Goal: Communication & Community: Participate in discussion

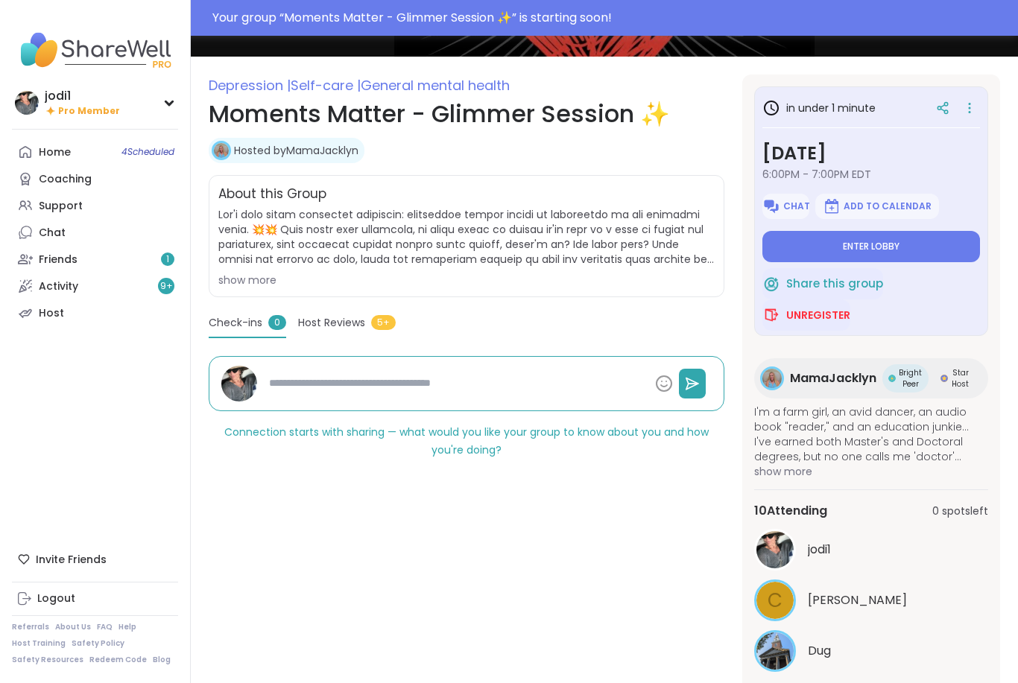
scroll to position [206, 0]
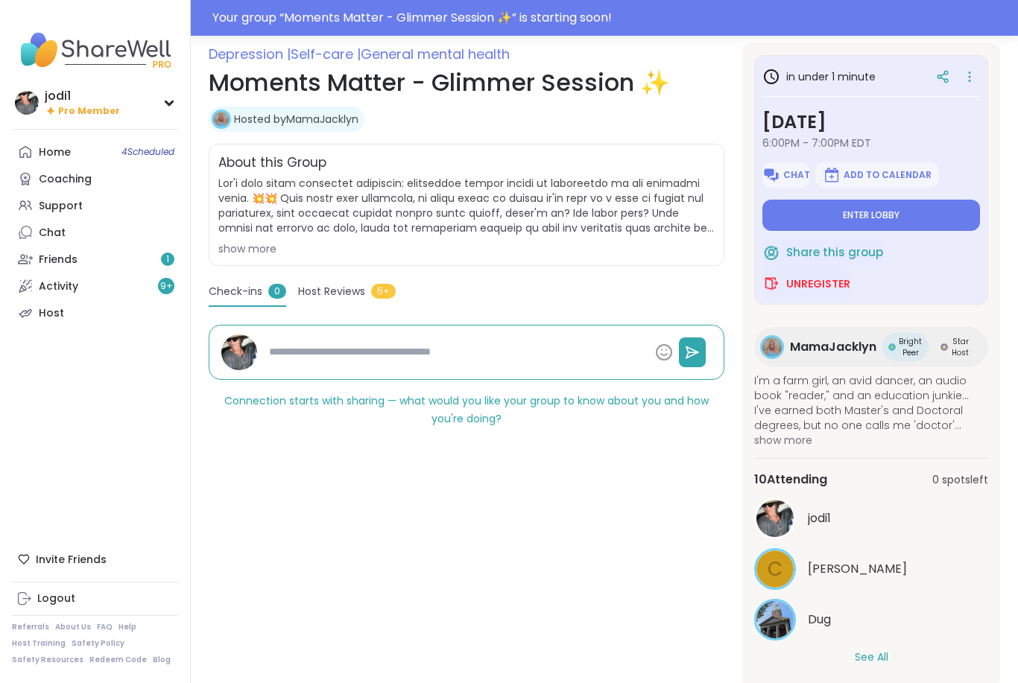
click at [887, 654] on button "See All" at bounding box center [872, 658] width 34 height 16
click at [912, 212] on button "Enter lobby" at bounding box center [871, 215] width 218 height 31
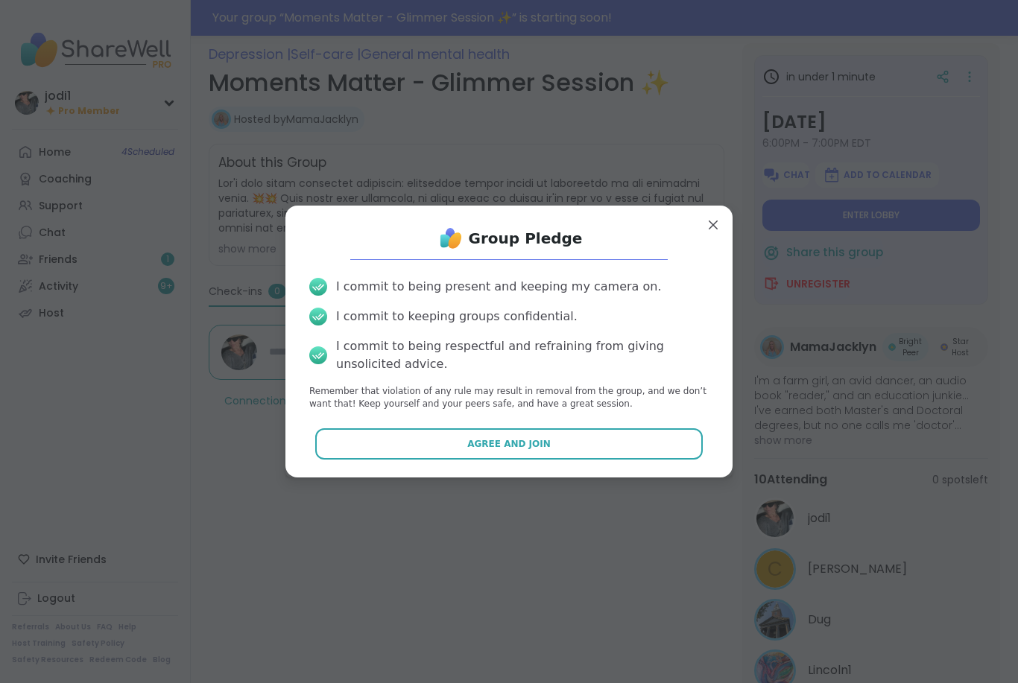
click at [518, 451] on span "Agree and Join" at bounding box center [508, 444] width 83 height 13
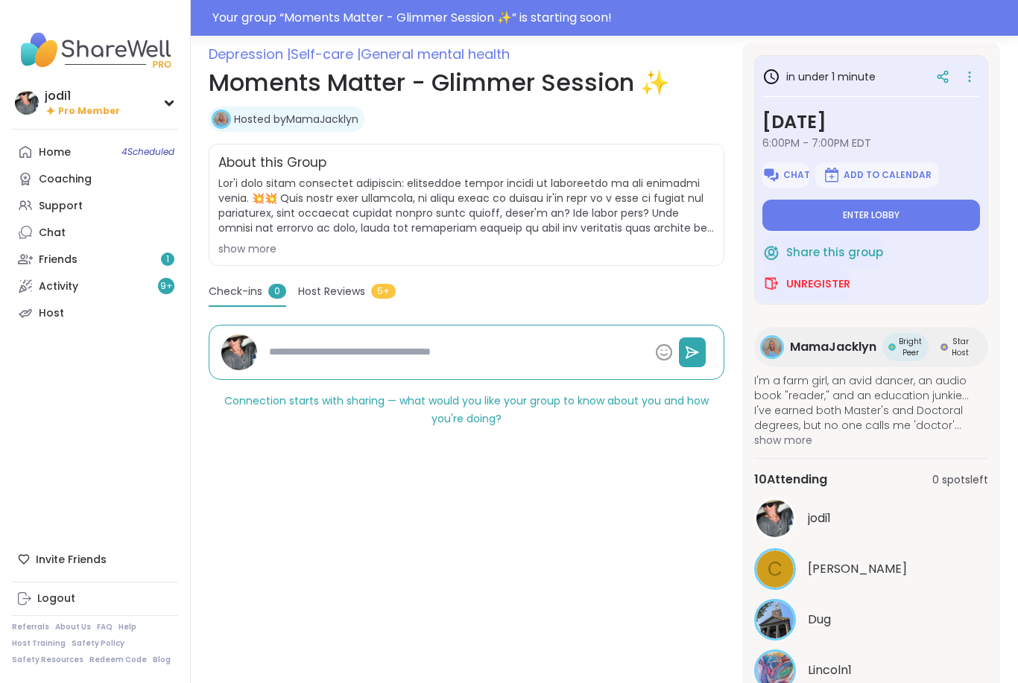
type textarea "*"
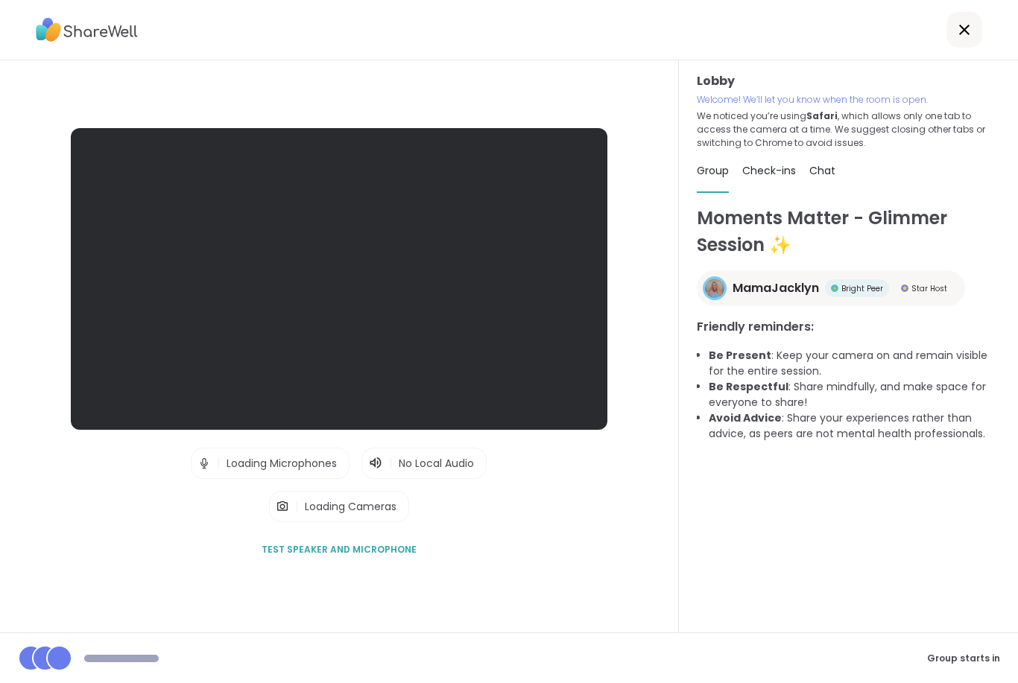
scroll to position [48, 0]
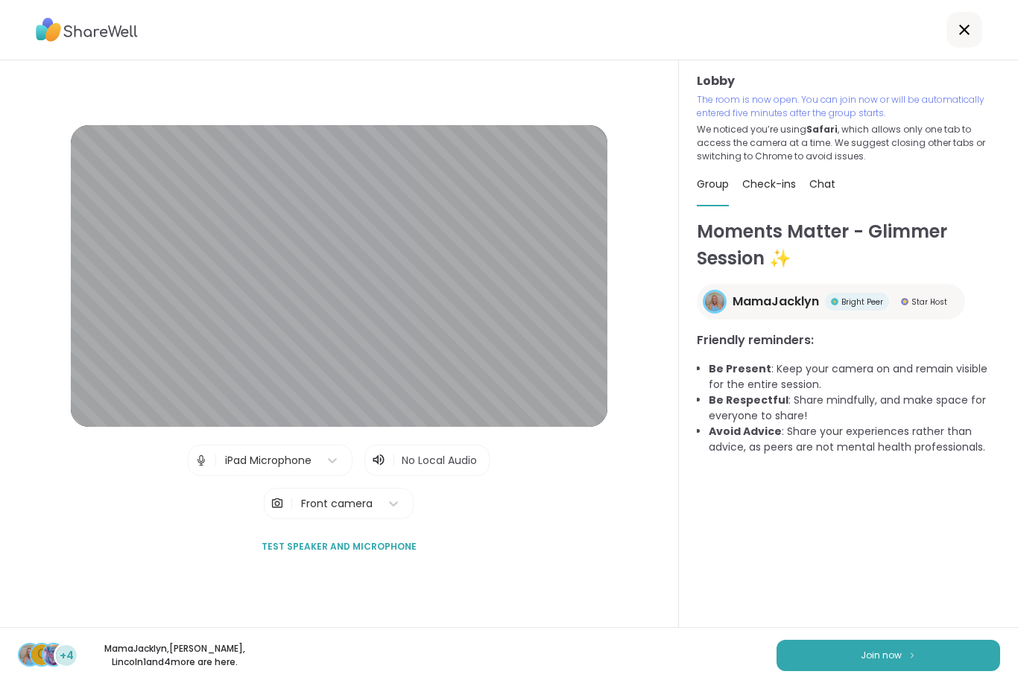
click at [931, 659] on button "Join now" at bounding box center [889, 655] width 224 height 31
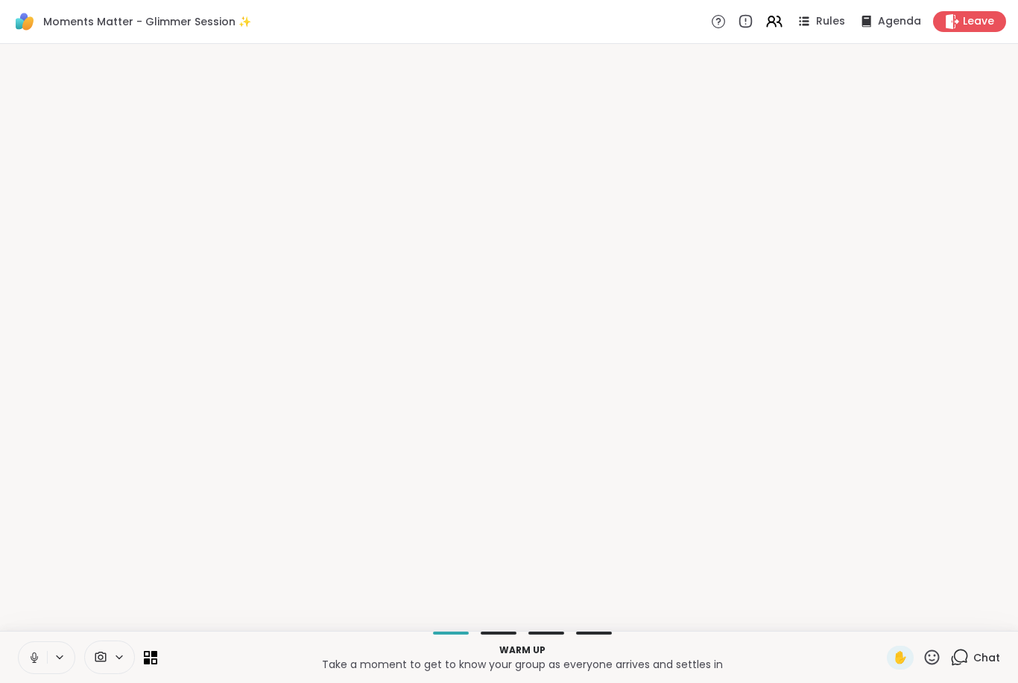
scroll to position [0, 0]
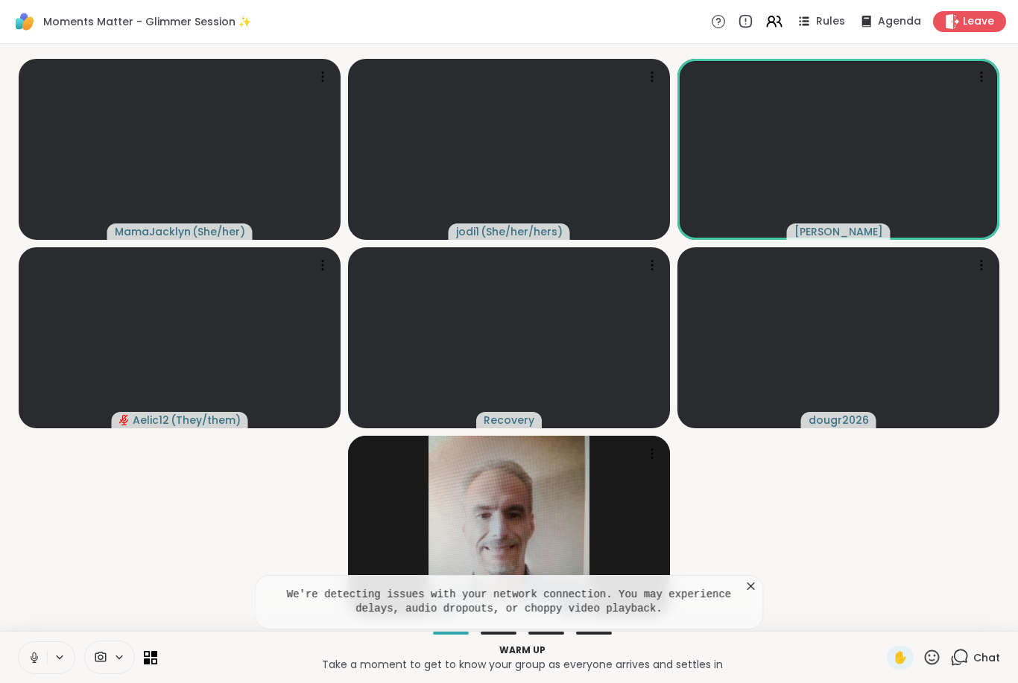
click at [755, 593] on icon at bounding box center [751, 586] width 15 height 15
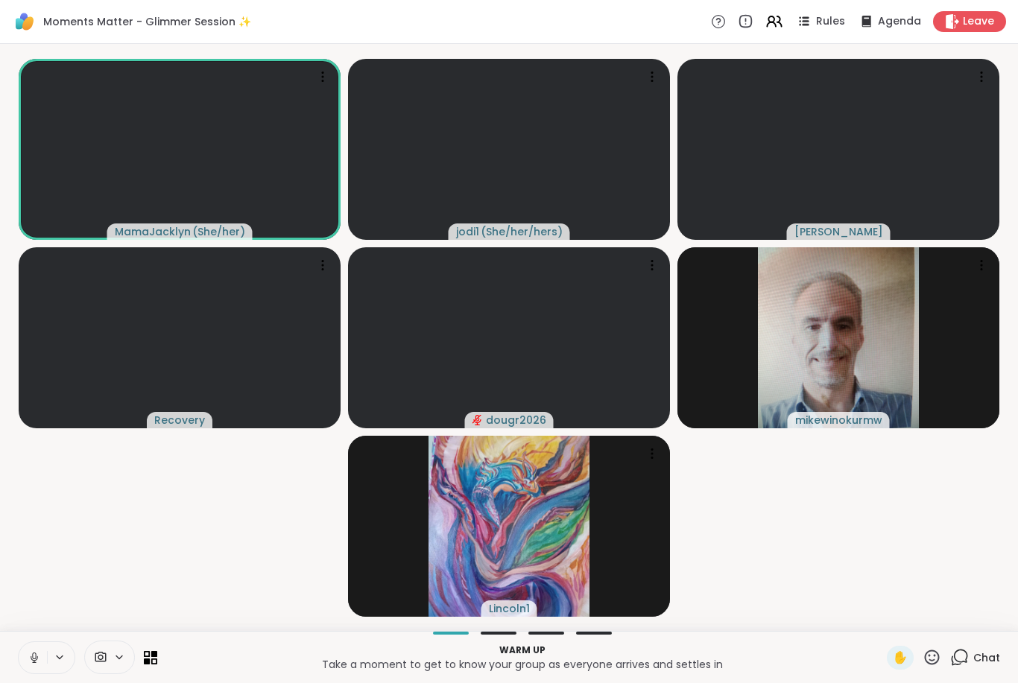
click at [36, 672] on button at bounding box center [33, 657] width 28 height 31
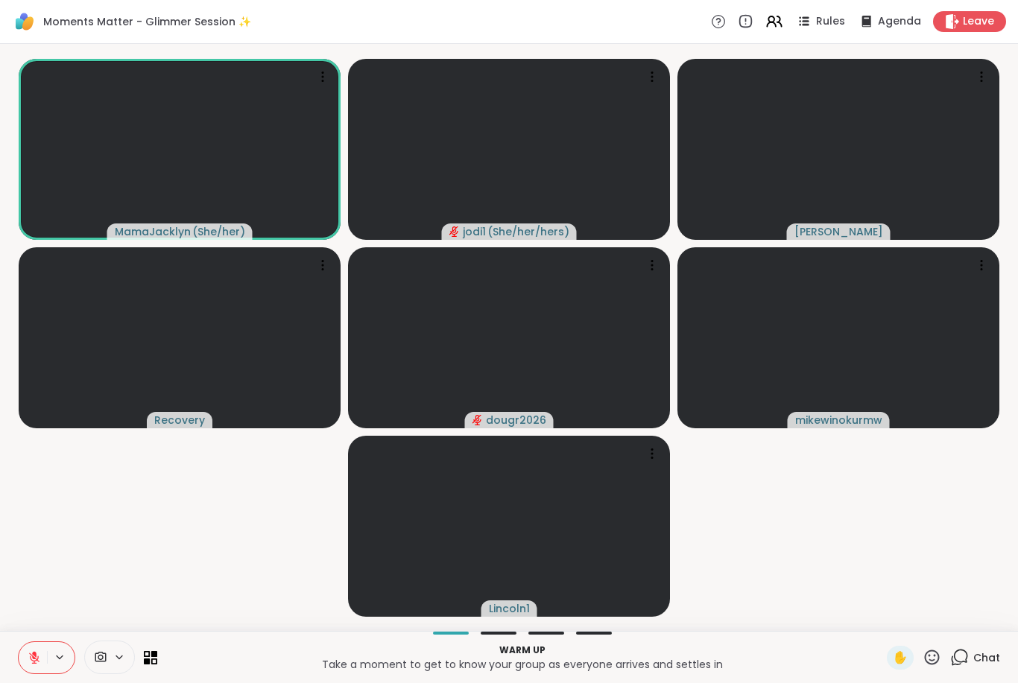
click at [979, 652] on span "Chat" at bounding box center [986, 658] width 27 height 15
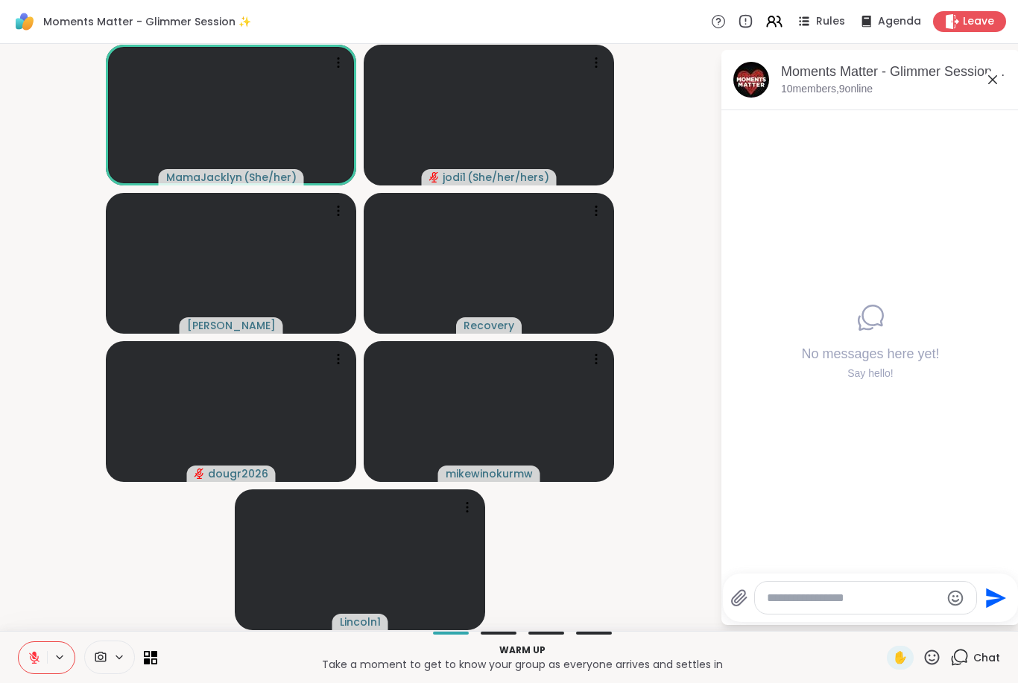
click at [891, 72] on div "Moments Matter - Glimmer Session ✨, [DATE]" at bounding box center [894, 72] width 227 height 19
click at [888, 91] on div "Moments Matter - Glimmer Session ✨, Oct 08 10 members, 9 online" at bounding box center [894, 80] width 227 height 34
click at [800, 77] on div "Moments Matter - Glimmer Session ✨, [DATE]" at bounding box center [894, 72] width 227 height 19
click at [888, 86] on div "Moments Matter - Glimmer Session ✨, Oct 08 10 members, 9 online" at bounding box center [894, 80] width 227 height 34
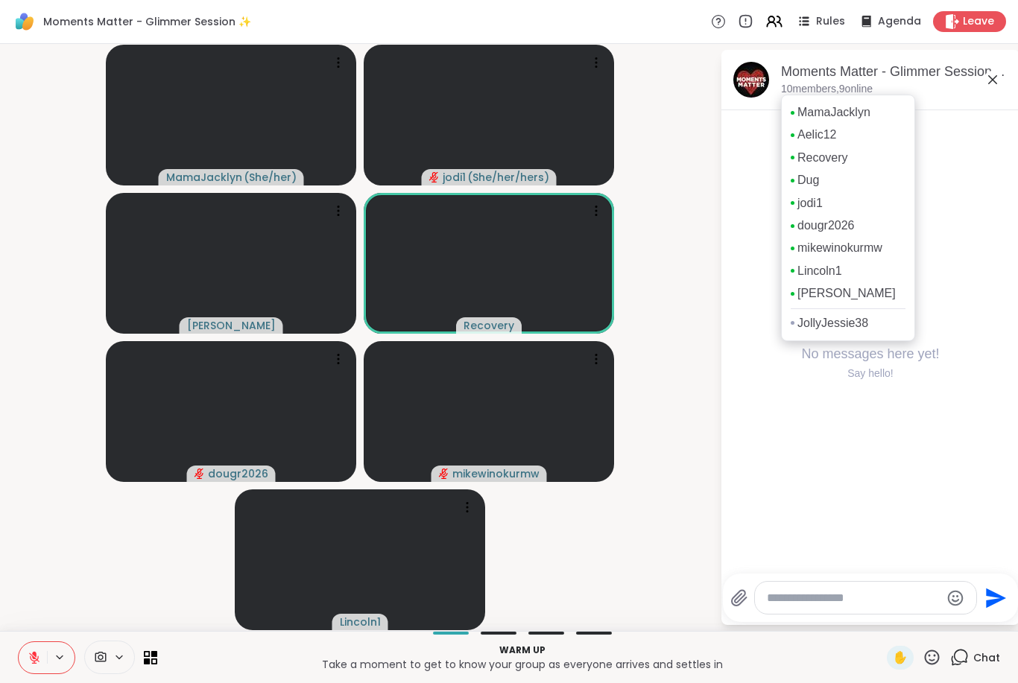
click at [665, 225] on video-player-container "MamaJacklyn ( She/her ) jodi1 ( She/her/hers ) Cyndy Recovery dougr2026 mikewin…" at bounding box center [360, 337] width 702 height 575
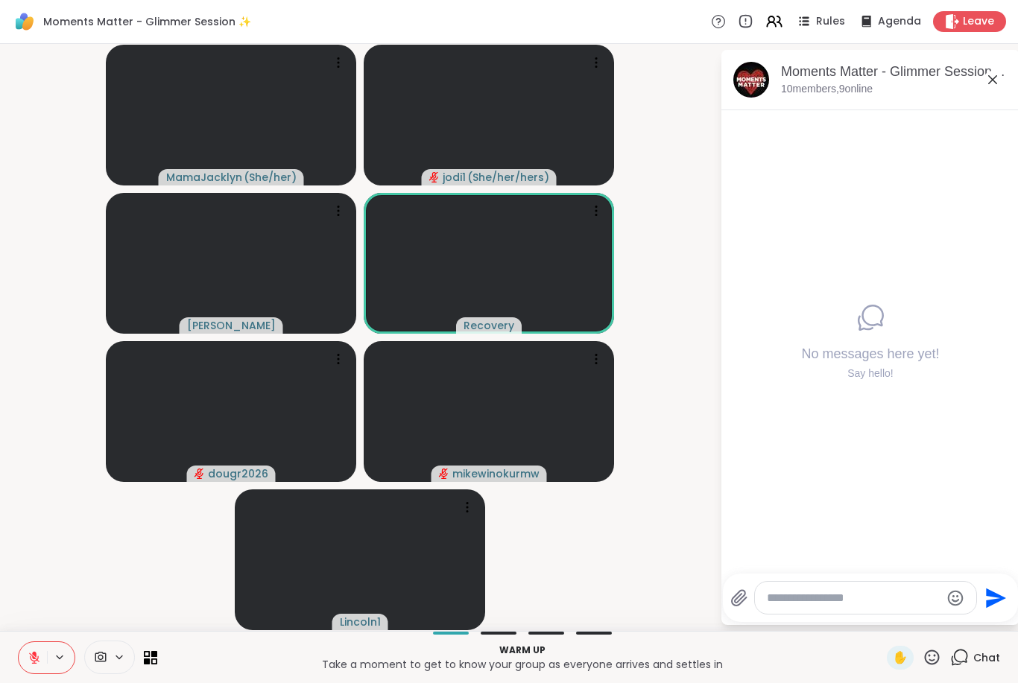
click at [810, 602] on textarea "Type your message" at bounding box center [854, 598] width 174 height 15
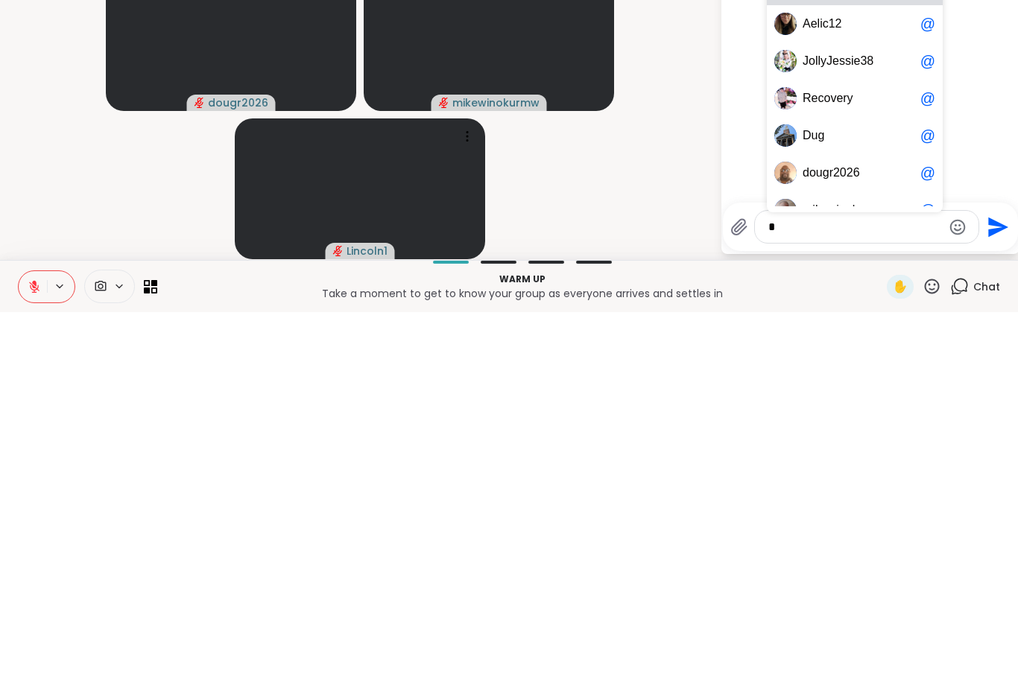
click at [833, 388] on span "1" at bounding box center [832, 395] width 7 height 15
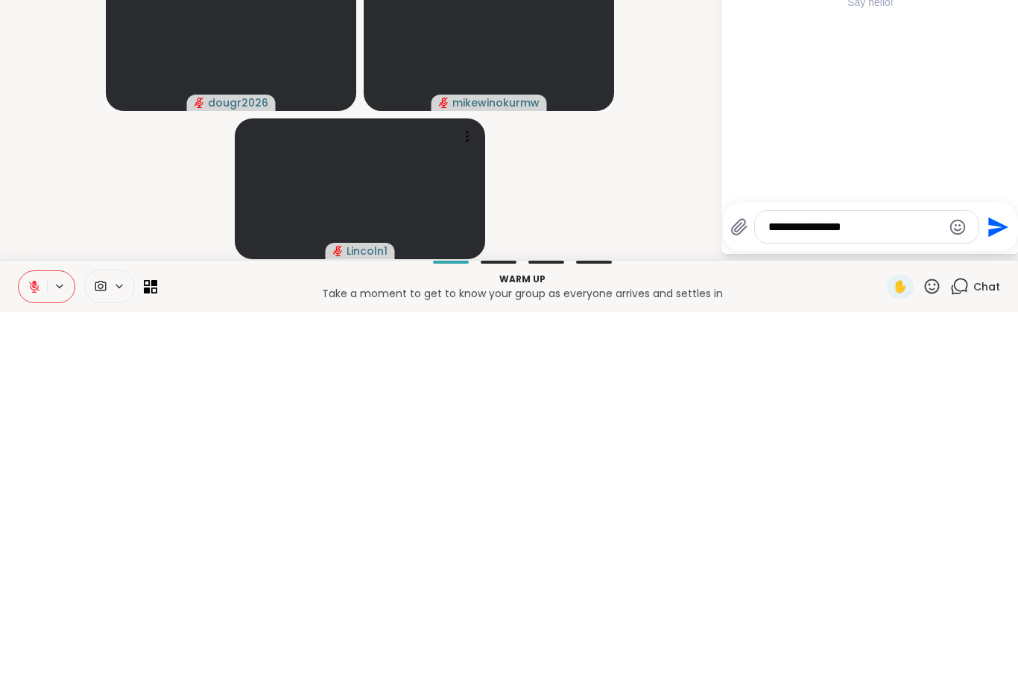
type textarea "**********"
click at [999, 587] on icon "Send" at bounding box center [997, 599] width 24 height 24
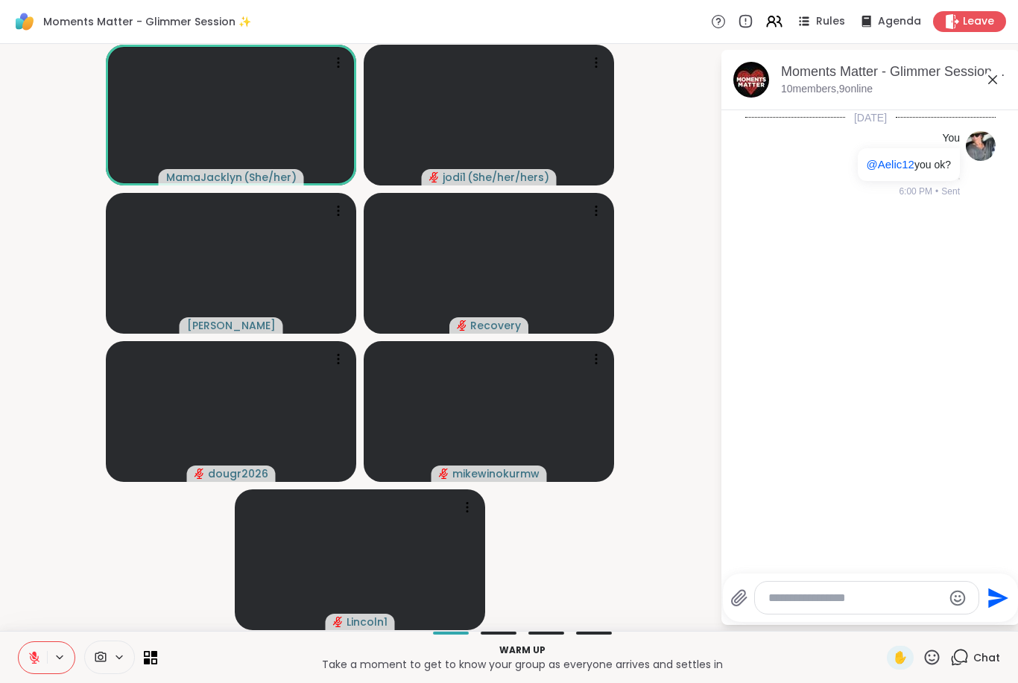
click at [31, 662] on icon at bounding box center [34, 657] width 13 height 13
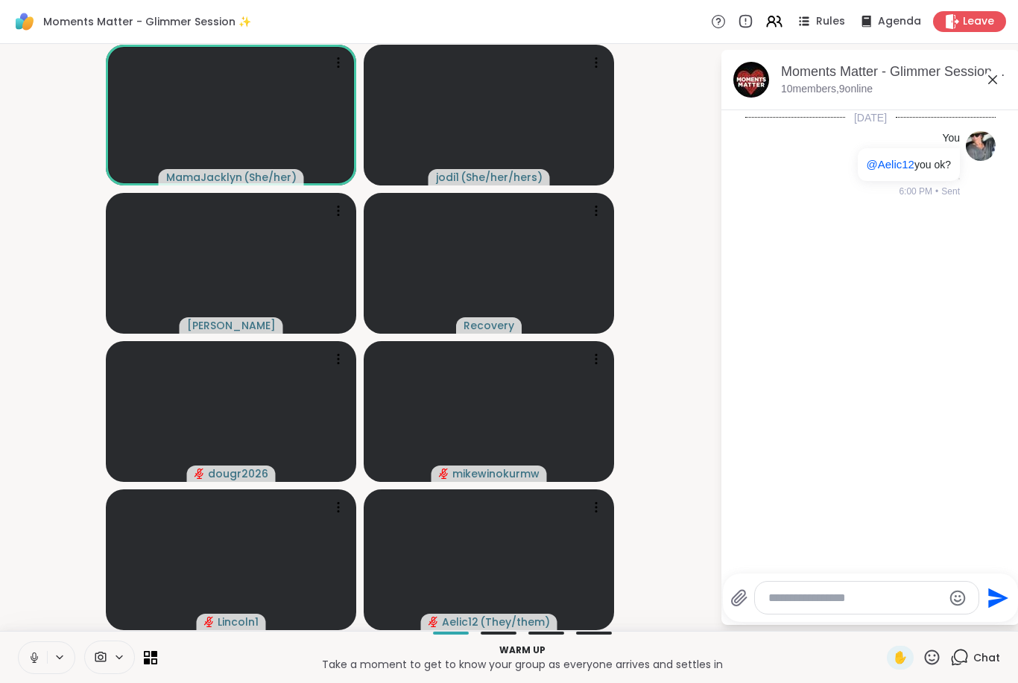
click at [27, 660] on button at bounding box center [33, 657] width 28 height 31
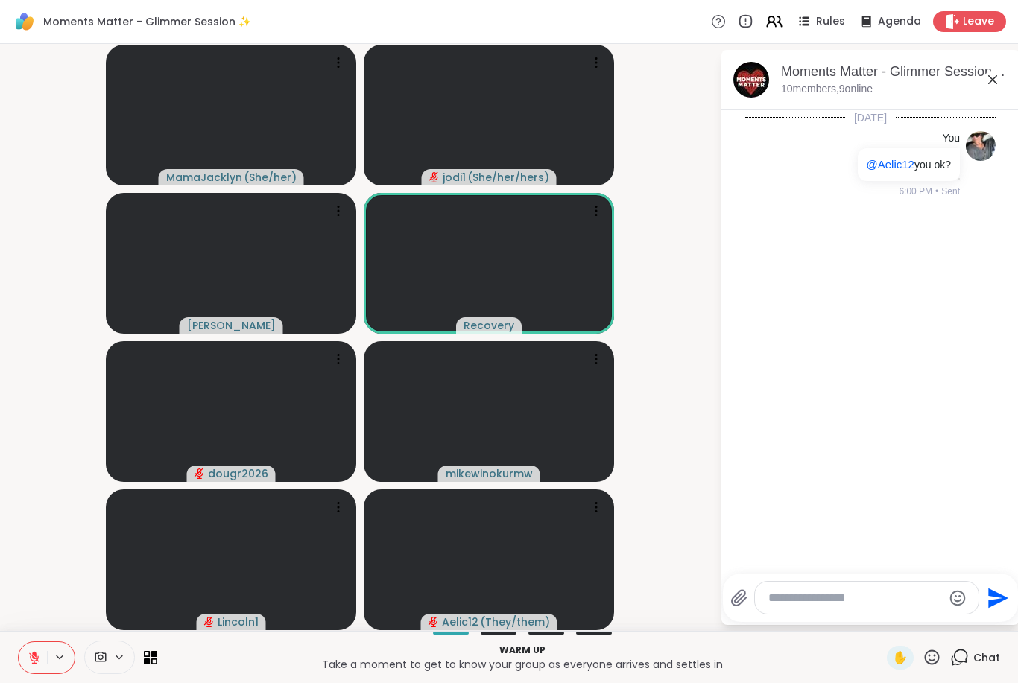
click at [31, 659] on icon at bounding box center [34, 658] width 10 height 10
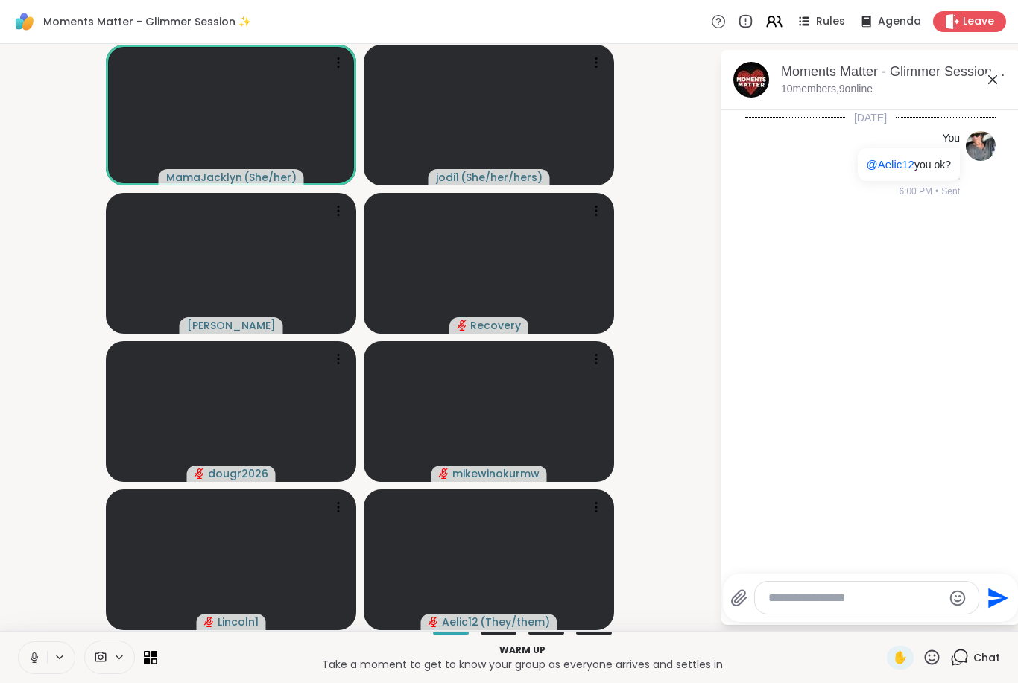
click at [26, 660] on button at bounding box center [33, 657] width 28 height 31
click at [37, 663] on icon at bounding box center [34, 657] width 13 height 13
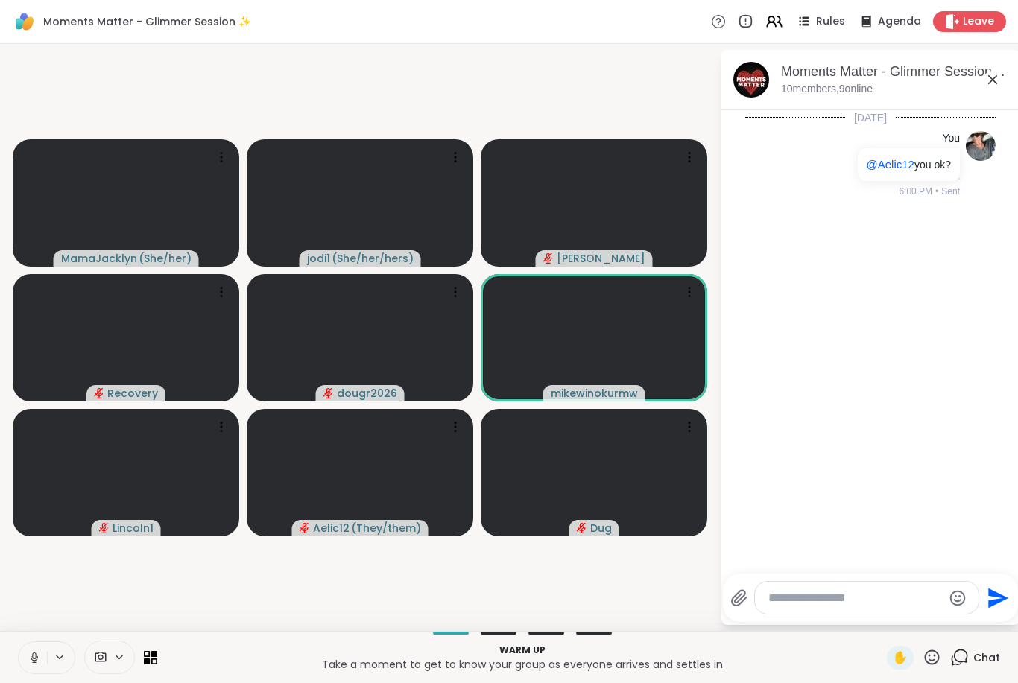
click at [35, 663] on icon at bounding box center [34, 657] width 13 height 13
click at [31, 663] on icon at bounding box center [34, 657] width 13 height 13
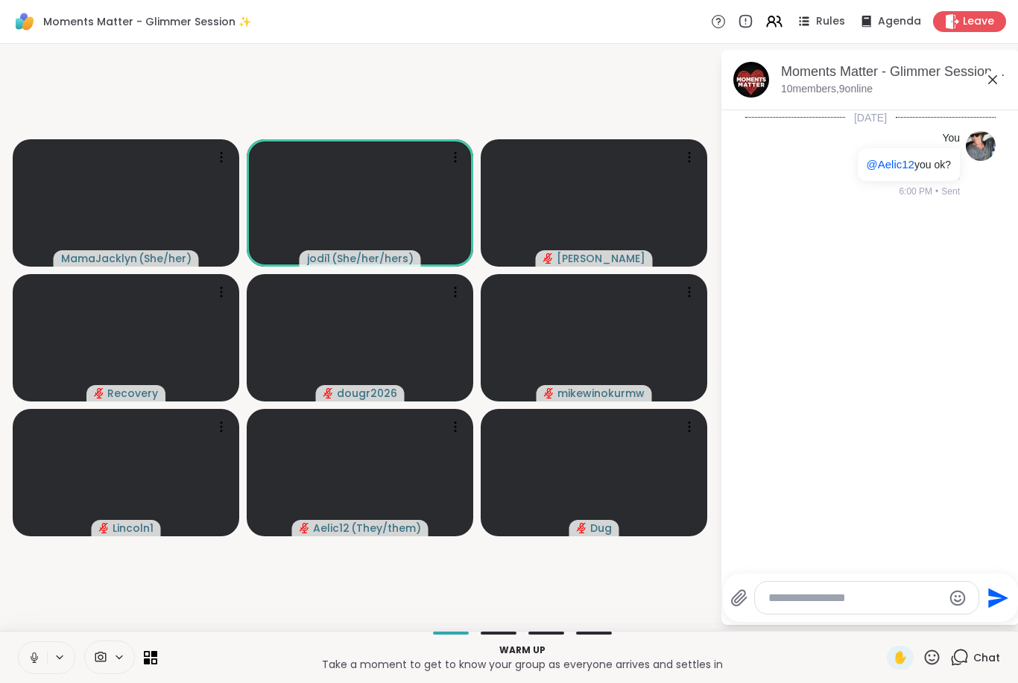
click at [40, 657] on icon at bounding box center [34, 657] width 13 height 13
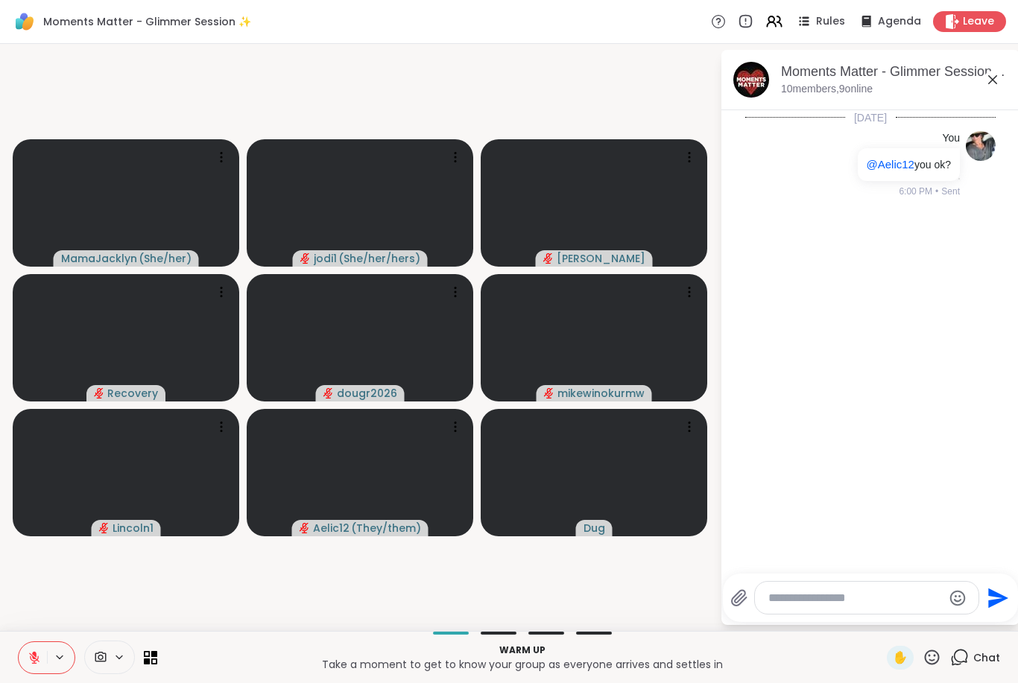
click at [34, 659] on icon at bounding box center [34, 658] width 10 height 10
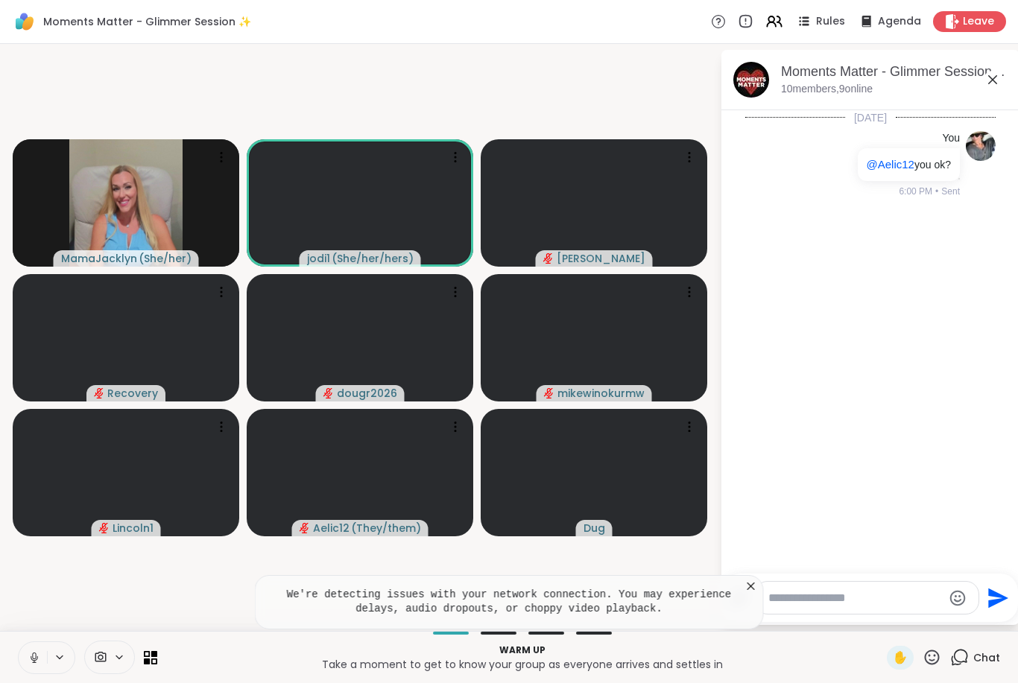
click at [749, 590] on icon at bounding box center [751, 586] width 7 height 7
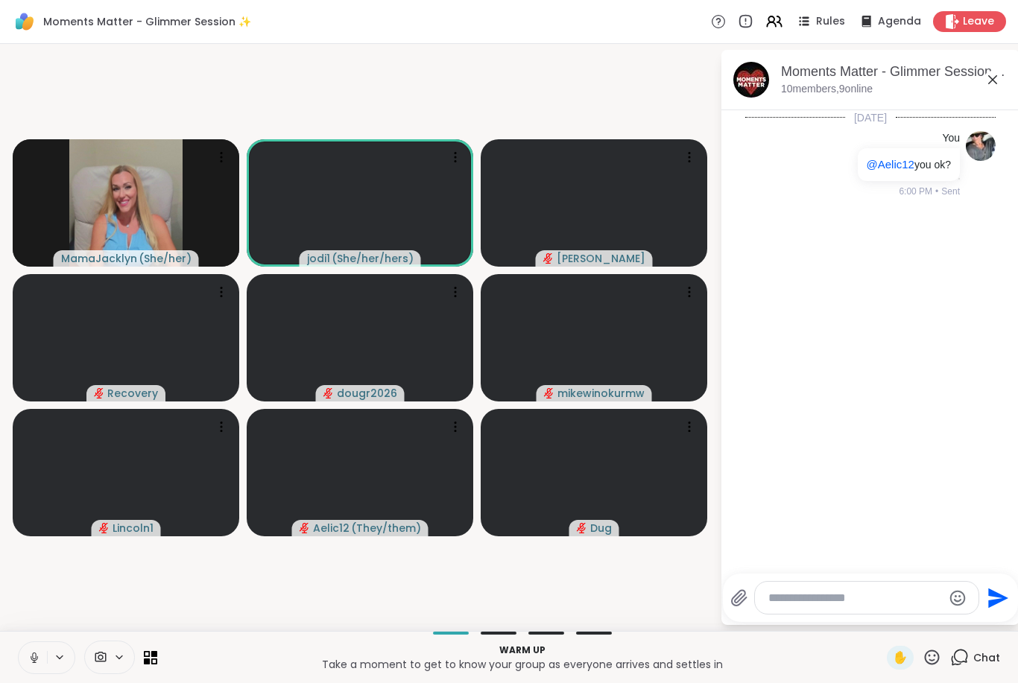
click at [34, 655] on icon at bounding box center [34, 657] width 13 height 13
click at [39, 661] on icon at bounding box center [34, 658] width 10 height 10
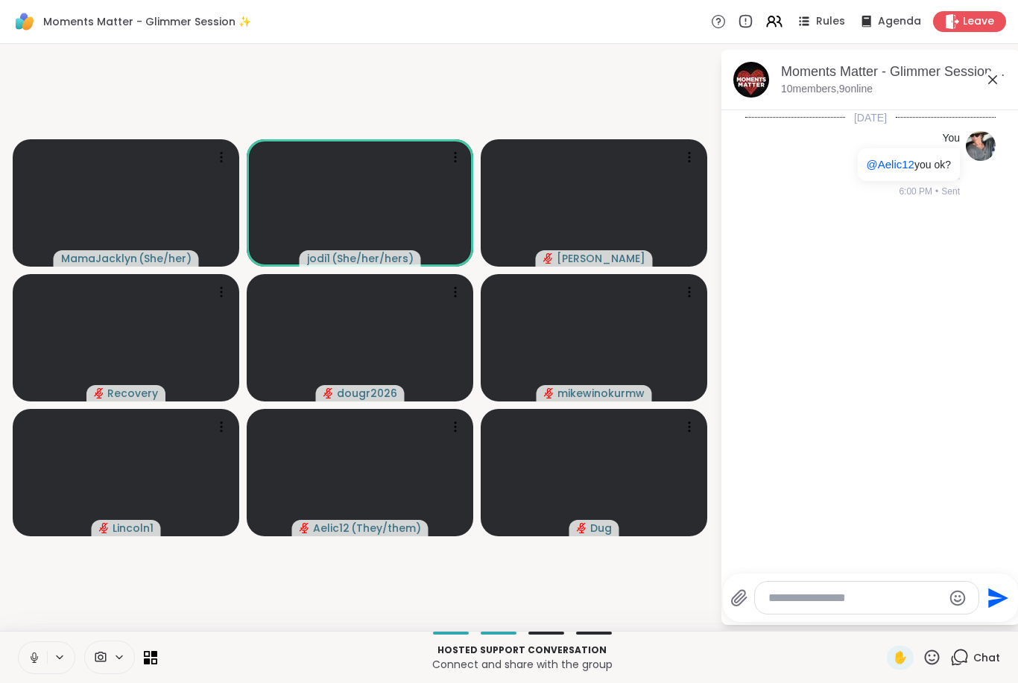
click at [22, 661] on button at bounding box center [33, 657] width 28 height 31
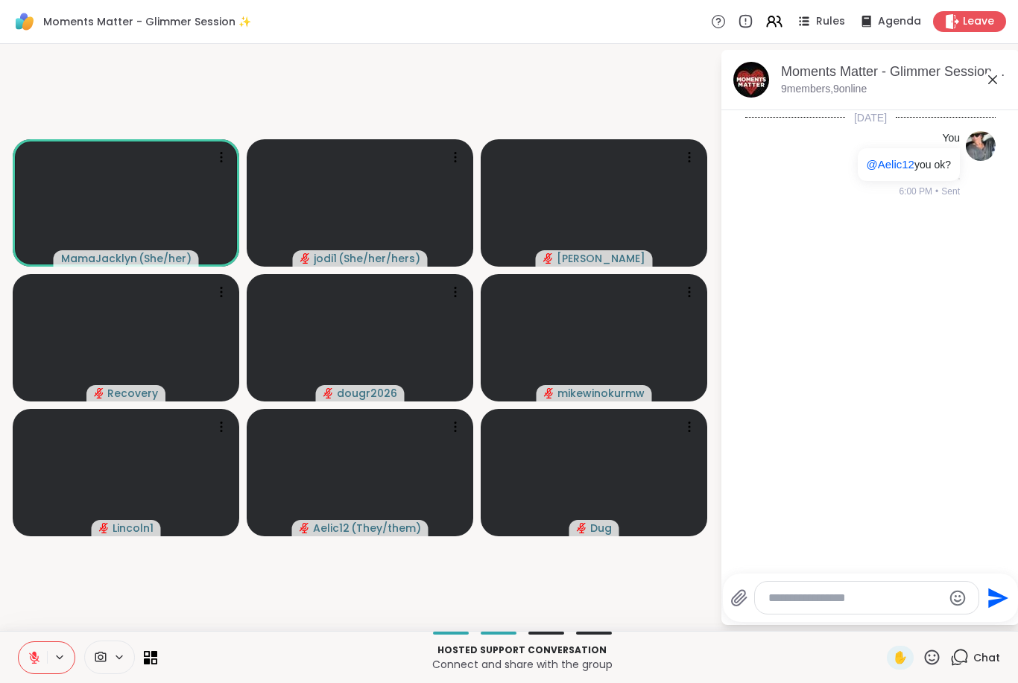
click at [611, 672] on div "Hosted support conversation Connect and share with the group" at bounding box center [522, 658] width 712 height 34
click at [805, 600] on textarea "Type your message" at bounding box center [855, 598] width 174 height 15
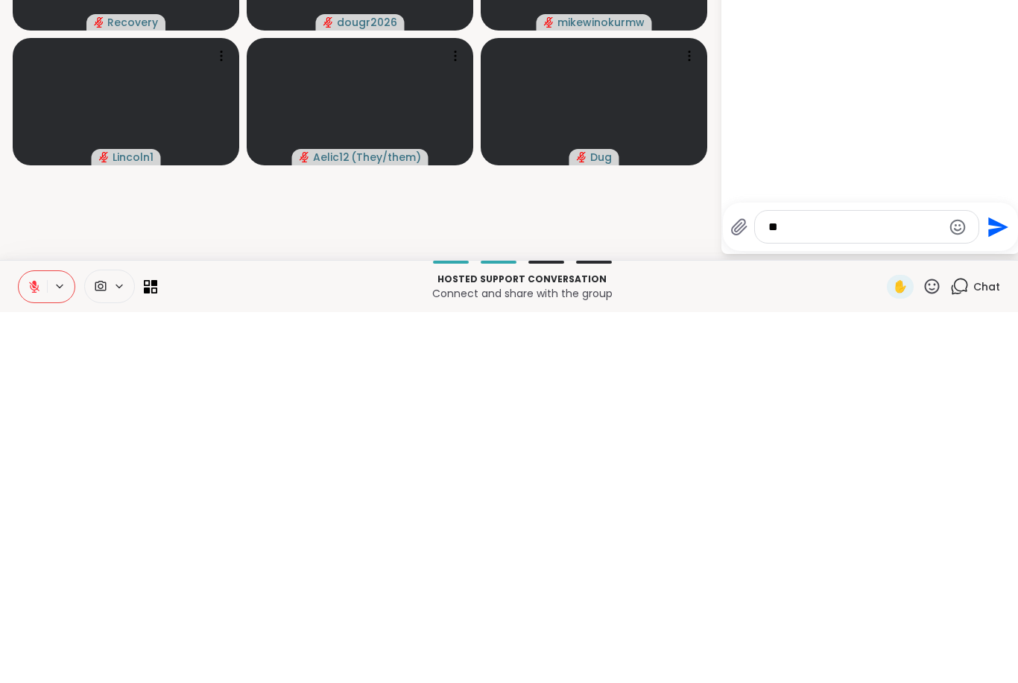
type textarea "*"
click at [681, 183] on video-player-container "MamaJacklyn ( She/her ) jodi1 ( She/her/hers ) Cyndy Recovery dougr2026 mikewin…" at bounding box center [360, 337] width 702 height 575
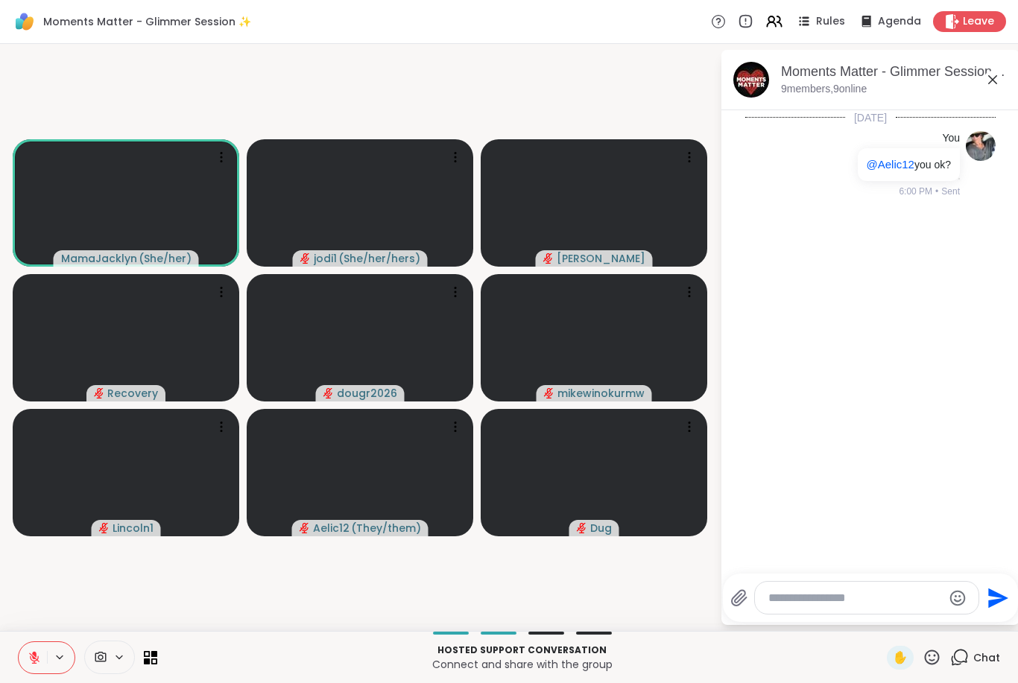
click at [26, 657] on button at bounding box center [33, 657] width 28 height 31
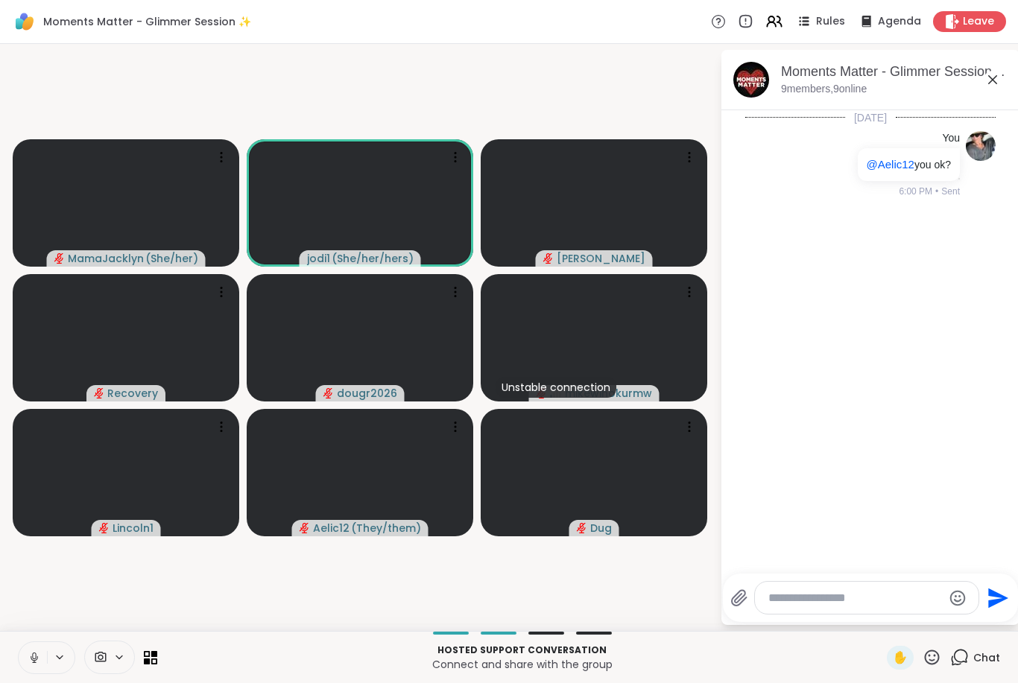
click at [30, 660] on icon at bounding box center [34, 657] width 13 height 13
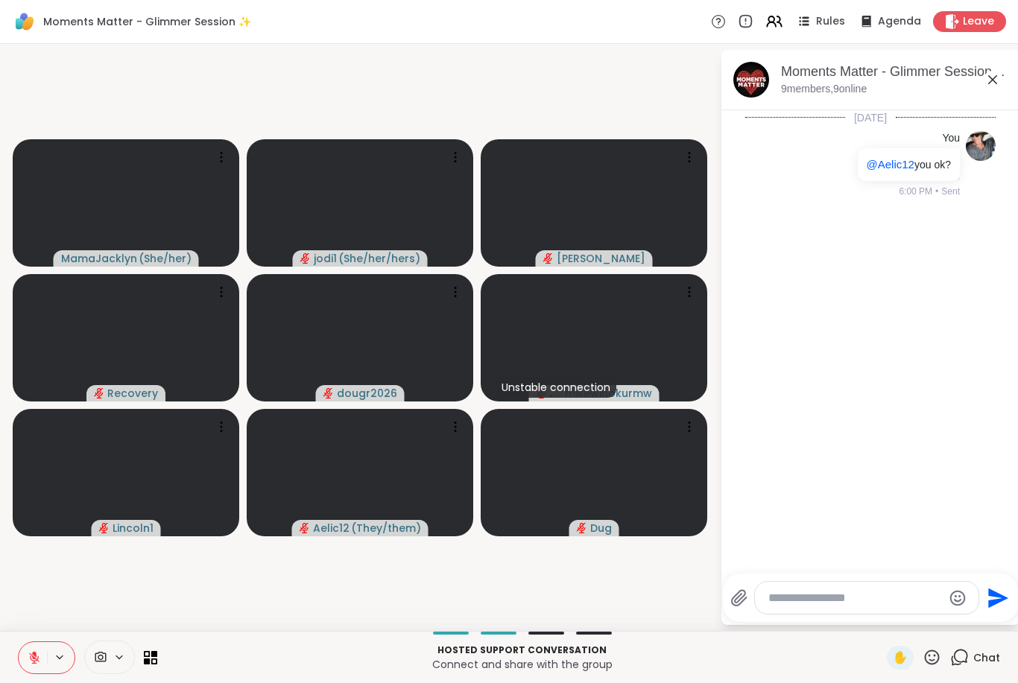
click at [40, 670] on button at bounding box center [33, 657] width 28 height 31
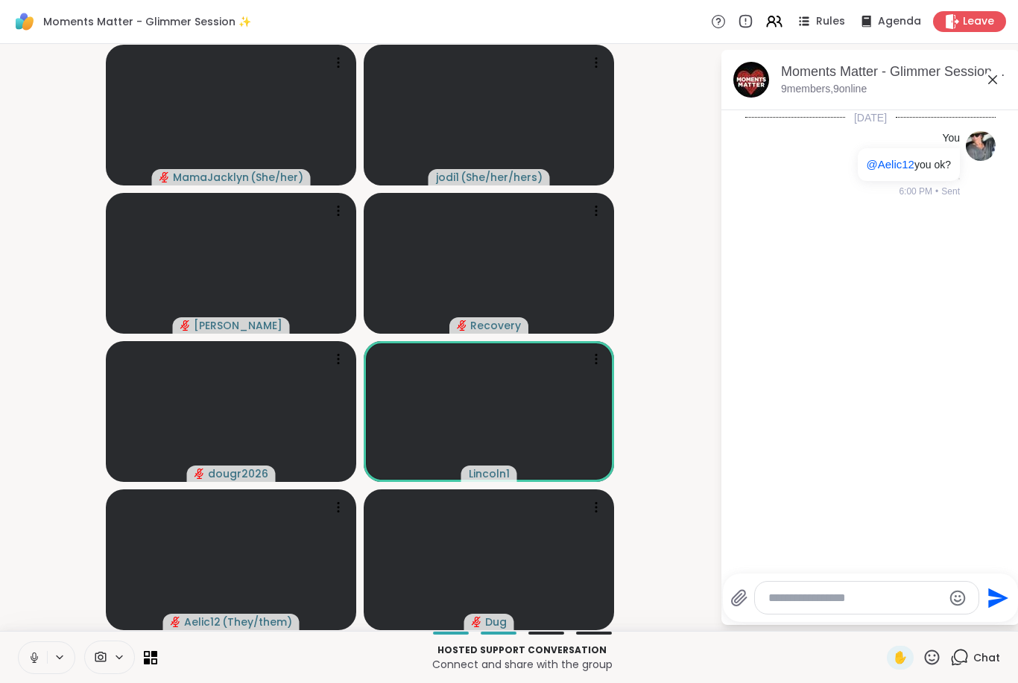
click at [28, 660] on icon at bounding box center [34, 657] width 13 height 13
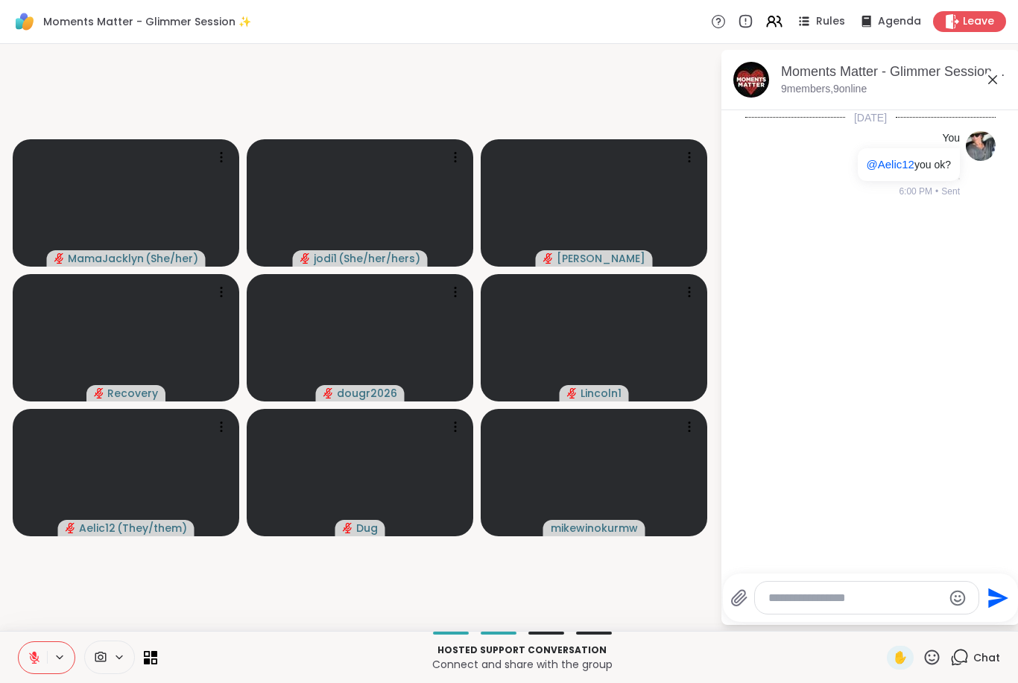
click at [31, 651] on icon at bounding box center [34, 657] width 13 height 13
click at [36, 662] on icon at bounding box center [34, 657] width 13 height 13
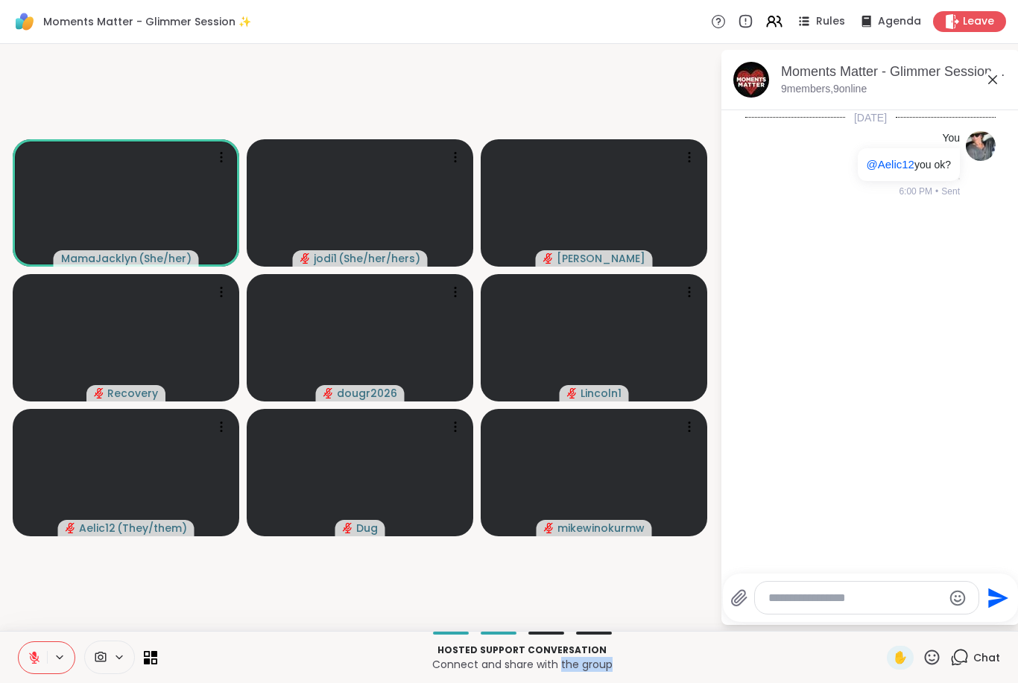
click at [108, 660] on span at bounding box center [99, 658] width 28 height 14
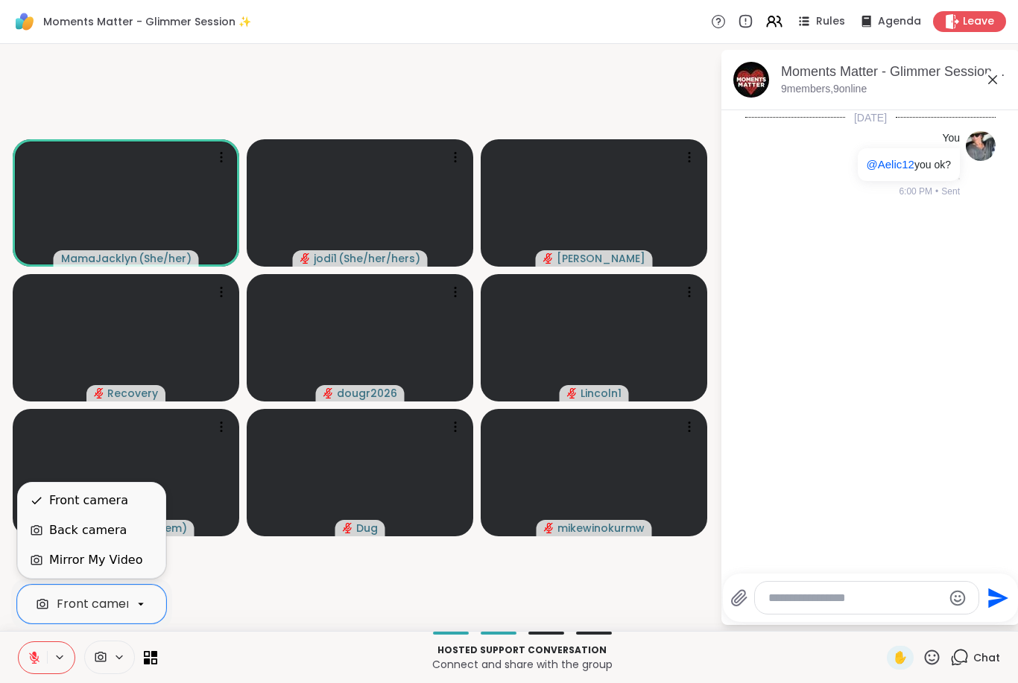
click at [117, 532] on div "Back camera" at bounding box center [88, 531] width 78 height 18
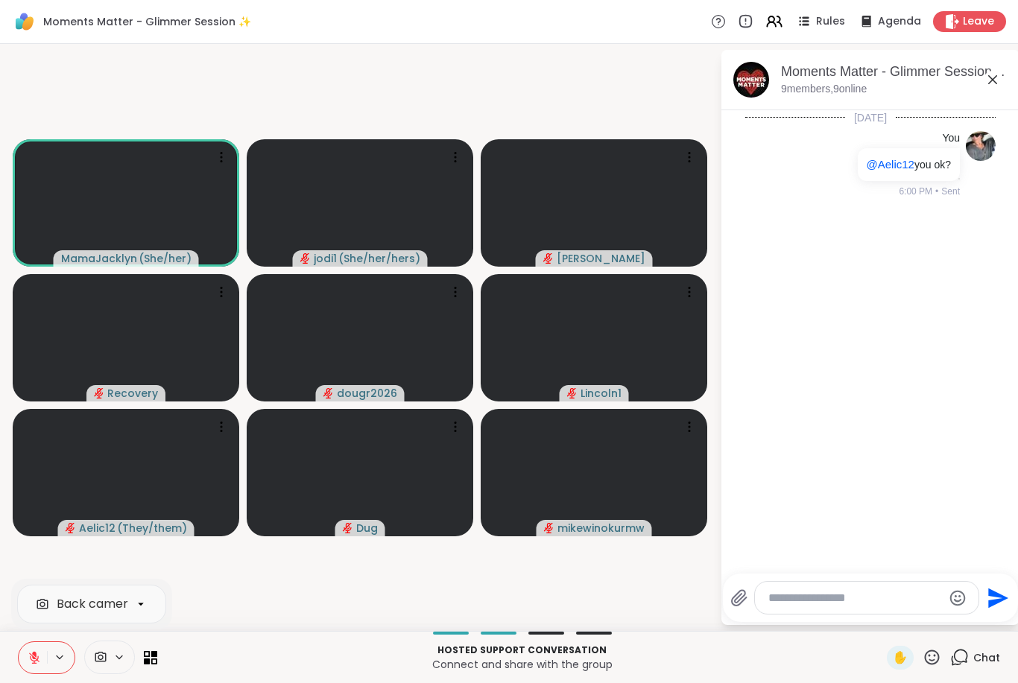
click at [57, 660] on icon at bounding box center [60, 657] width 12 height 13
click at [67, 652] on button at bounding box center [61, 657] width 28 height 13
click at [121, 656] on icon at bounding box center [119, 657] width 12 height 13
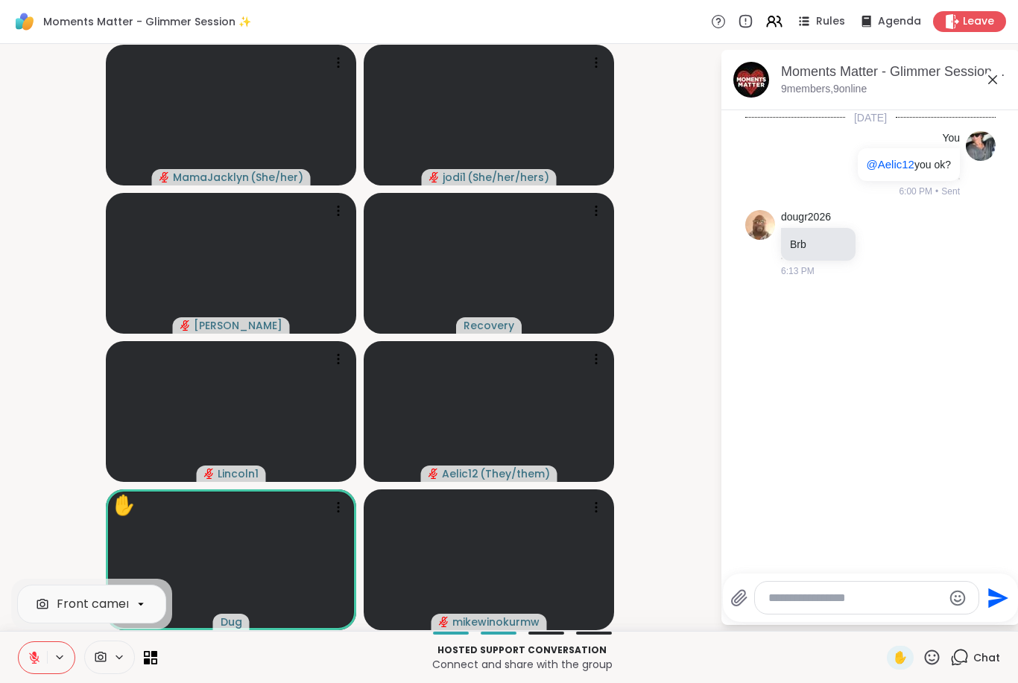
click at [34, 661] on icon at bounding box center [34, 658] width 10 height 10
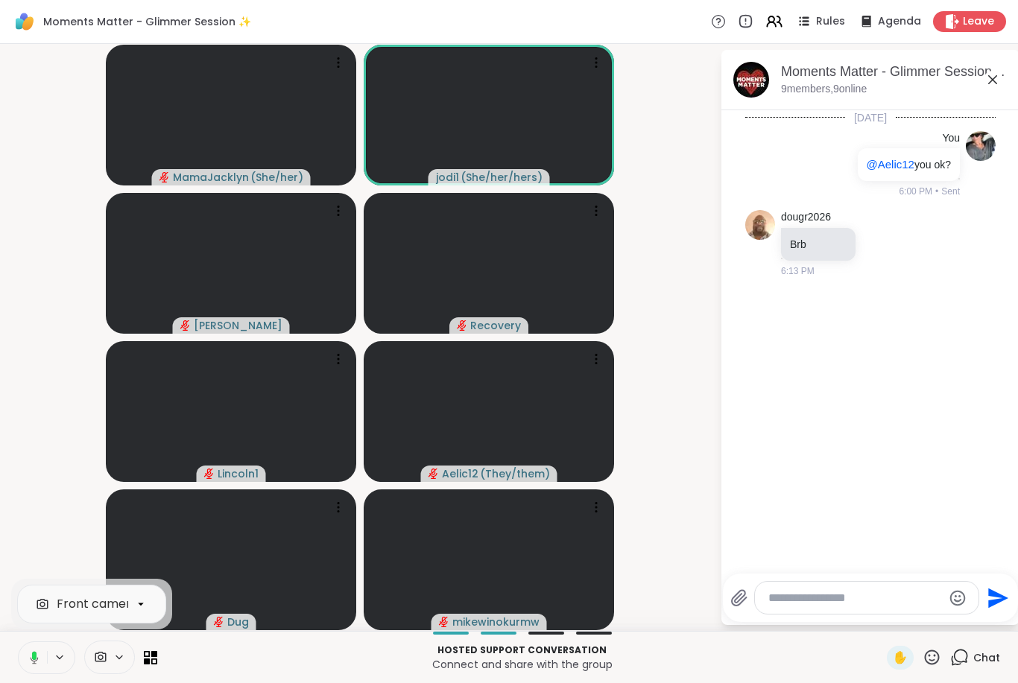
click at [26, 662] on icon at bounding box center [31, 657] width 13 height 13
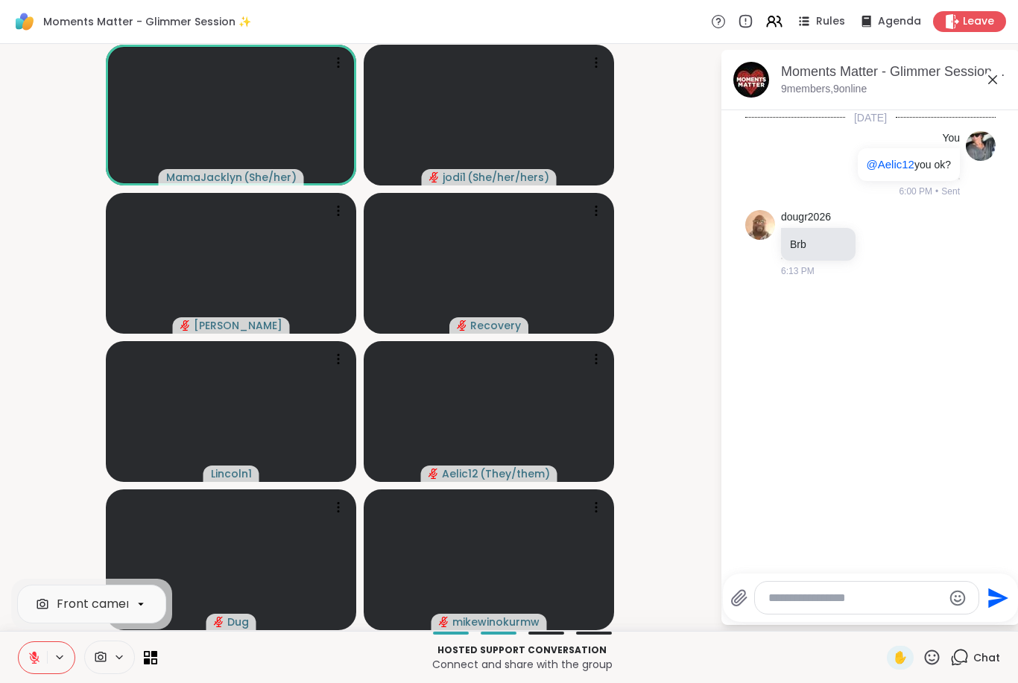
click at [794, 593] on textarea "Type your message" at bounding box center [855, 598] width 174 height 15
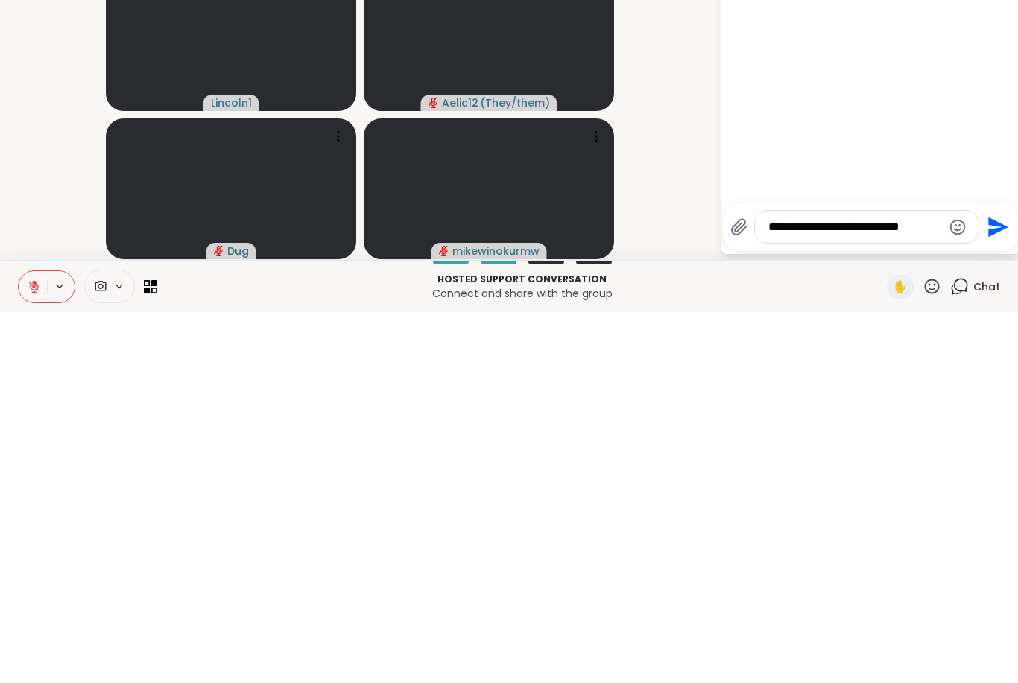
type textarea "**********"
click at [988, 588] on icon "Send" at bounding box center [998, 598] width 20 height 20
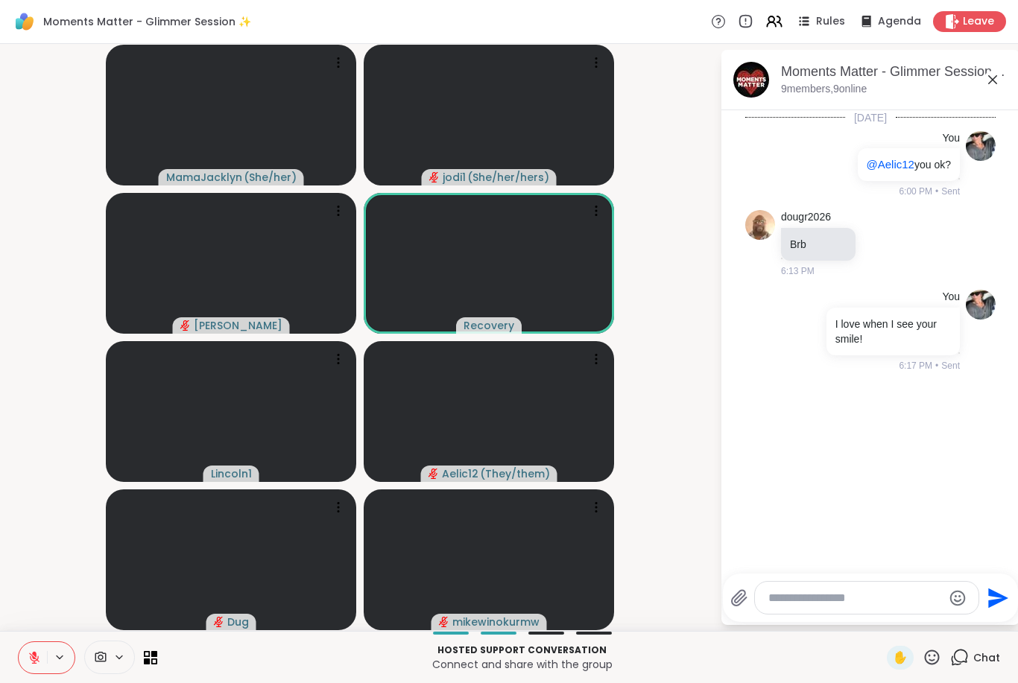
click at [28, 658] on icon at bounding box center [34, 657] width 13 height 13
click at [31, 658] on icon at bounding box center [35, 657] width 8 height 13
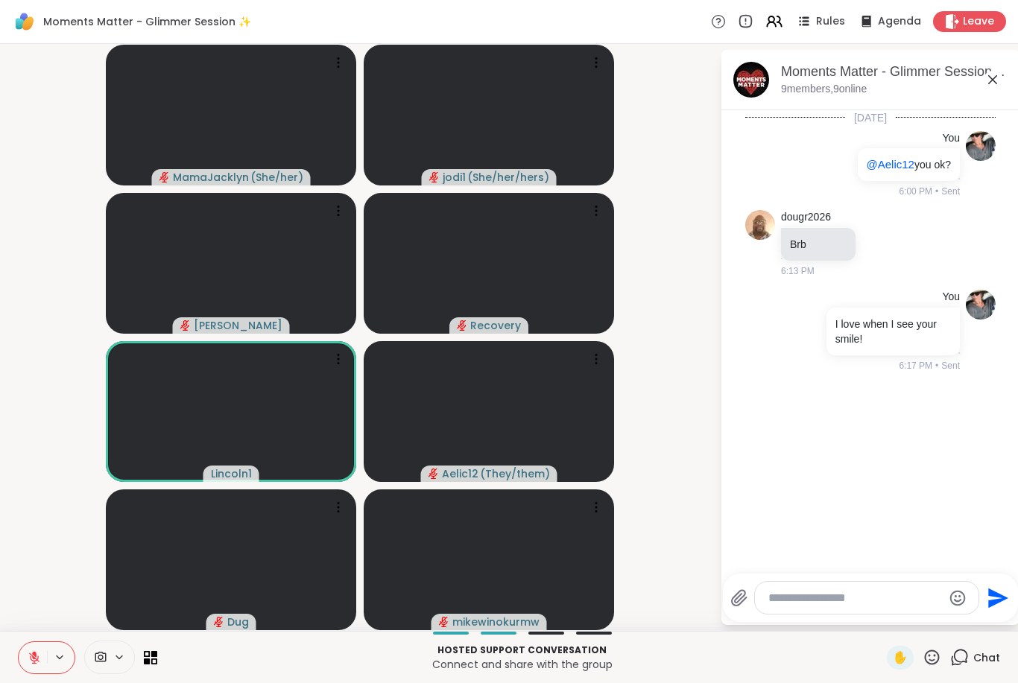
click at [815, 601] on textarea "Type your message" at bounding box center [855, 598] width 174 height 15
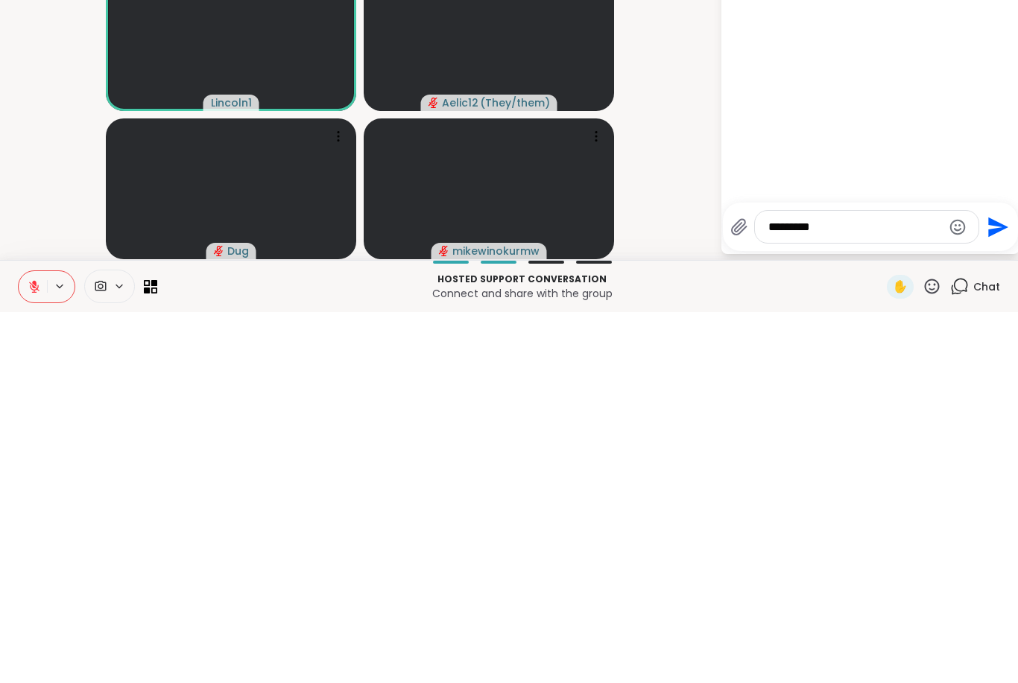
type textarea "*********"
click at [1002, 587] on icon "Send" at bounding box center [997, 599] width 24 height 24
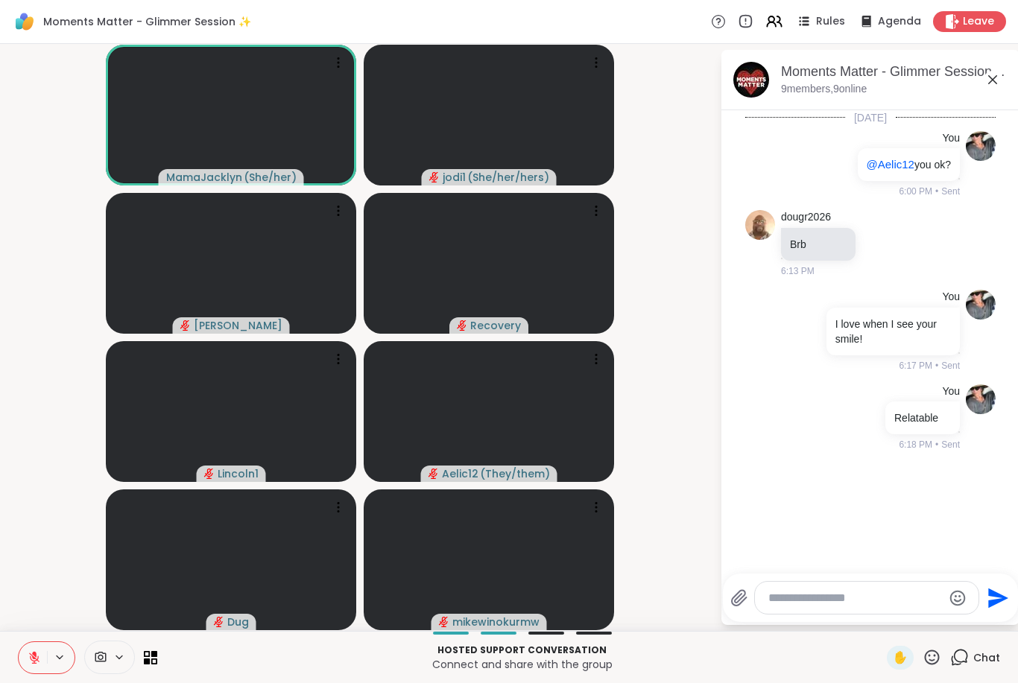
click at [40, 654] on icon at bounding box center [34, 657] width 13 height 13
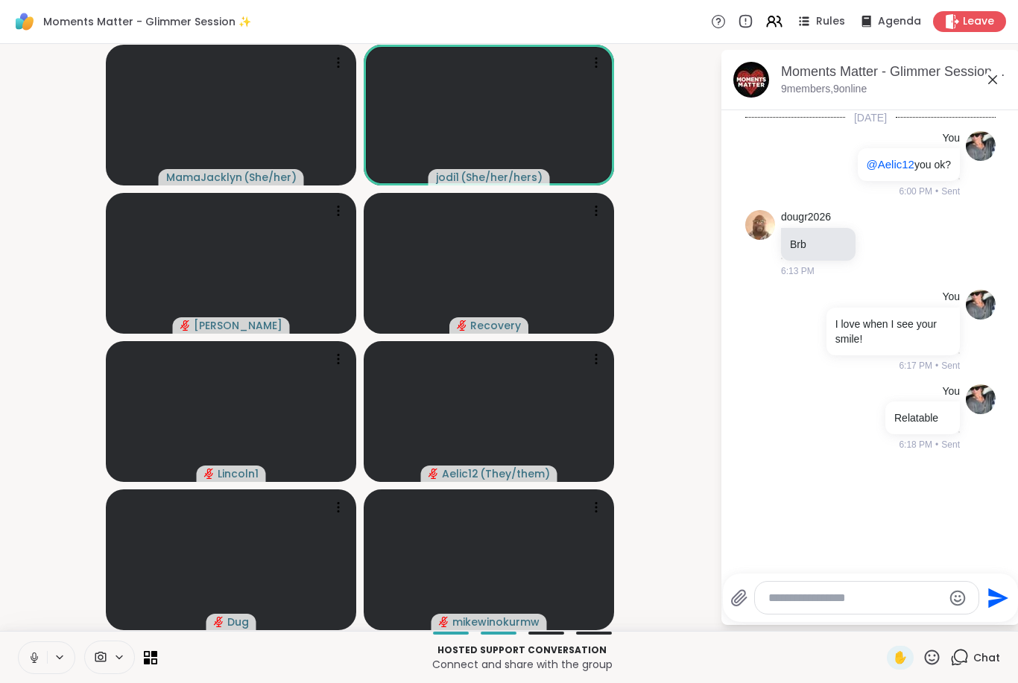
click at [110, 663] on span at bounding box center [99, 658] width 28 height 14
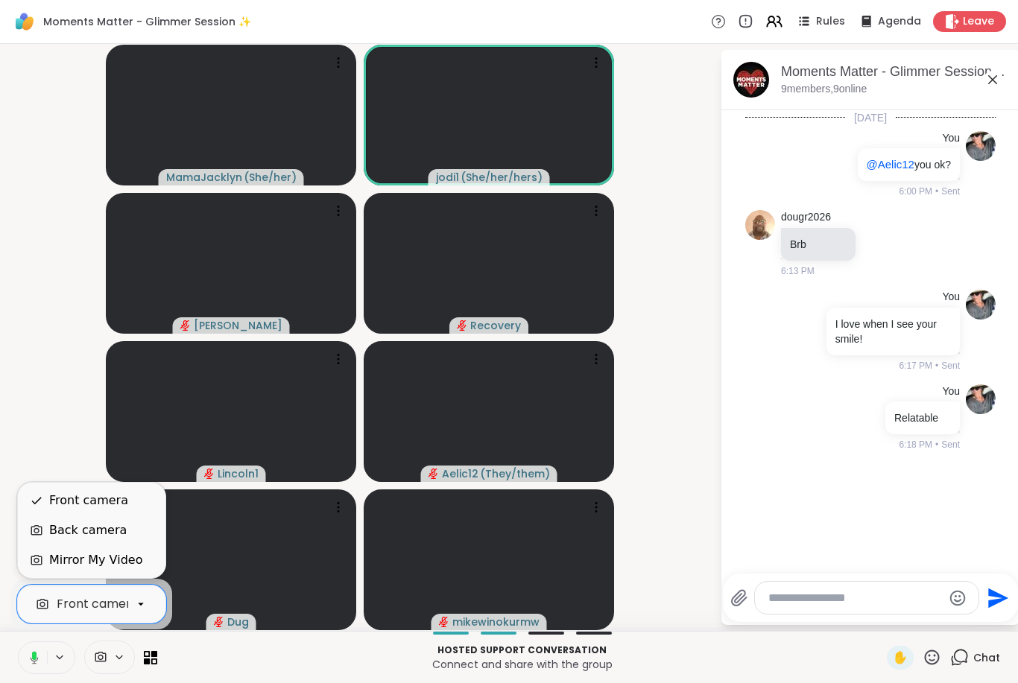
click at [132, 528] on div "Back camera" at bounding box center [92, 531] width 124 height 18
click at [113, 499] on div "Front camera" at bounding box center [88, 501] width 79 height 18
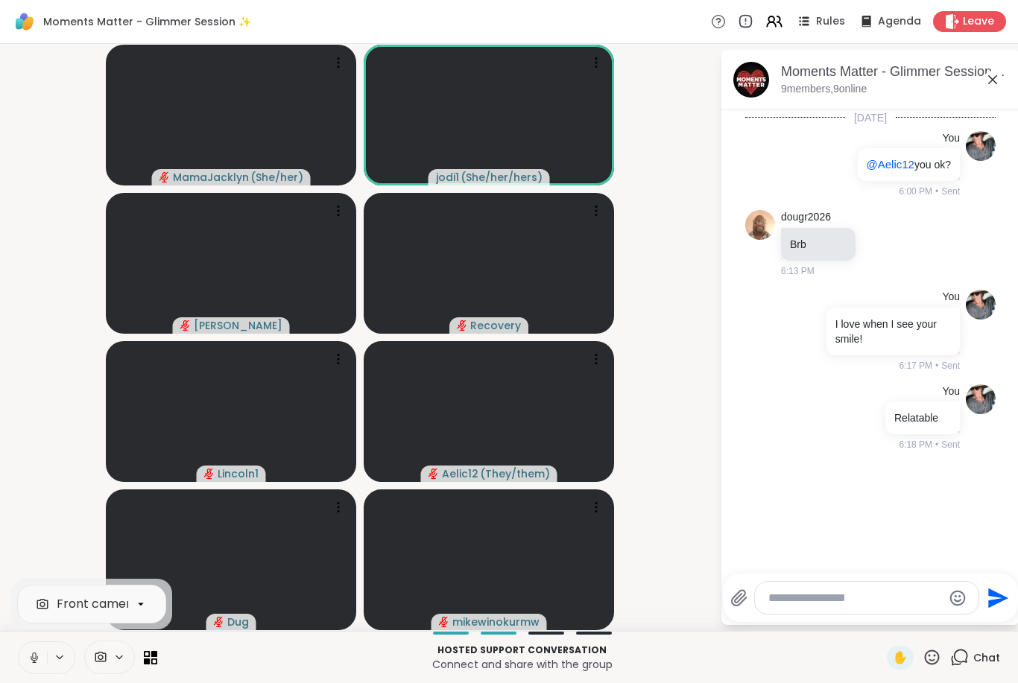
click at [36, 655] on icon at bounding box center [34, 656] width 4 height 7
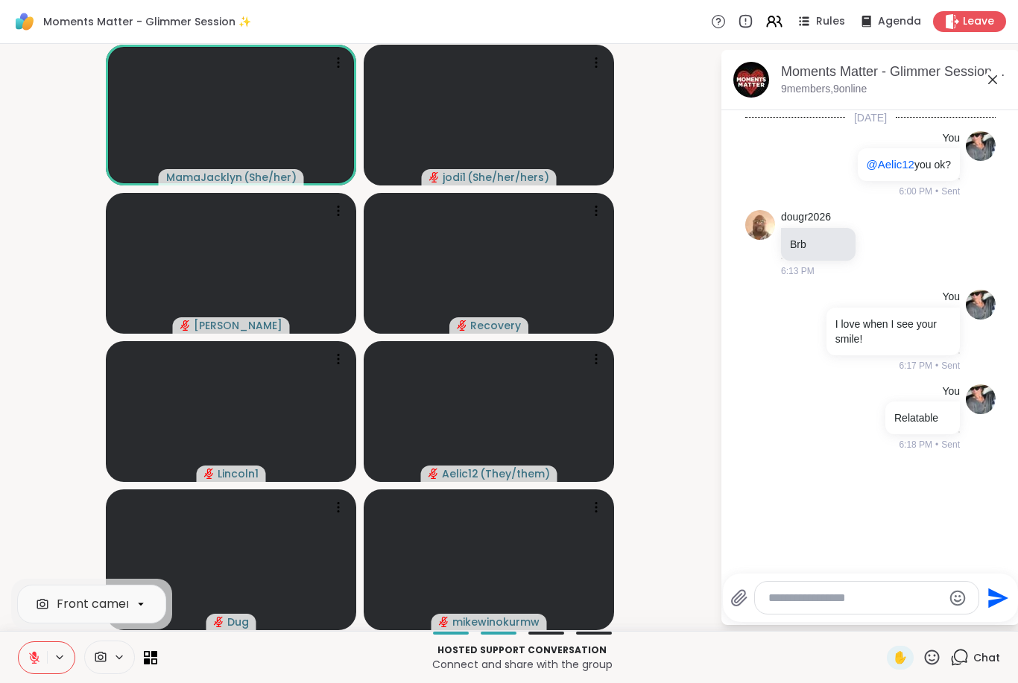
click at [318, 671] on p "Connect and share with the group" at bounding box center [522, 664] width 712 height 15
click at [9, 644] on div "Hosted support conversation Connect and share with the group ✋ Chat" at bounding box center [509, 657] width 1018 height 52
click at [38, 657] on icon at bounding box center [34, 658] width 10 height 10
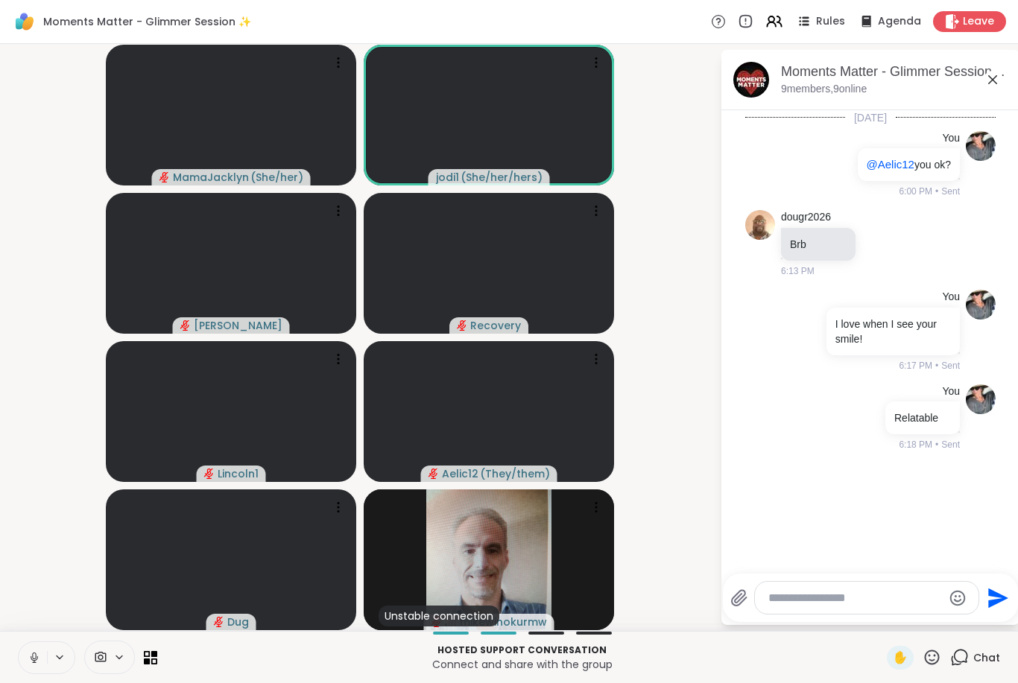
click at [34, 663] on icon at bounding box center [34, 662] width 4 height 1
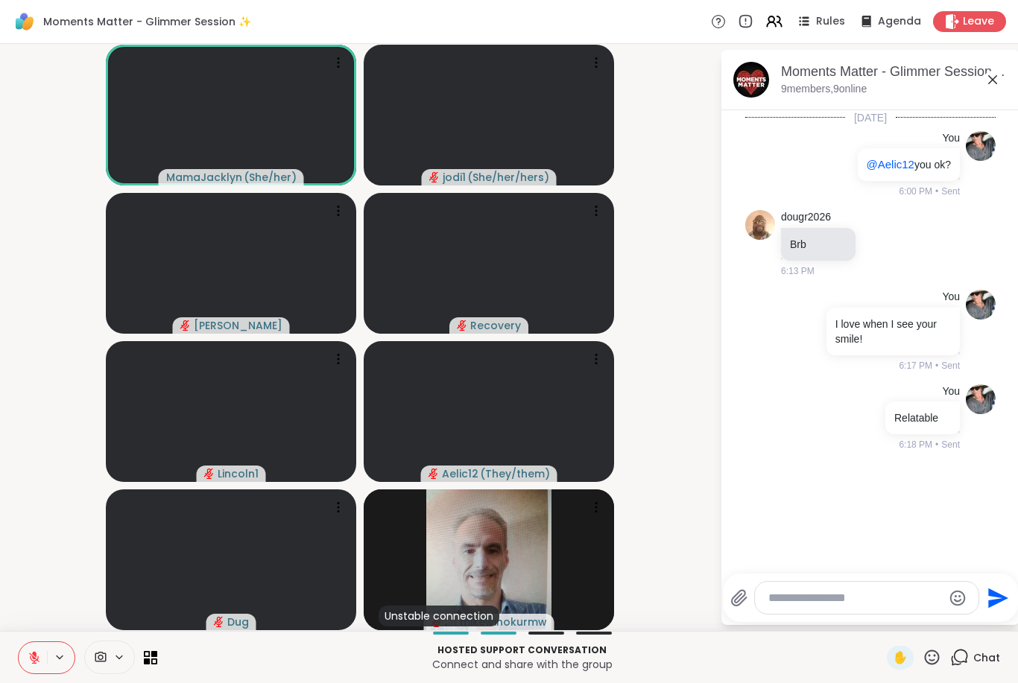
click at [32, 666] on button at bounding box center [33, 657] width 28 height 31
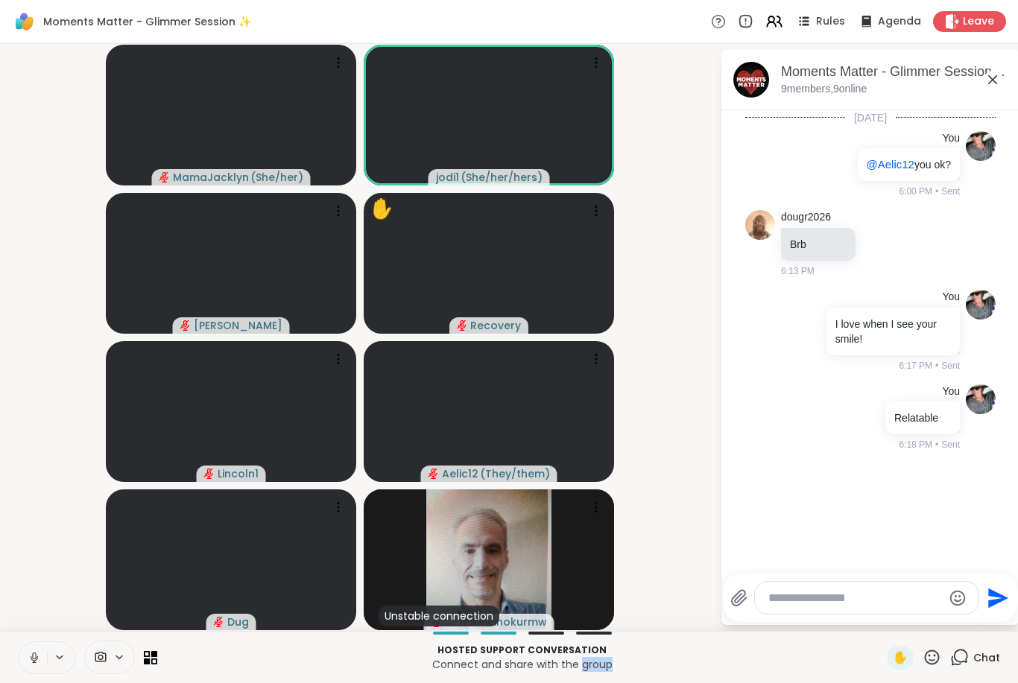
click at [38, 657] on icon at bounding box center [34, 657] width 13 height 13
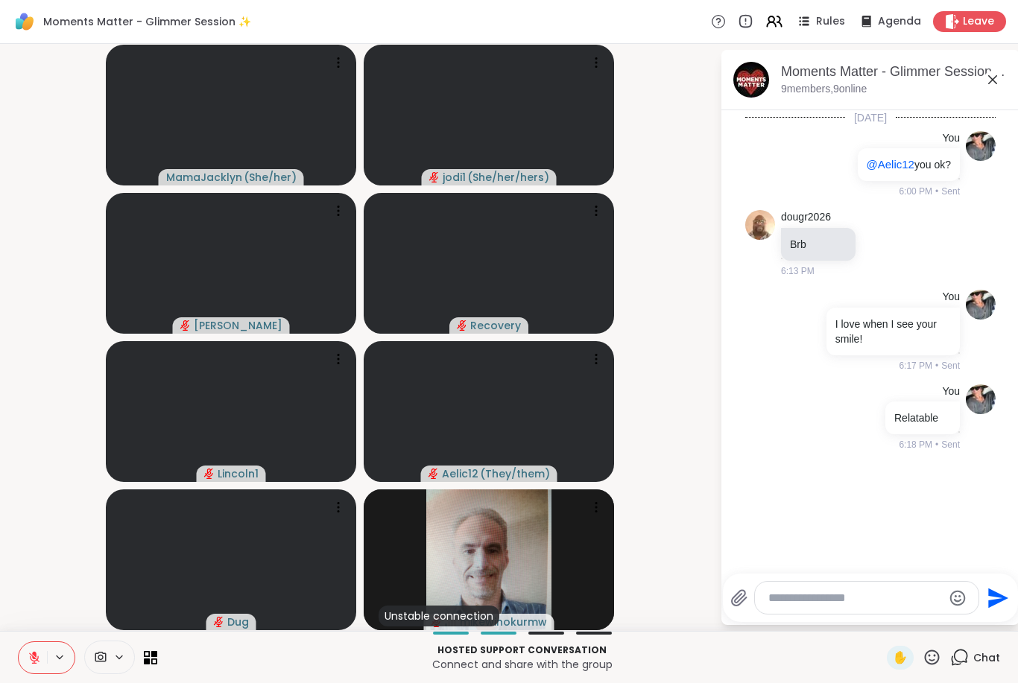
click at [803, 605] on textarea "Type your message" at bounding box center [855, 598] width 174 height 15
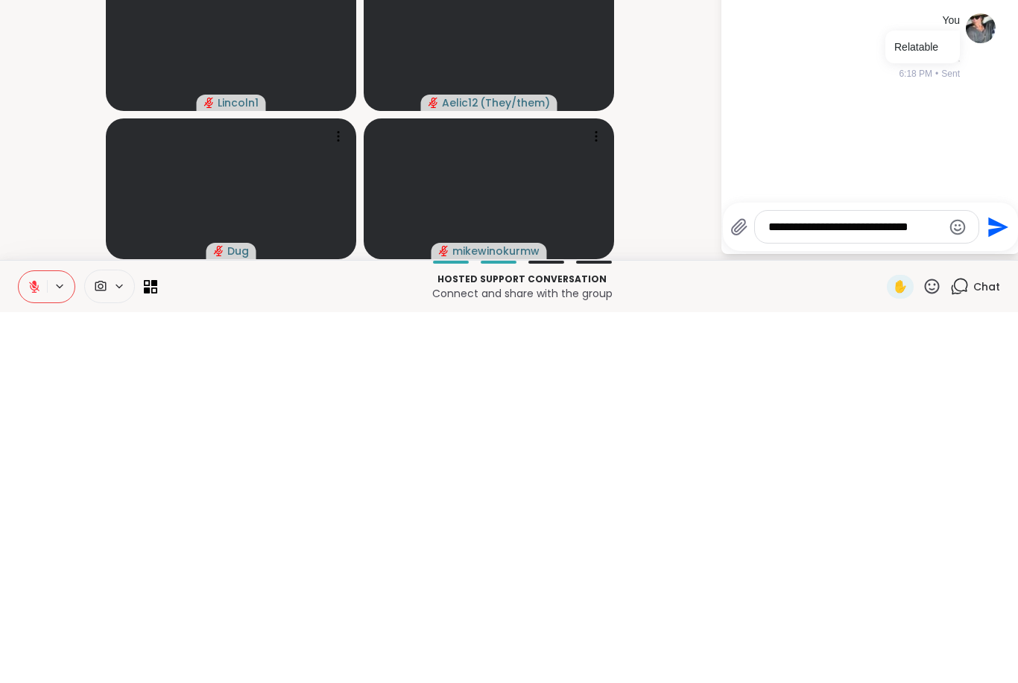
type textarea "**********"
click at [994, 587] on icon "Send" at bounding box center [997, 599] width 24 height 24
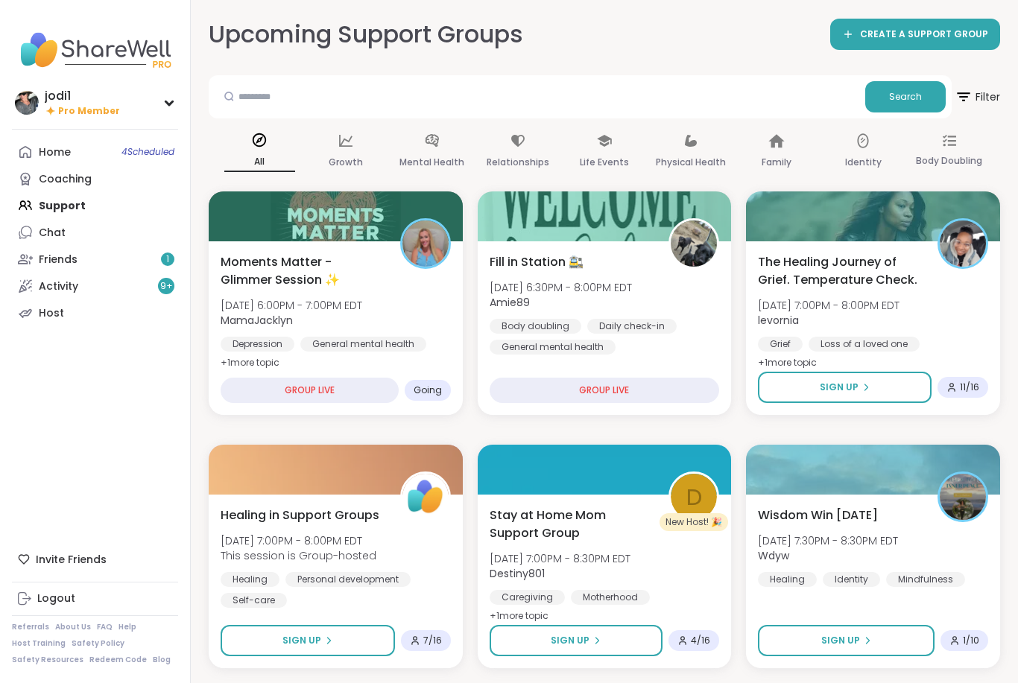
click at [418, 295] on div "Moments Matter - Glimmer Session ✨ [DATE] 6:00PM - 7:00PM EDT MamaJacklyn [MEDI…" at bounding box center [336, 312] width 230 height 119
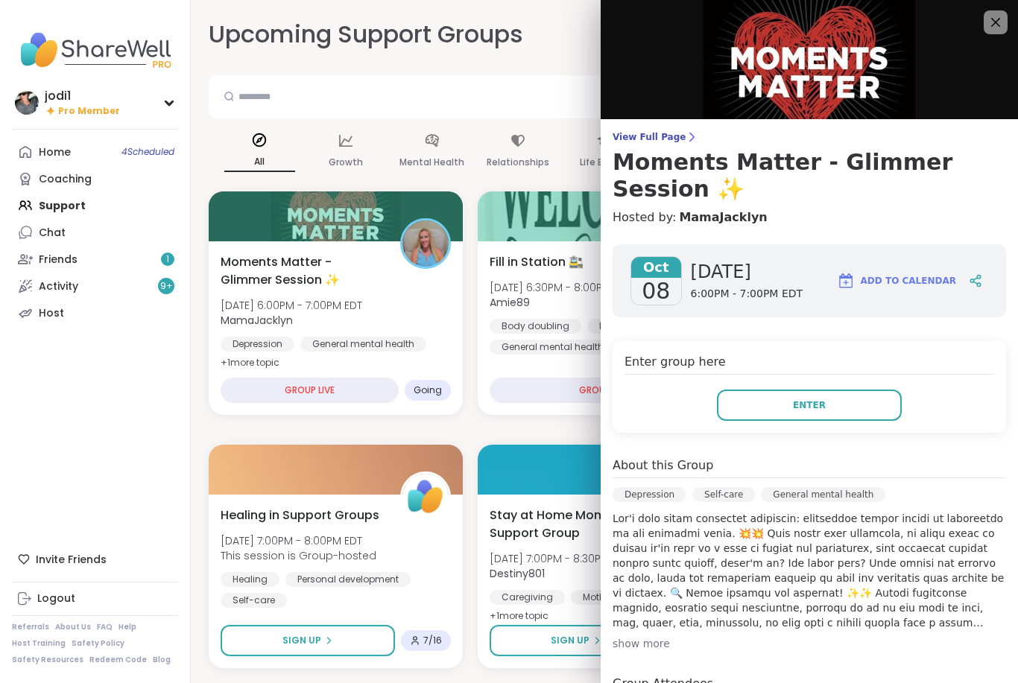
click at [828, 390] on button "Enter" at bounding box center [809, 405] width 185 height 31
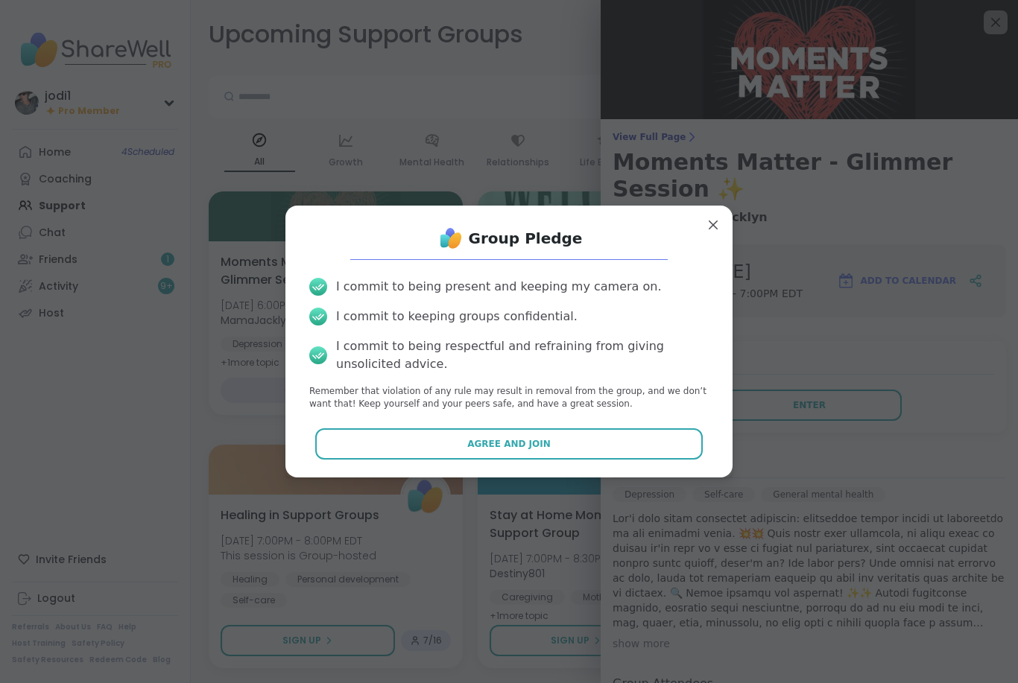
click at [574, 441] on button "Agree and Join" at bounding box center [509, 444] width 388 height 31
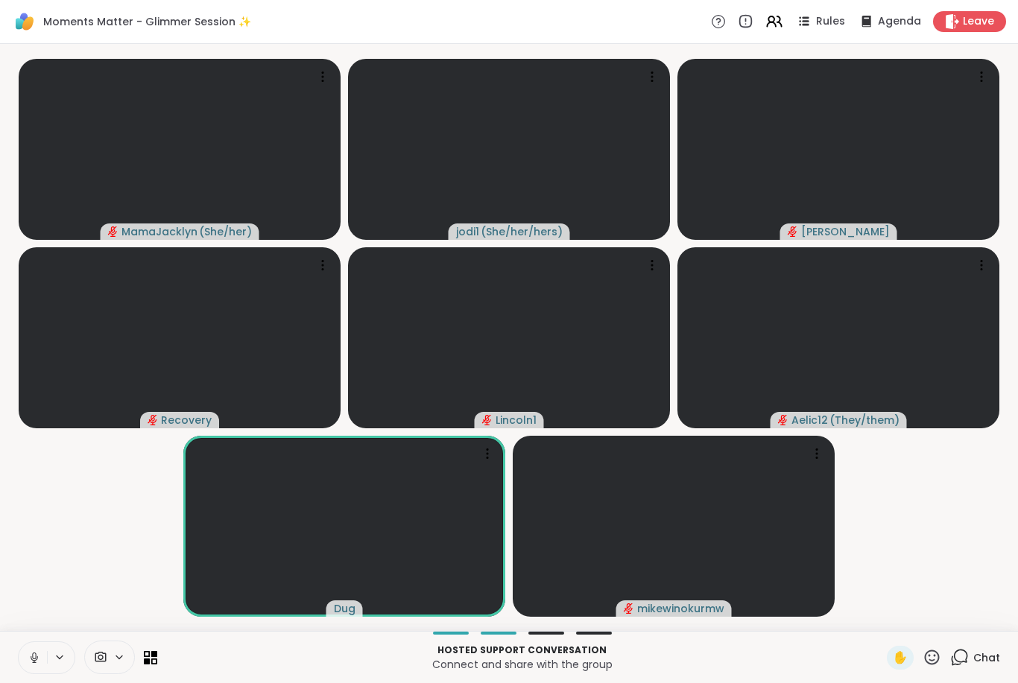
click at [34, 663] on icon at bounding box center [34, 657] width 13 height 13
click at [38, 668] on button at bounding box center [33, 657] width 28 height 31
click at [974, 658] on span "Chat" at bounding box center [986, 658] width 27 height 15
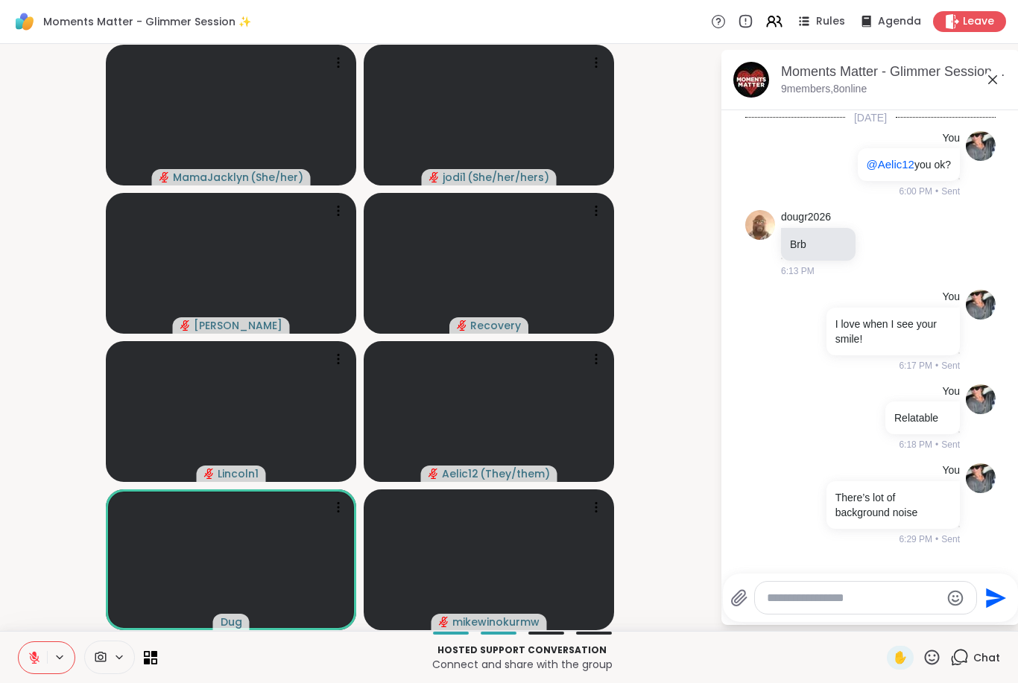
click at [747, 593] on icon at bounding box center [739, 599] width 18 height 18
click at [0, 0] on input "file" at bounding box center [0, 0] width 0 height 0
click at [862, 605] on textarea "Type your message" at bounding box center [854, 598] width 174 height 15
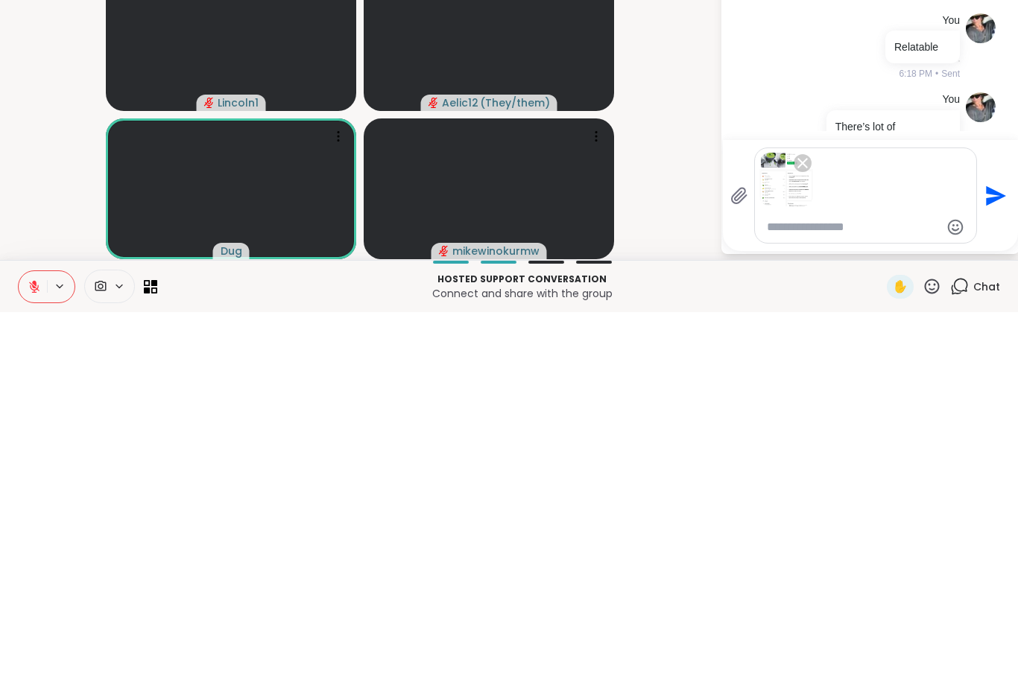
click at [995, 555] on icon "Send" at bounding box center [994, 567] width 24 height 24
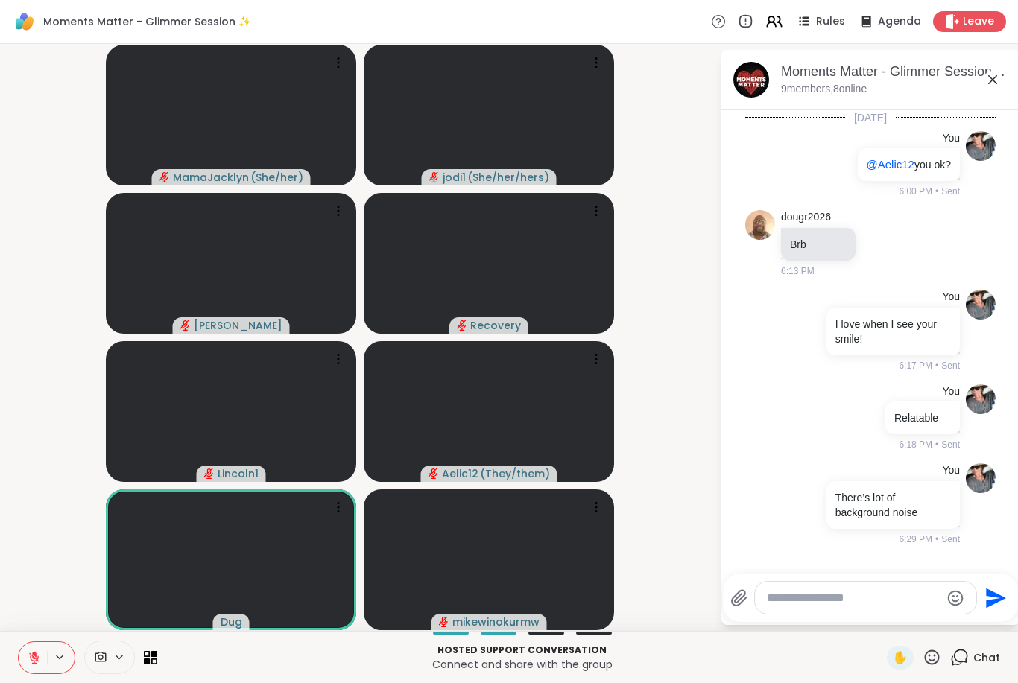
scroll to position [400, 0]
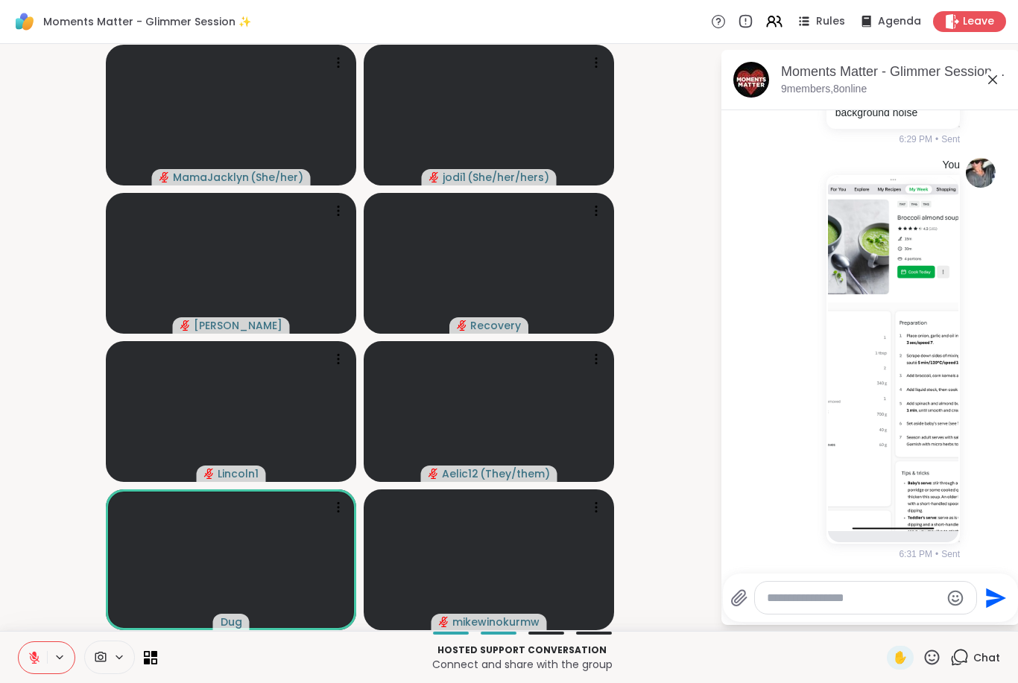
click at [871, 587] on div at bounding box center [865, 598] width 221 height 32
click at [824, 597] on textarea "Type your message" at bounding box center [854, 598] width 174 height 15
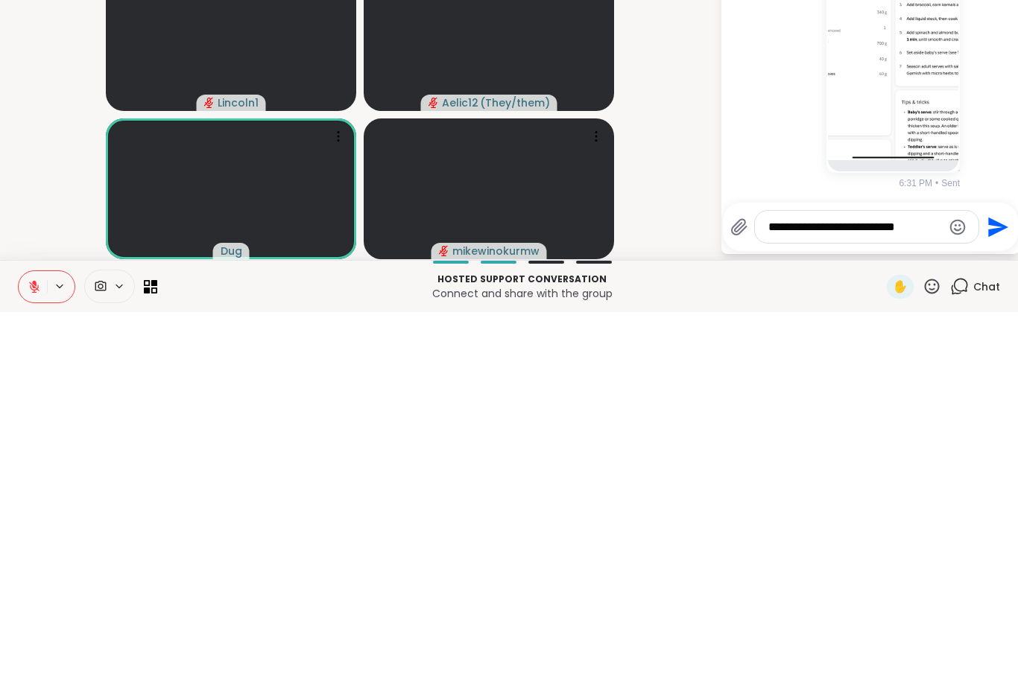
click at [882, 591] on textarea "**********" at bounding box center [855, 598] width 174 height 15
click at [918, 591] on textarea "**********" at bounding box center [855, 598] width 174 height 15
type textarea "**********"
click at [999, 584] on icon "Send" at bounding box center [998, 594] width 20 height 20
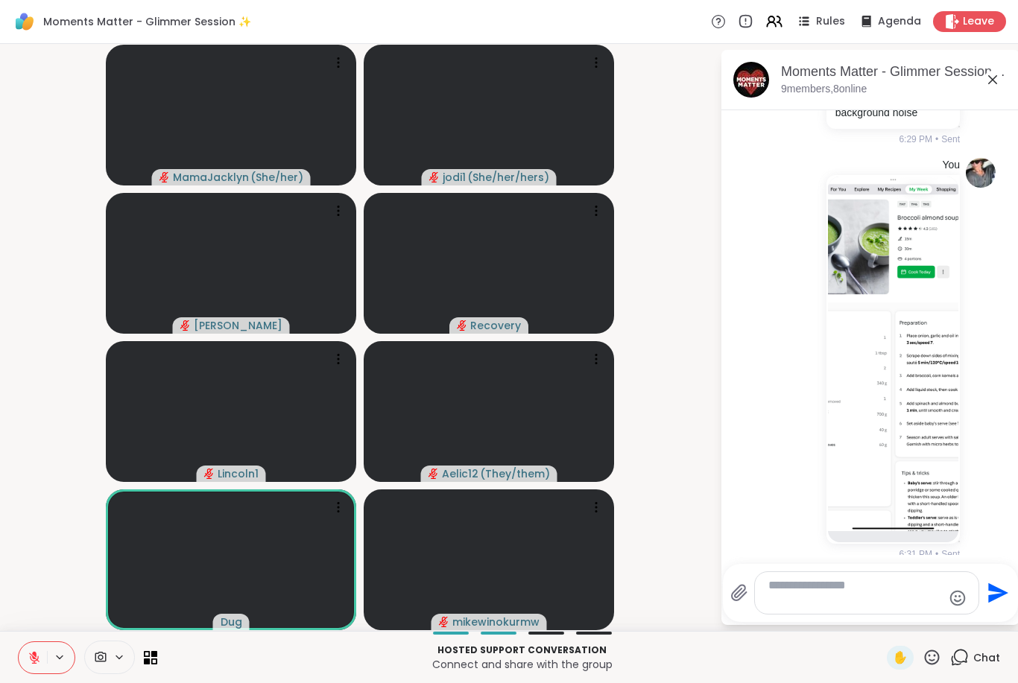
scroll to position [494, 0]
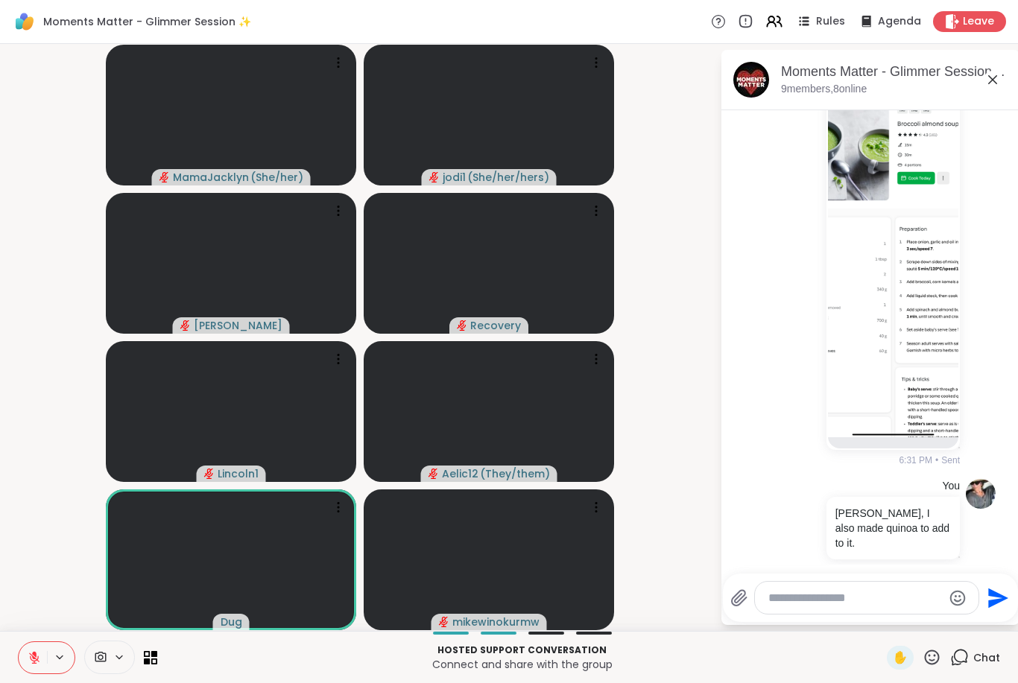
click at [814, 604] on textarea "Type your message" at bounding box center [855, 598] width 174 height 15
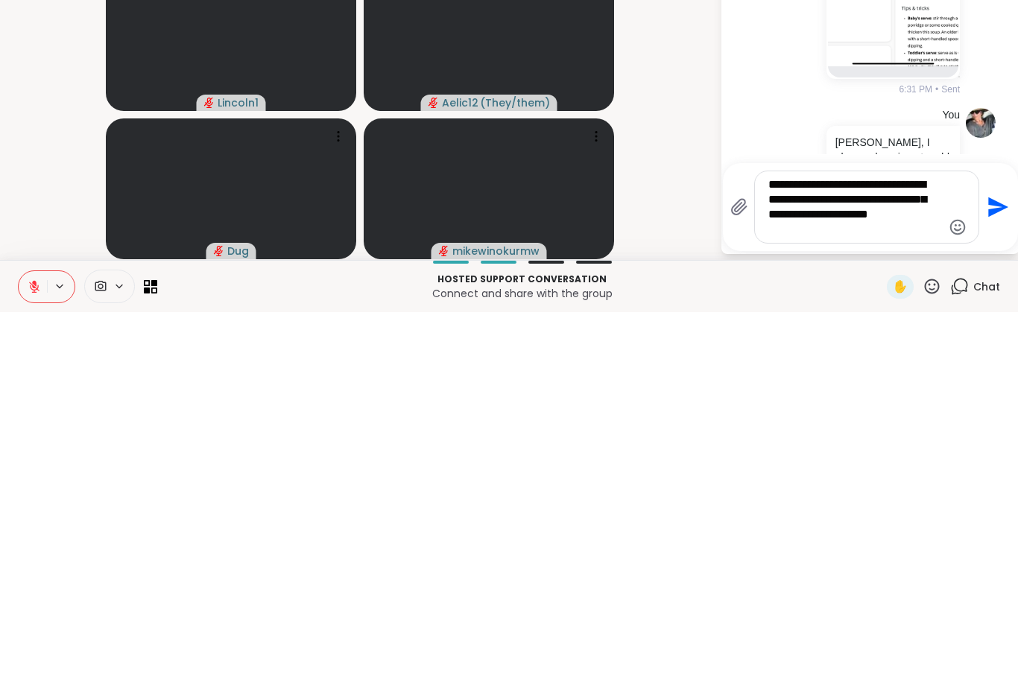
type textarea "**********"
click at [1001, 566] on icon "Send" at bounding box center [997, 578] width 24 height 24
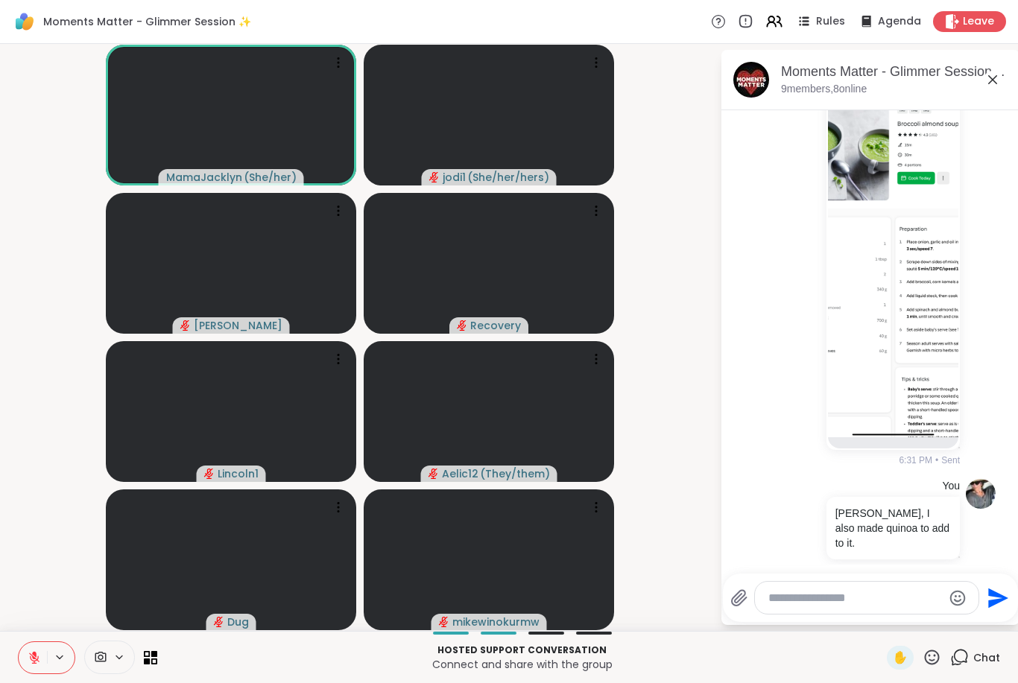
scroll to position [633, 0]
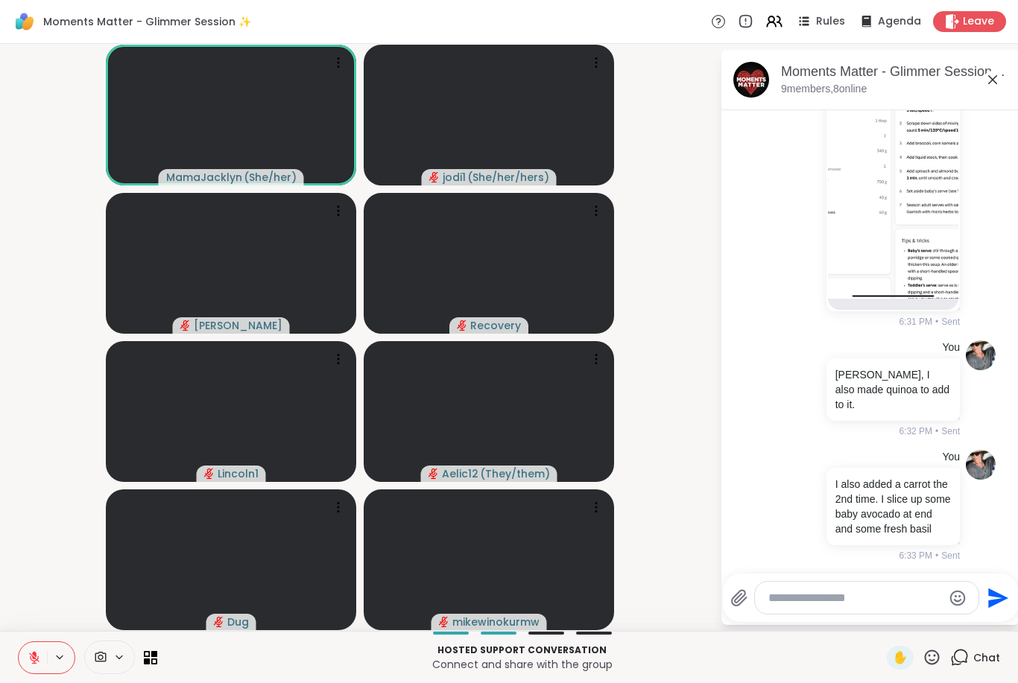
click at [818, 591] on textarea "Type your message" at bounding box center [855, 598] width 174 height 15
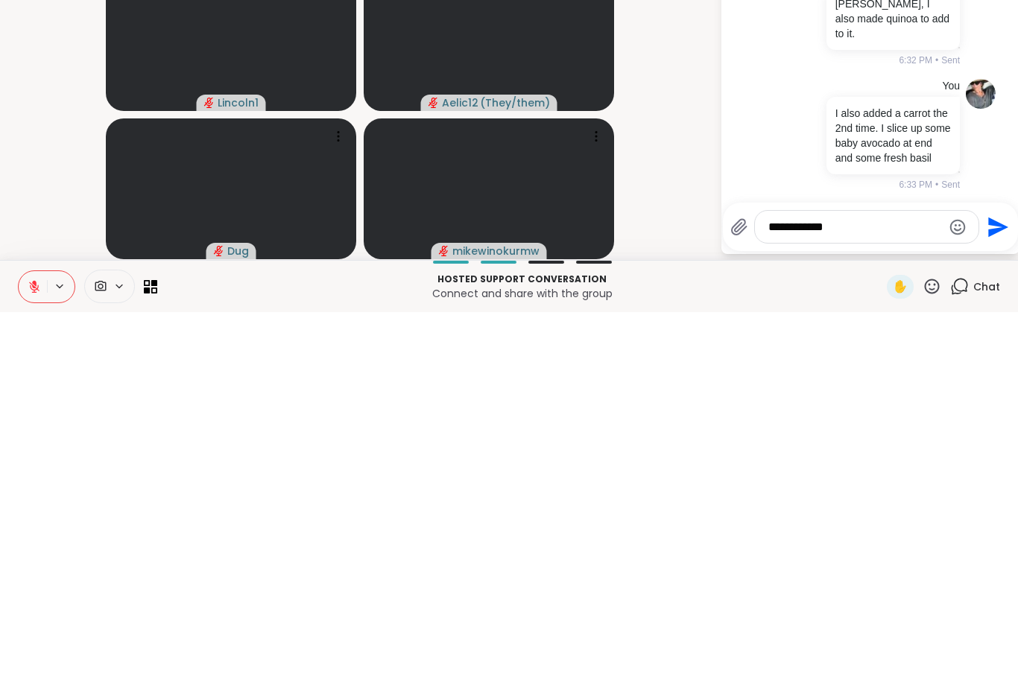
type textarea "**********"
click at [985, 587] on icon "Send" at bounding box center [997, 599] width 24 height 24
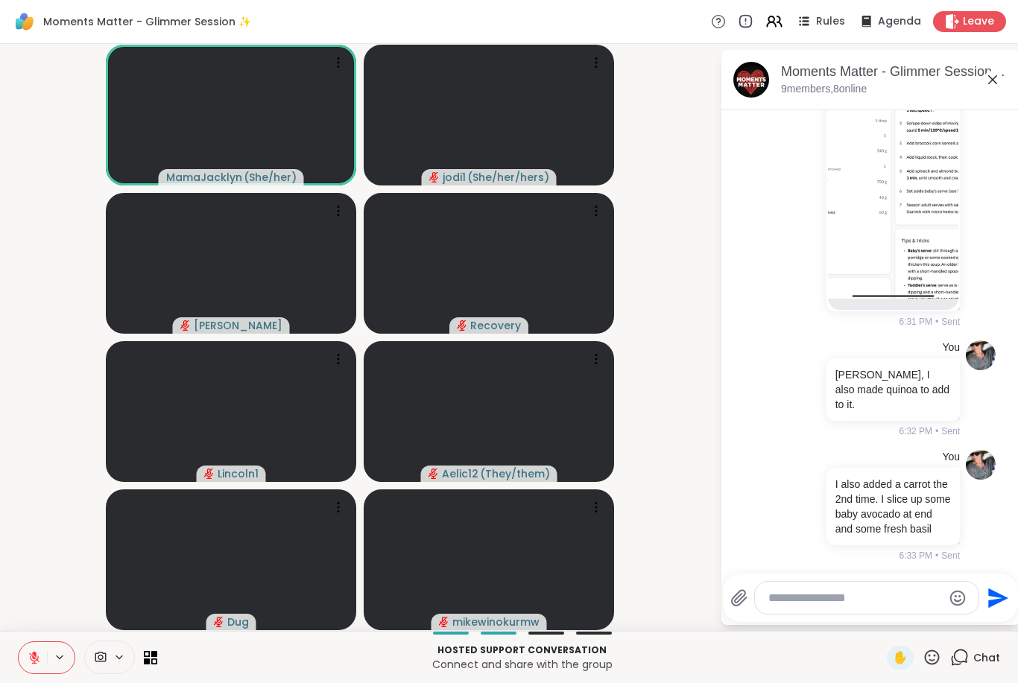
scroll to position [712, 0]
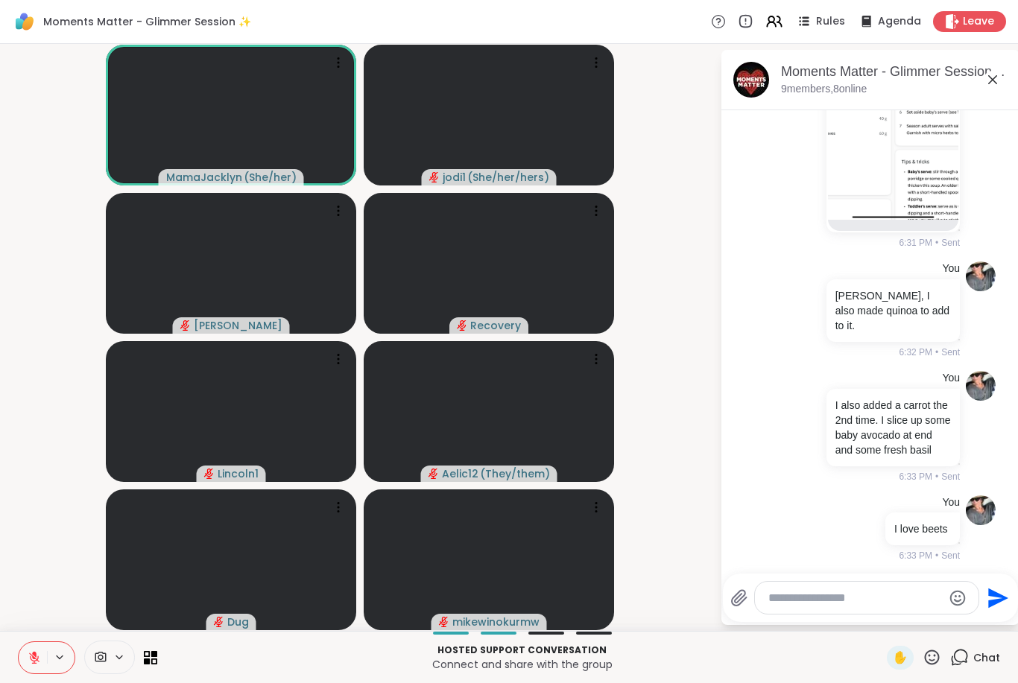
click at [846, 597] on textarea "Type your message" at bounding box center [855, 598] width 174 height 15
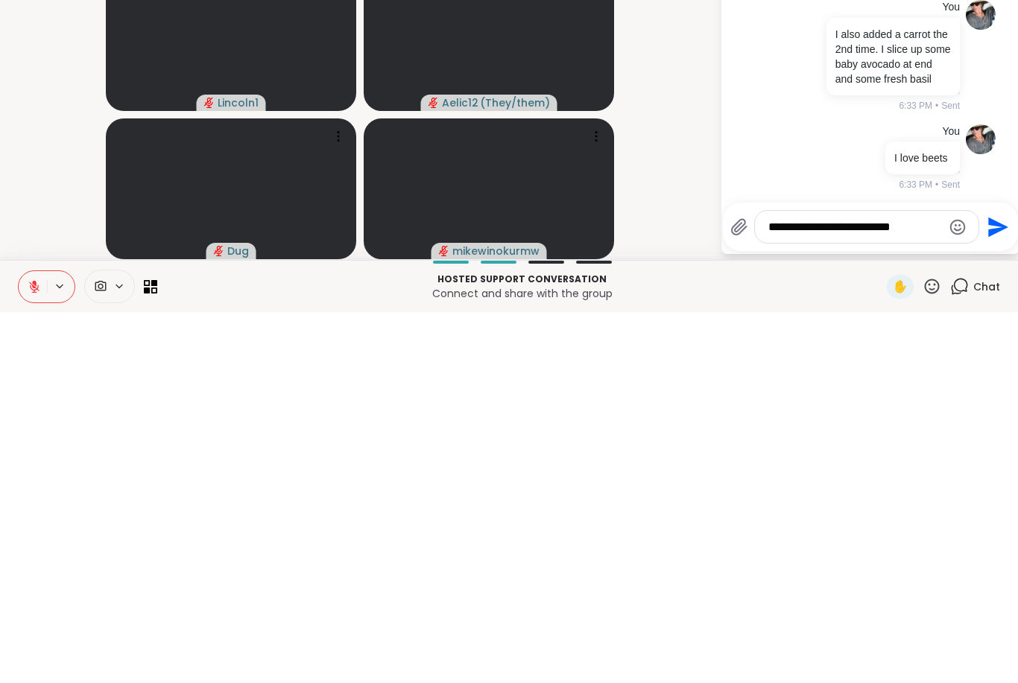
type textarea "**********"
click at [1002, 587] on icon "Send" at bounding box center [997, 599] width 24 height 24
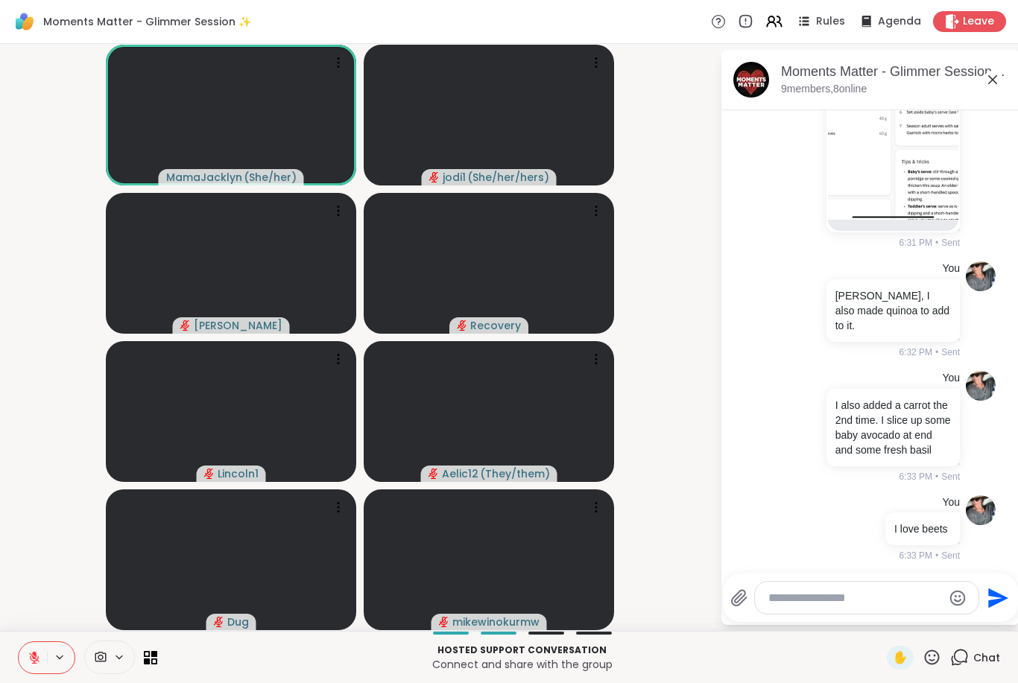
scroll to position [806, 0]
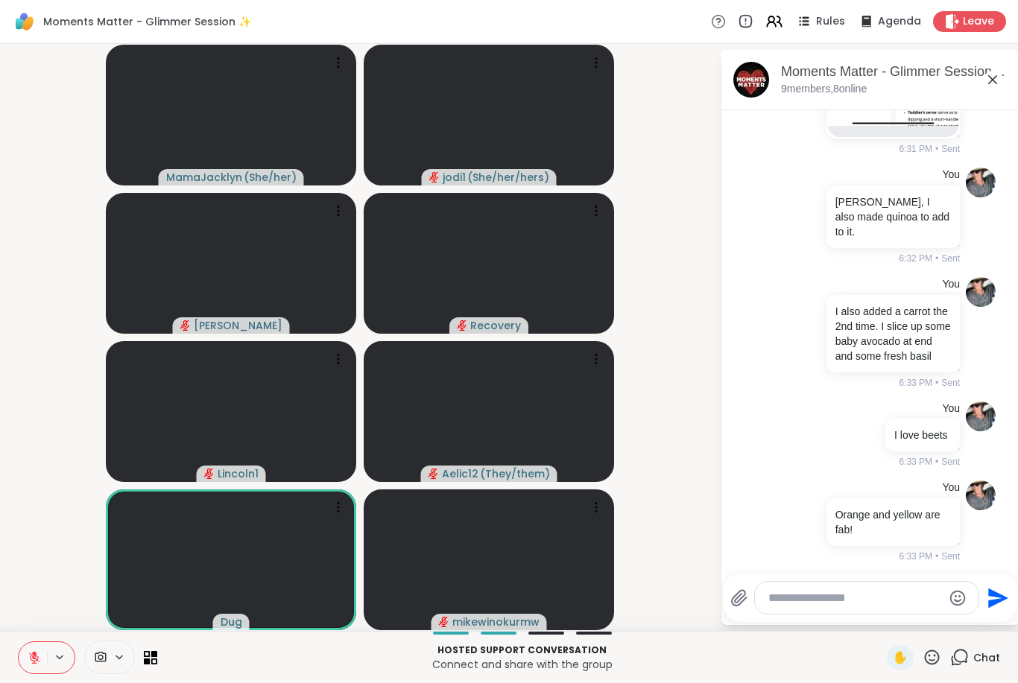
click at [802, 587] on div at bounding box center [867, 598] width 224 height 32
click at [802, 595] on textarea "Type your message" at bounding box center [855, 598] width 174 height 15
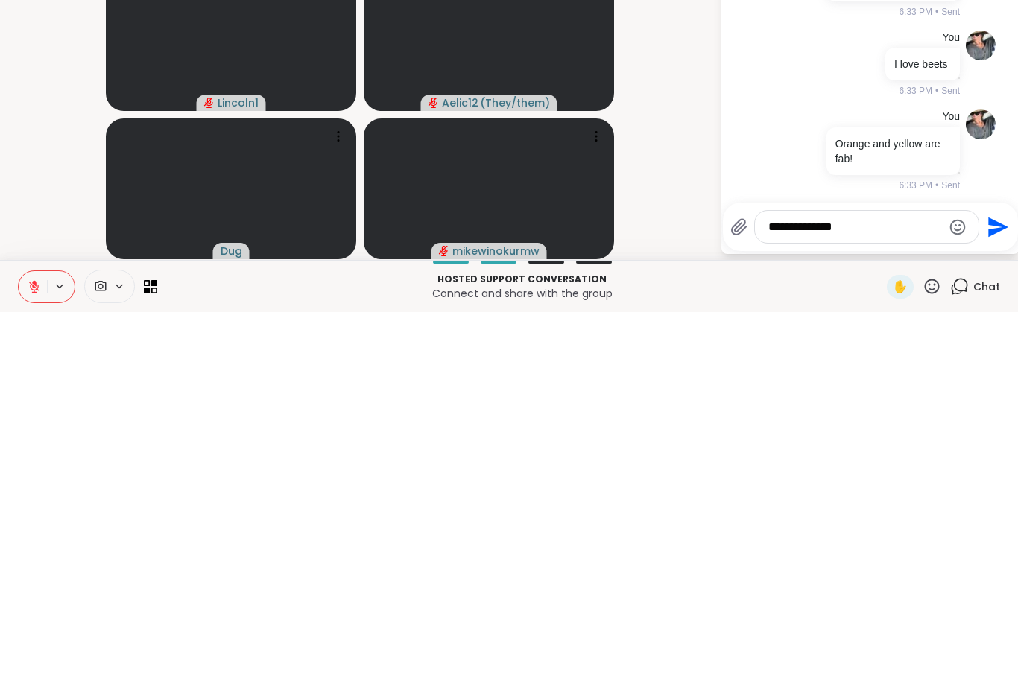
type textarea "**********"
click at [999, 588] on icon "Send" at bounding box center [998, 598] width 20 height 20
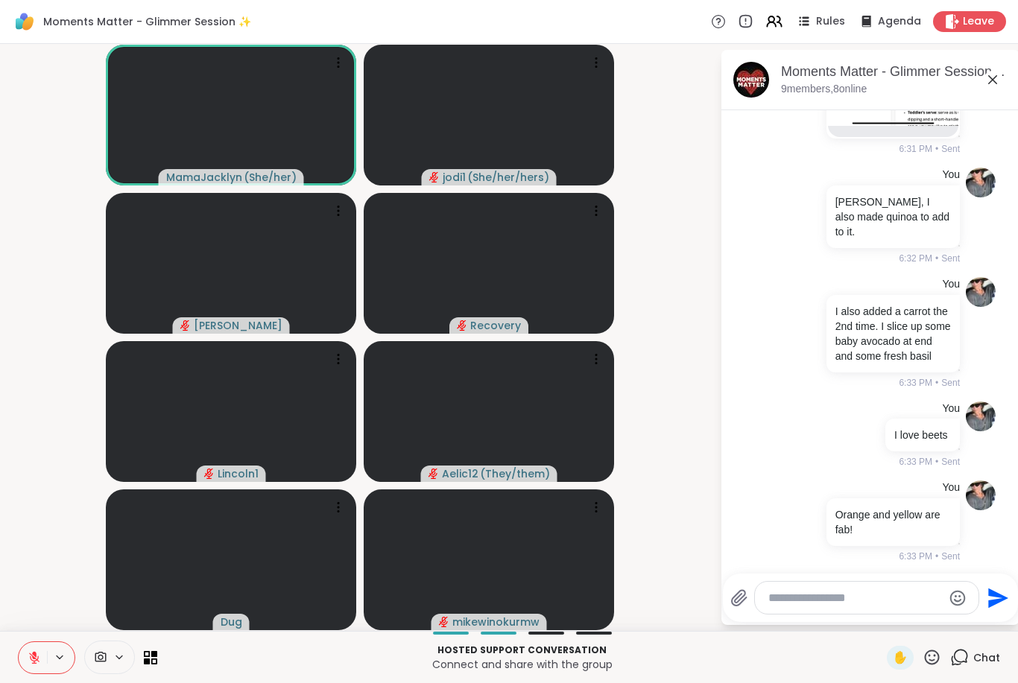
scroll to position [885, 0]
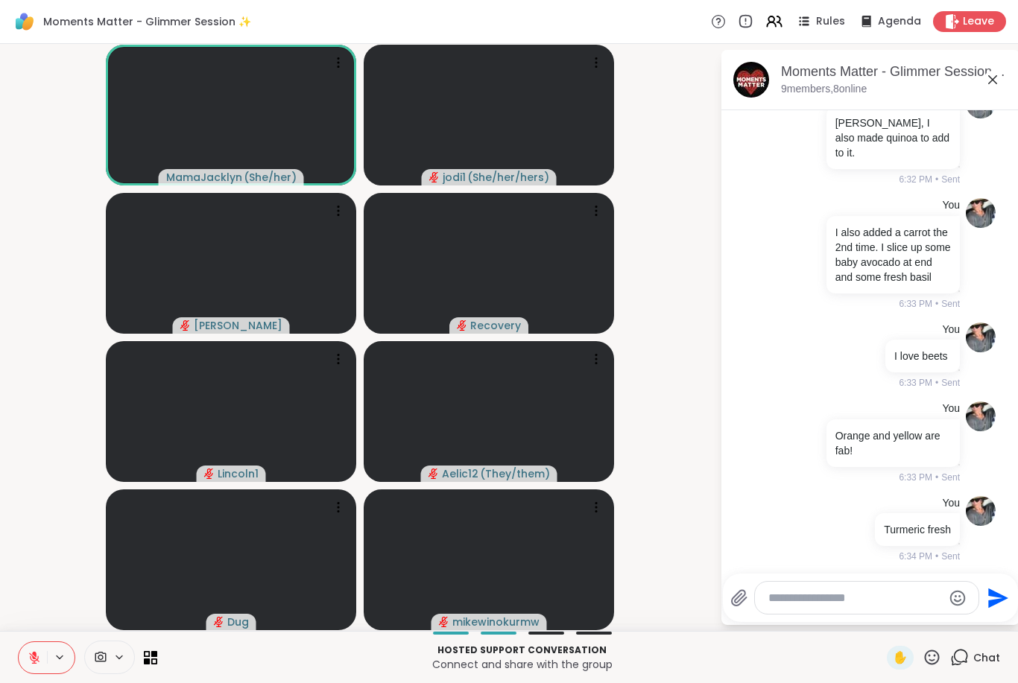
click at [780, 604] on textarea "Type your message" at bounding box center [855, 598] width 174 height 15
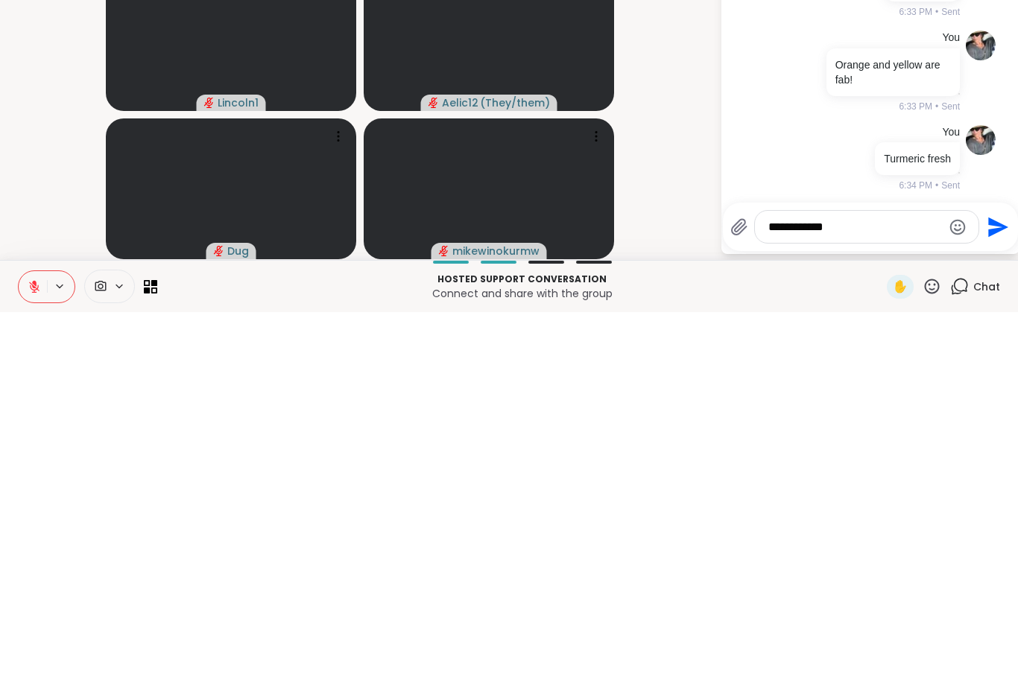
type textarea "**********"
click at [997, 588] on icon "Send" at bounding box center [998, 598] width 20 height 20
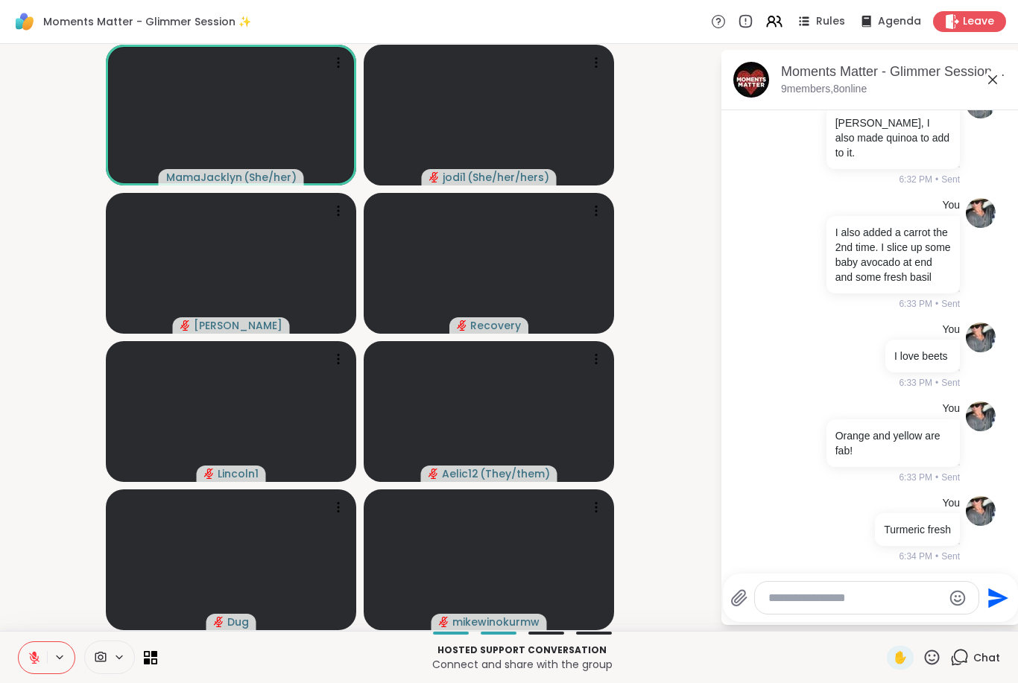
scroll to position [964, 0]
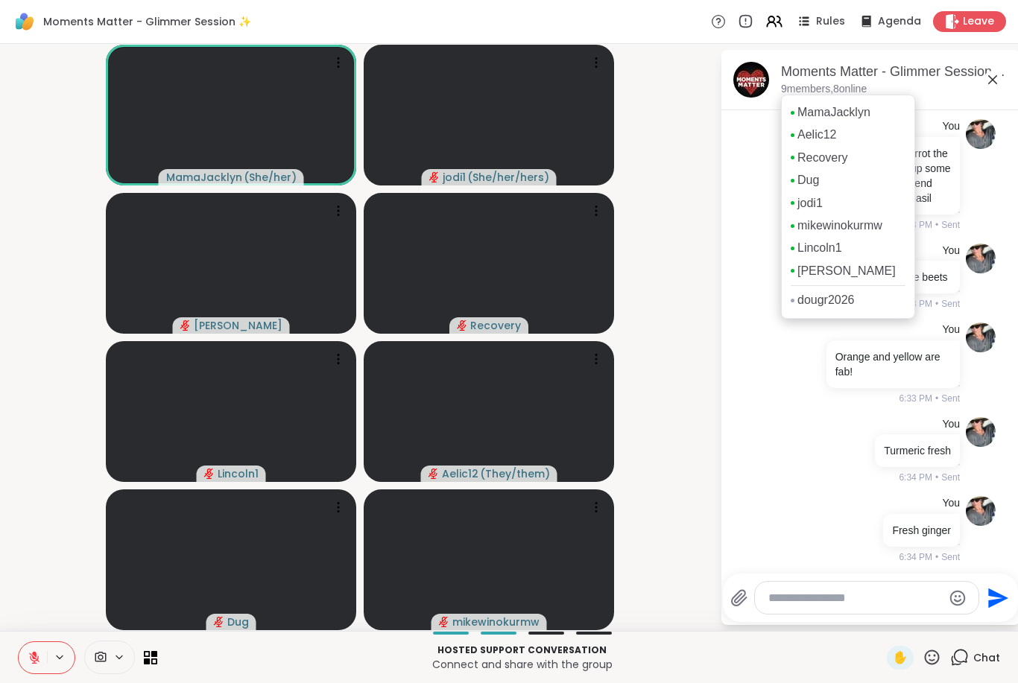
click at [816, 597] on textarea "Type your message" at bounding box center [855, 598] width 174 height 15
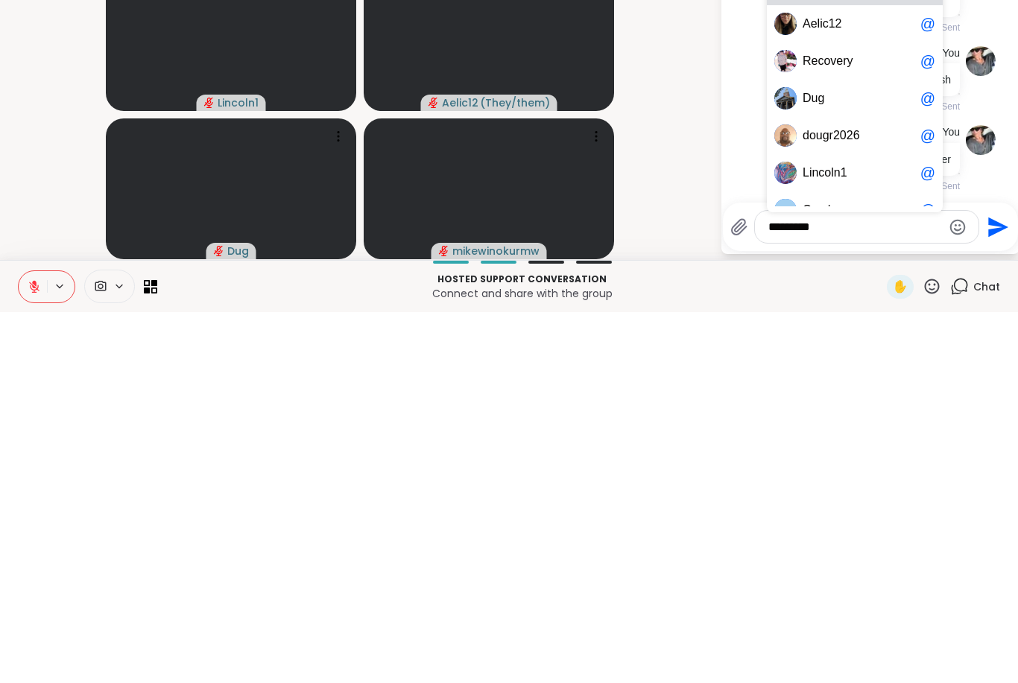
click at [818, 499] on span "ougr2026" at bounding box center [834, 506] width 51 height 15
type textarea "**********"
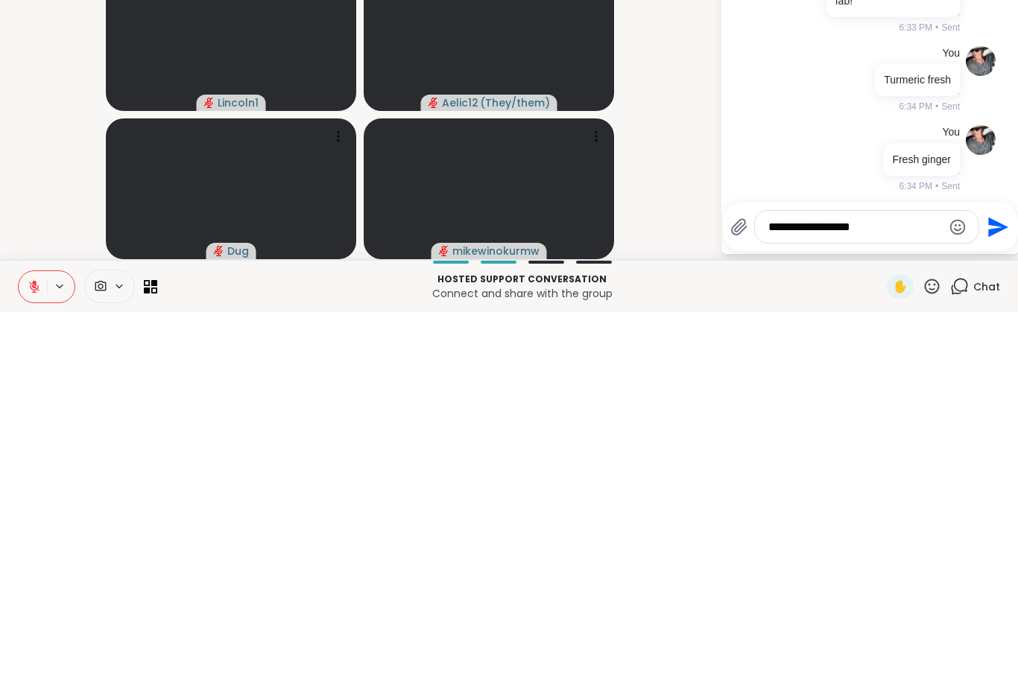
click at [985, 587] on icon "Send" at bounding box center [997, 599] width 24 height 24
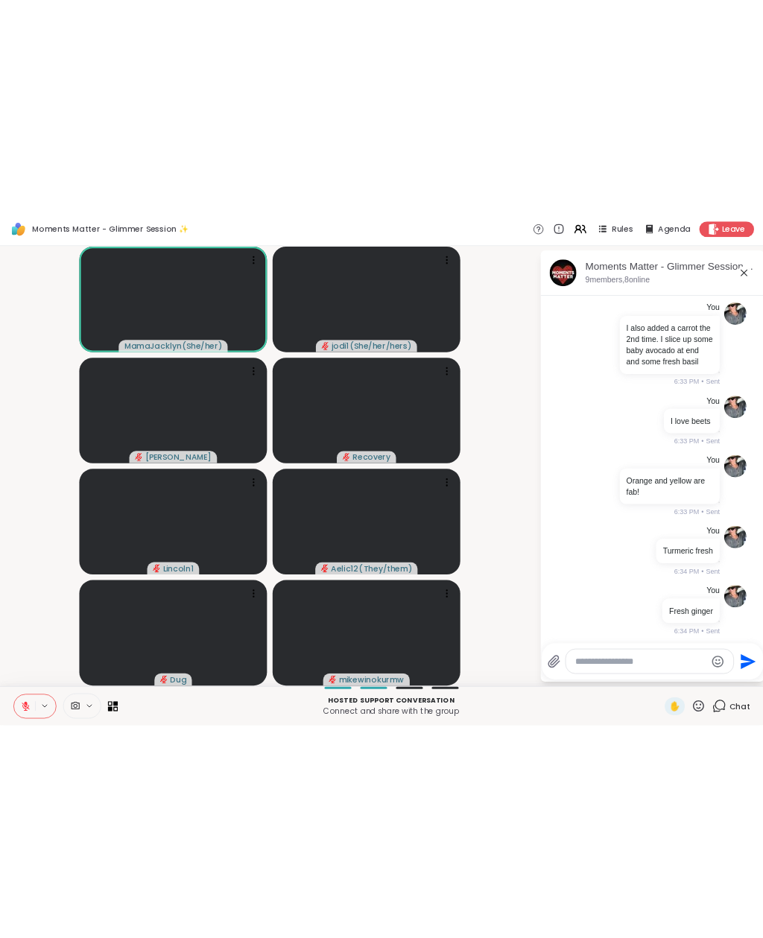
scroll to position [1043, 0]
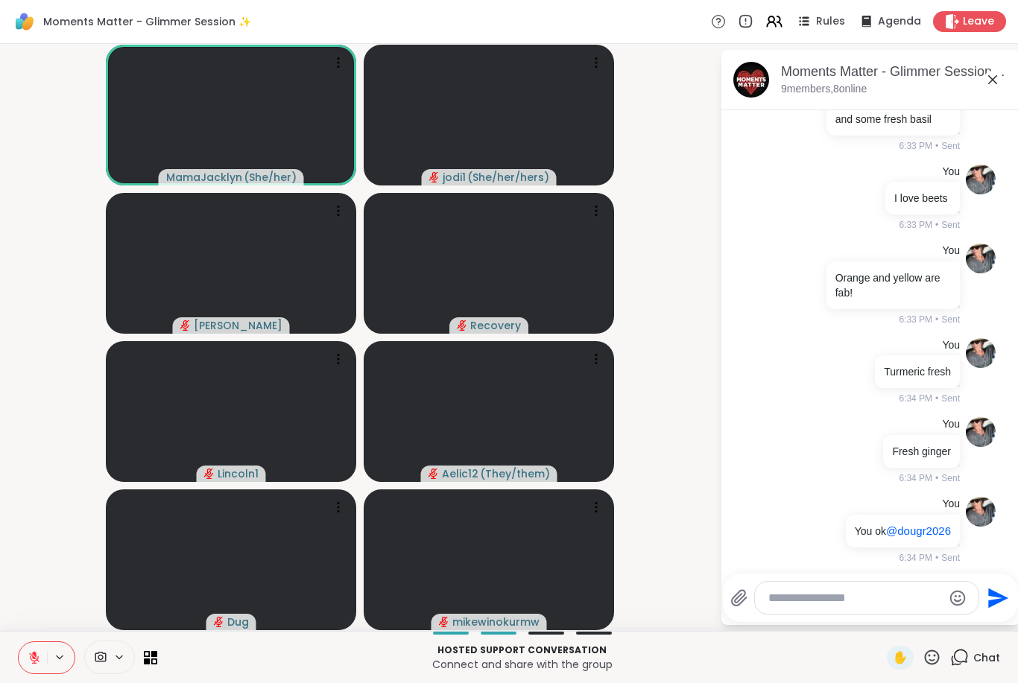
click at [31, 661] on icon at bounding box center [34, 657] width 13 height 13
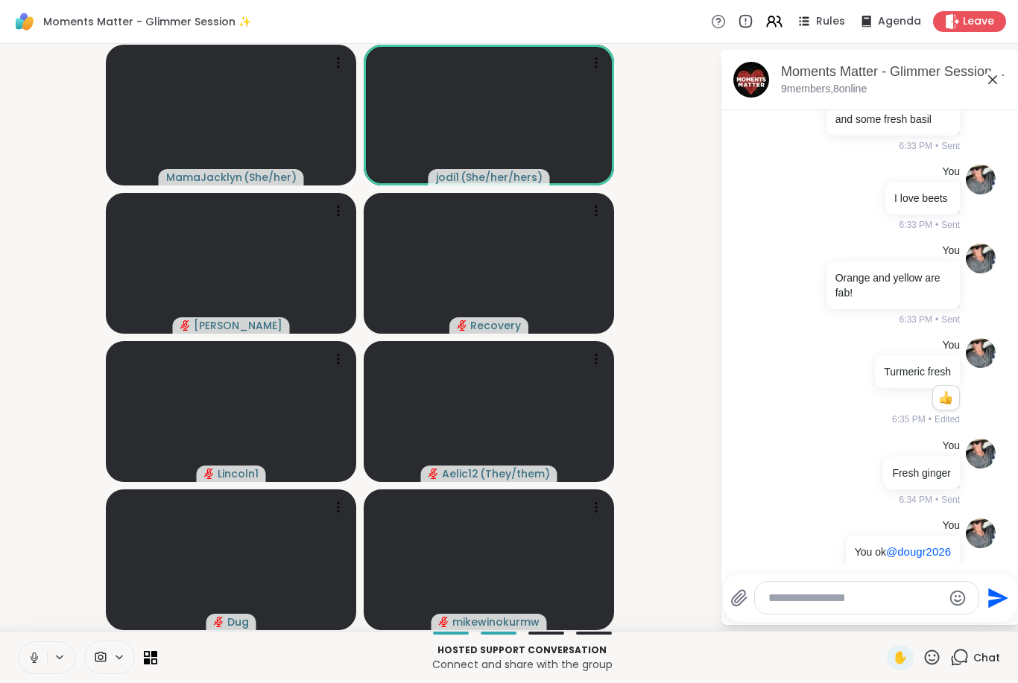
click at [32, 658] on icon at bounding box center [34, 657] width 13 height 13
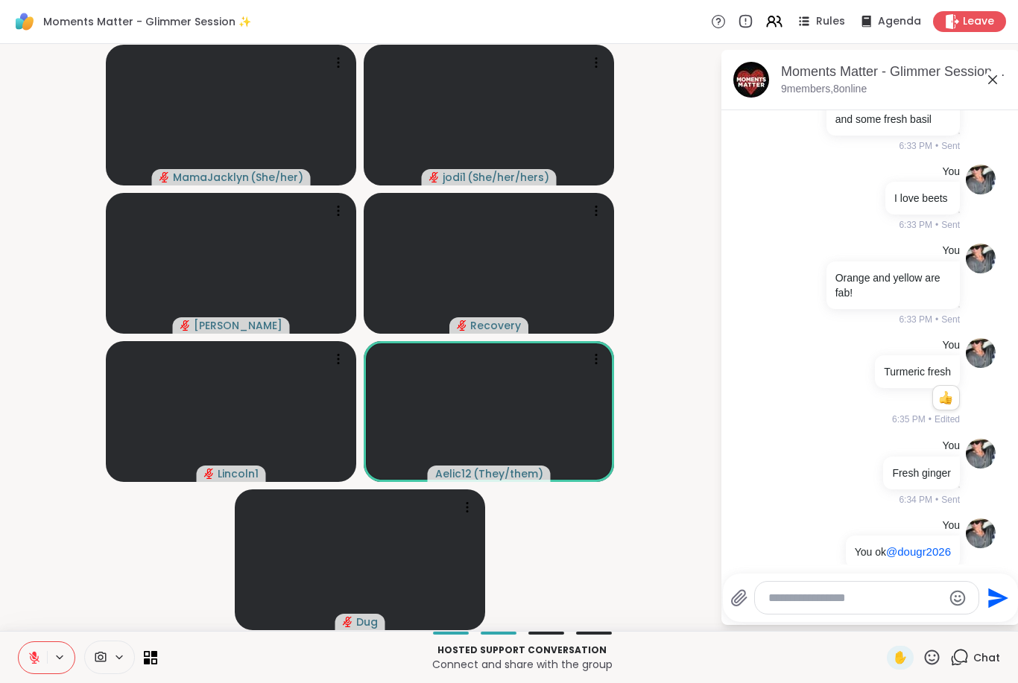
click at [38, 660] on icon at bounding box center [34, 658] width 10 height 10
click at [35, 661] on icon at bounding box center [34, 657] width 13 height 13
click at [934, 650] on icon at bounding box center [932, 657] width 19 height 19
click at [990, 619] on span "🍪" at bounding box center [986, 619] width 15 height 18
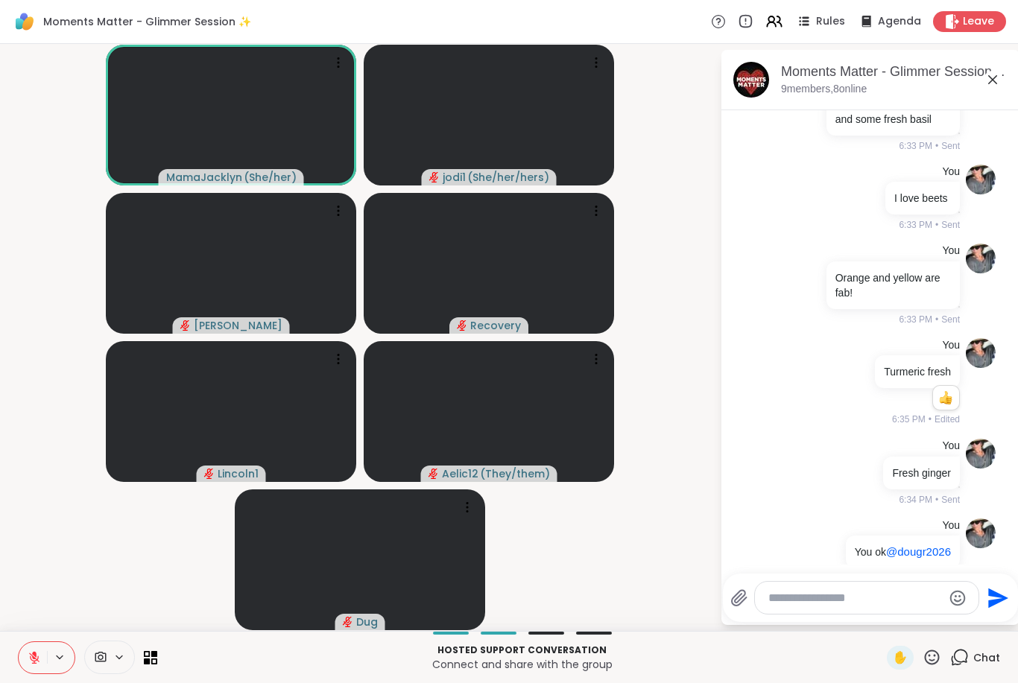
click at [935, 658] on icon at bounding box center [932, 657] width 19 height 19
click at [988, 620] on span "🍪" at bounding box center [986, 619] width 15 height 18
click at [932, 665] on icon at bounding box center [932, 657] width 15 height 15
click at [961, 619] on div "🍂" at bounding box center [954, 619] width 27 height 24
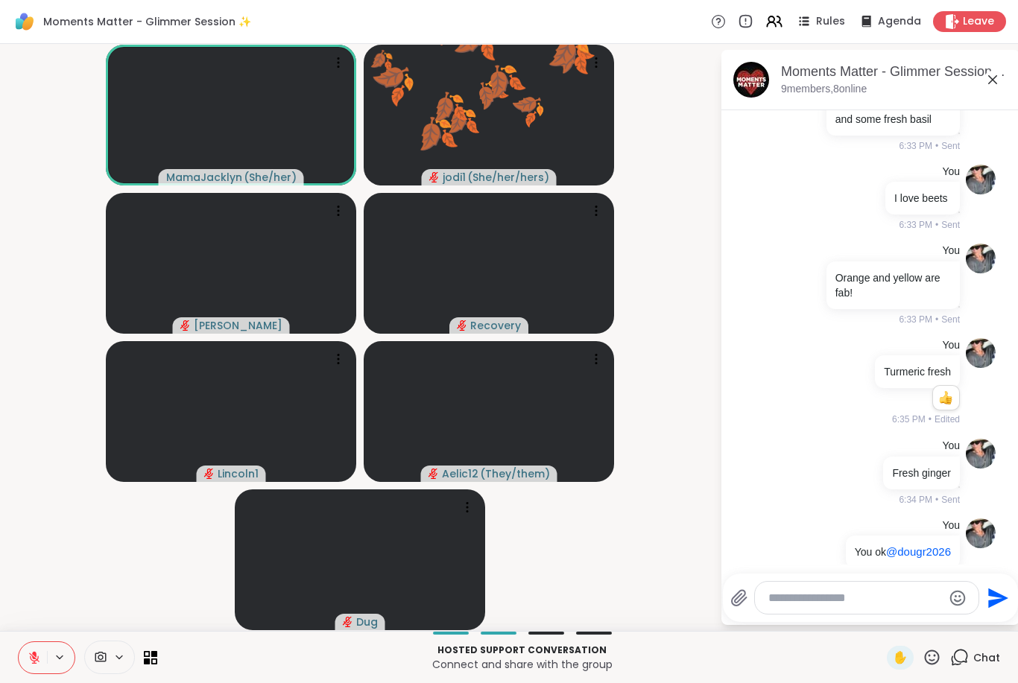
click at [25, 654] on button at bounding box center [33, 657] width 28 height 31
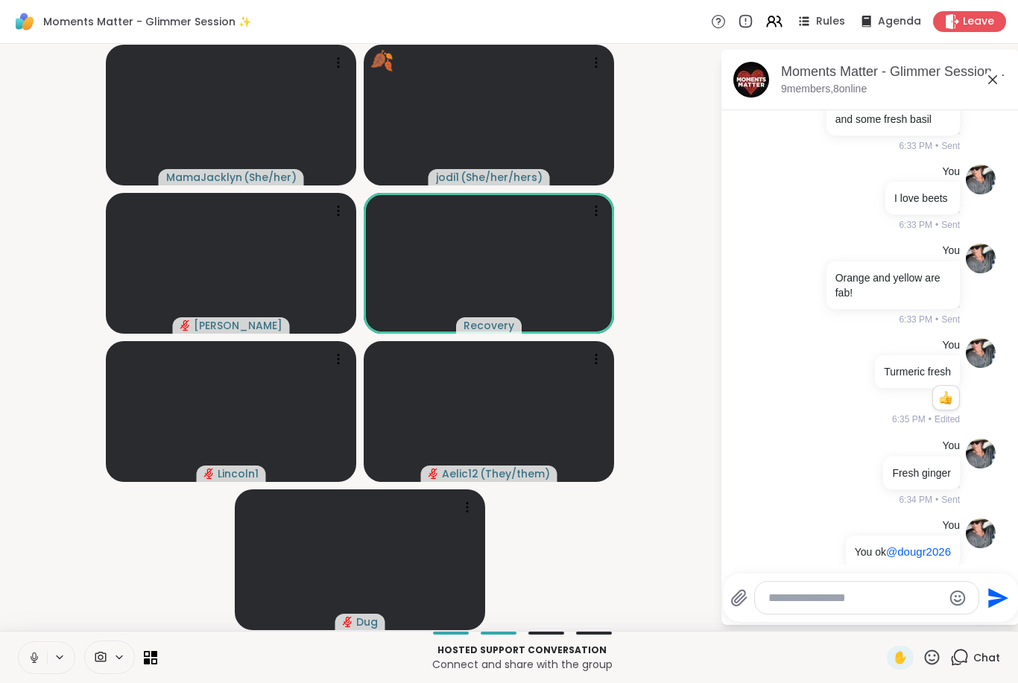
click at [933, 651] on icon at bounding box center [932, 657] width 15 height 15
click at [37, 657] on icon at bounding box center [34, 657] width 13 height 13
click at [937, 654] on icon at bounding box center [932, 657] width 19 height 19
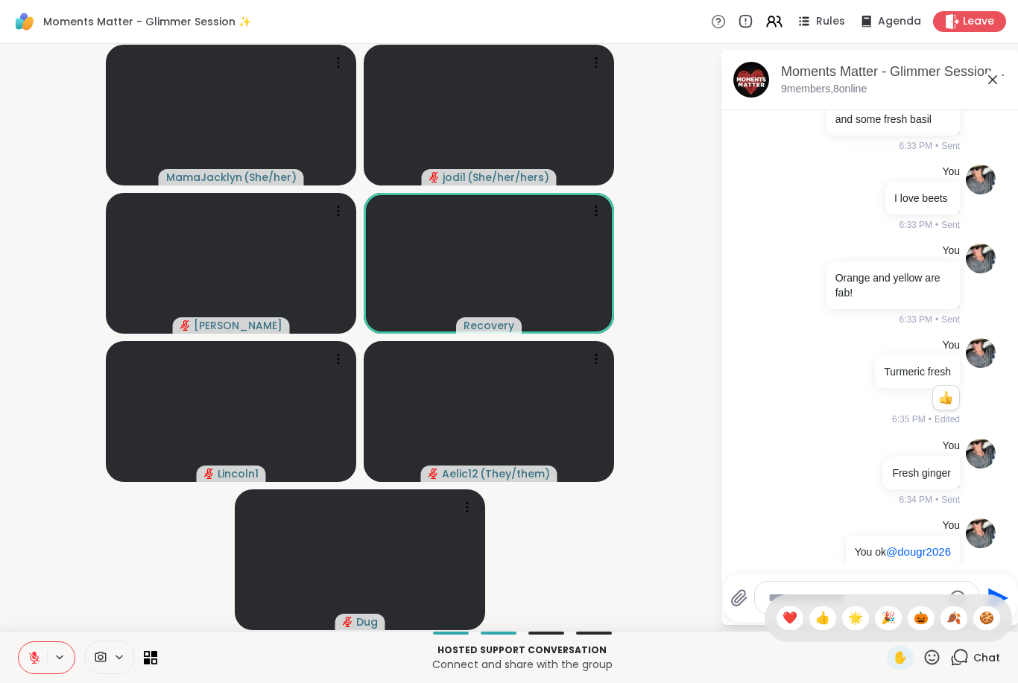
click at [923, 619] on span "🎃" at bounding box center [921, 619] width 15 height 18
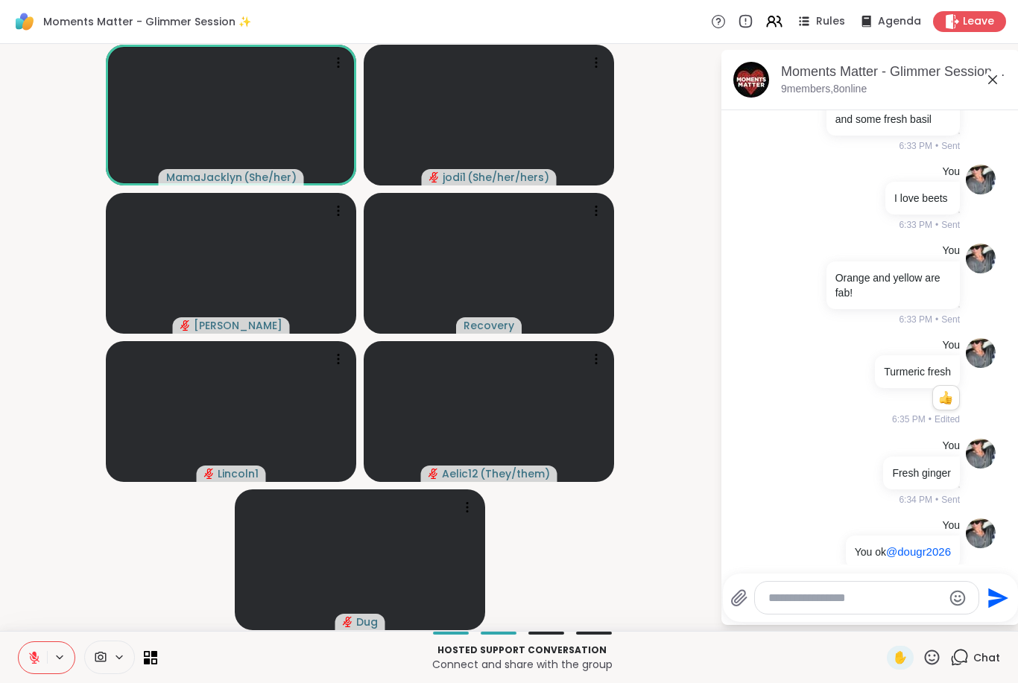
click at [37, 652] on icon at bounding box center [34, 657] width 13 height 13
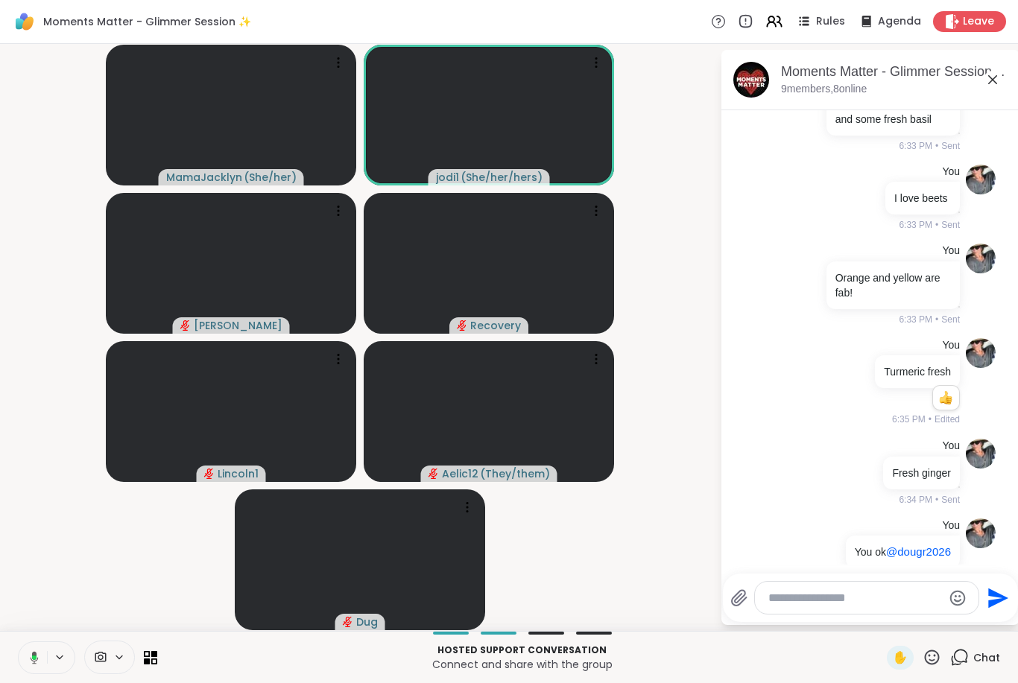
click at [22, 667] on button at bounding box center [31, 657] width 31 height 31
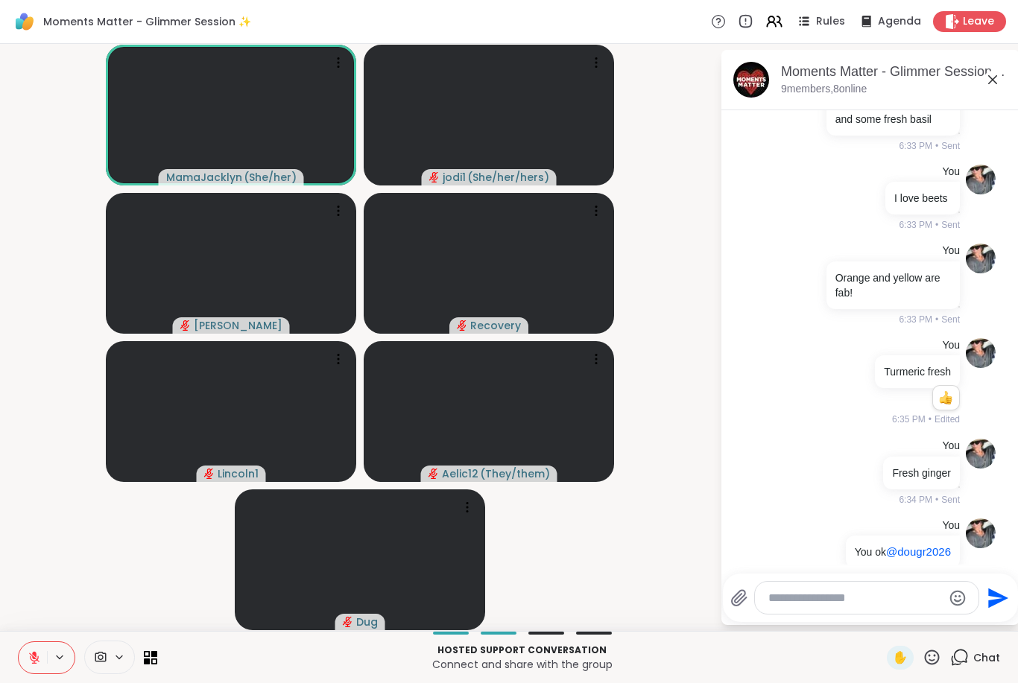
click at [929, 660] on icon at bounding box center [932, 657] width 19 height 19
click at [783, 626] on span "❤️" at bounding box center [790, 619] width 15 height 18
click at [903, 656] on span "✋" at bounding box center [900, 658] width 15 height 18
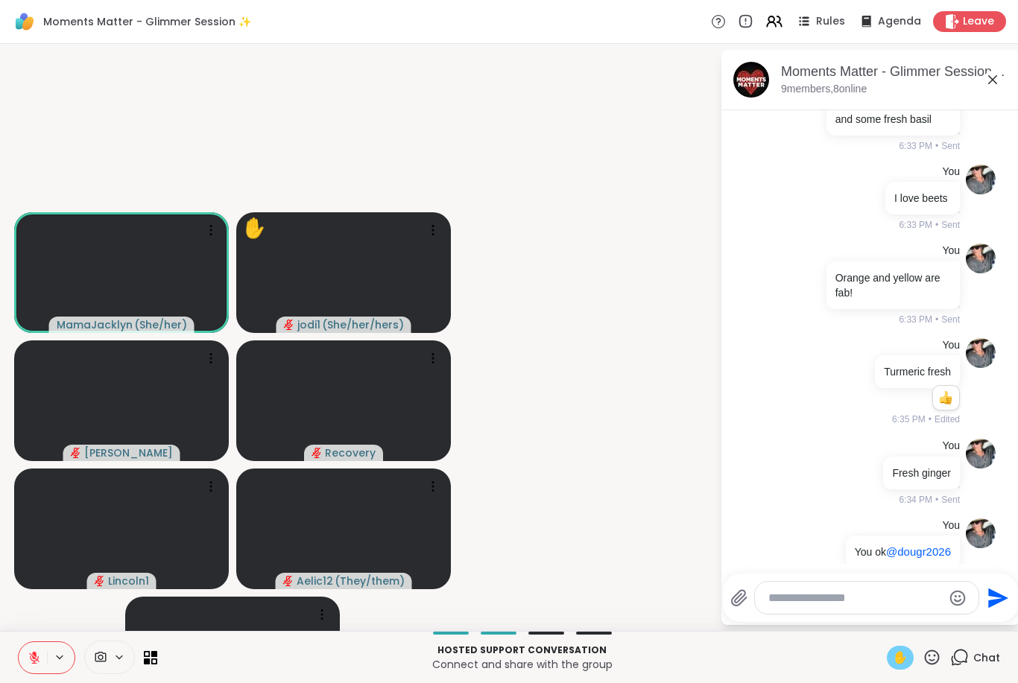
scroll to position [809, 0]
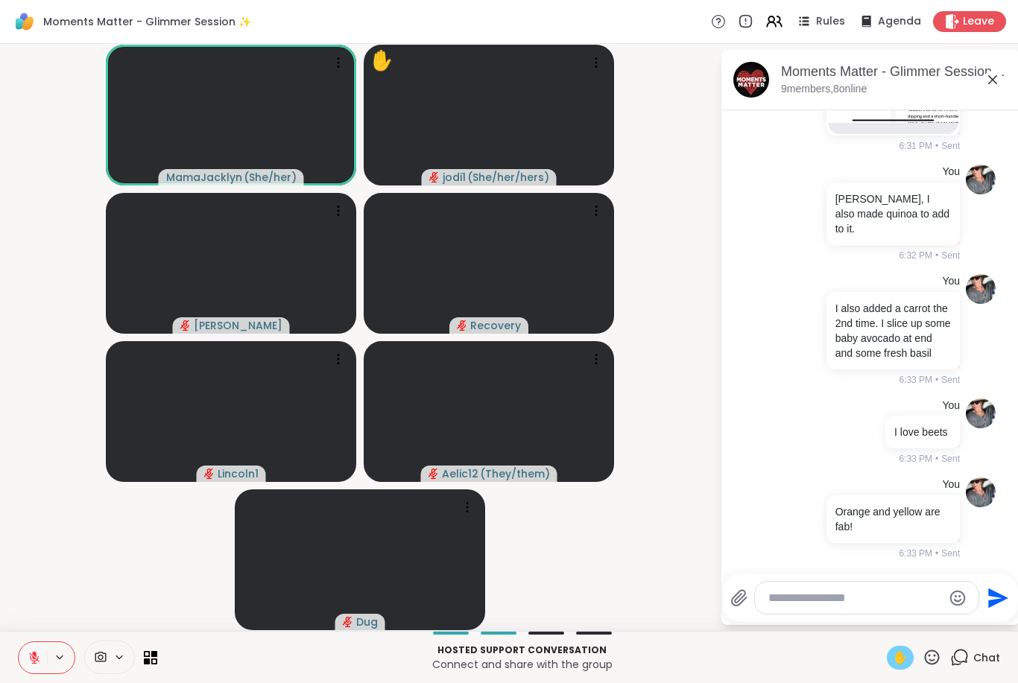
click at [40, 656] on icon at bounding box center [34, 657] width 13 height 13
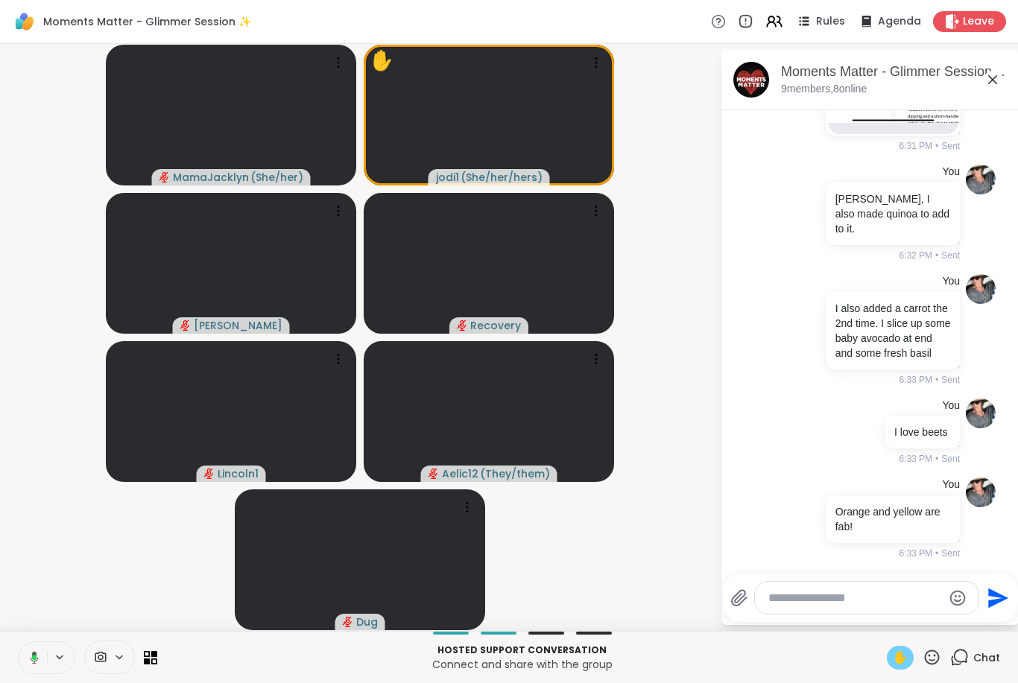
click at [26, 660] on icon at bounding box center [31, 657] width 13 height 13
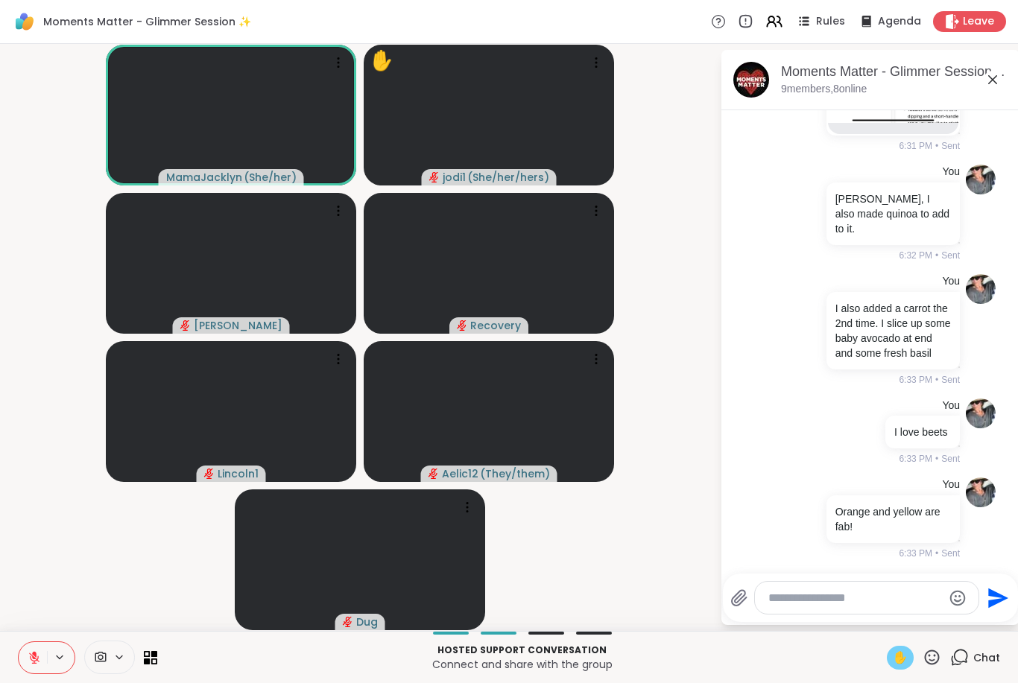
click at [897, 657] on span "✋" at bounding box center [900, 658] width 15 height 18
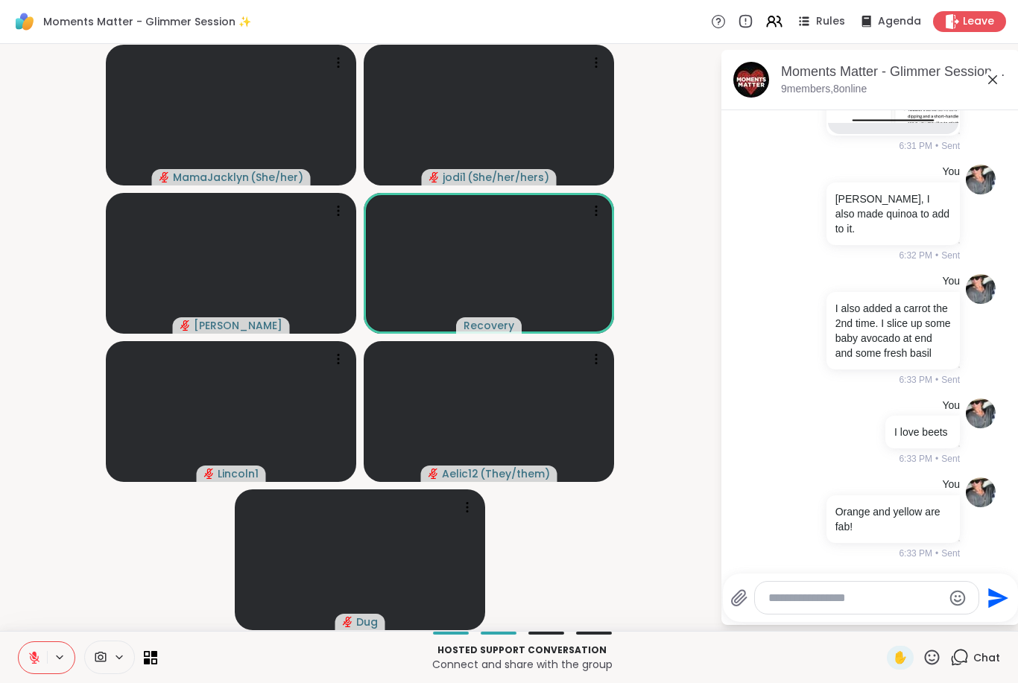
click at [812, 596] on textarea "Type your message" at bounding box center [855, 598] width 174 height 15
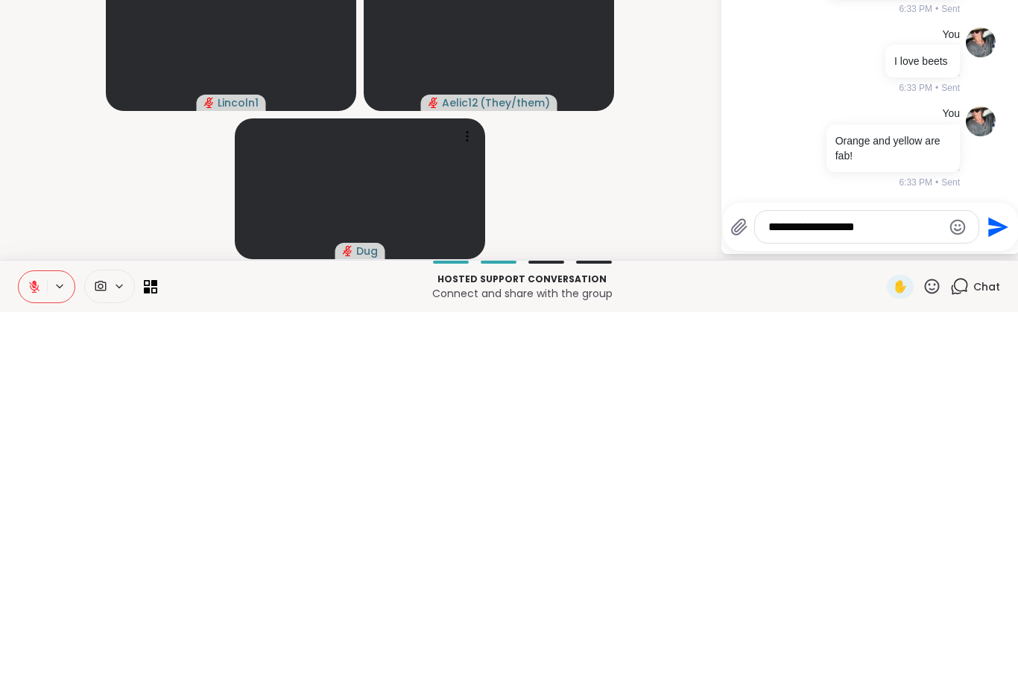
type textarea "**********"
click at [993, 587] on icon "Send" at bounding box center [997, 599] width 24 height 24
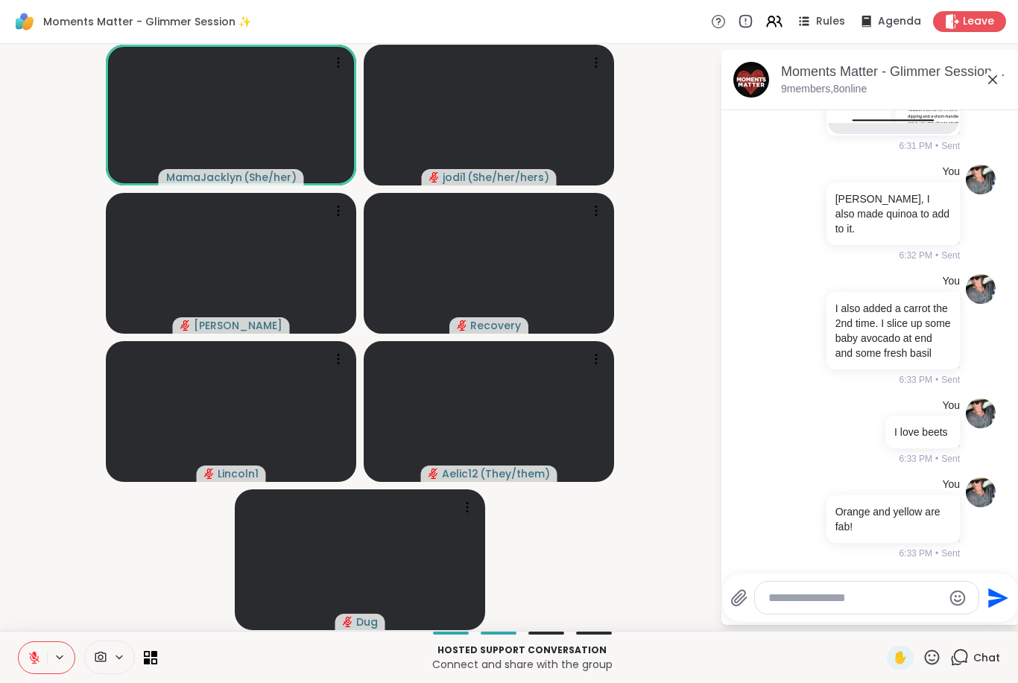
scroll to position [1143, 0]
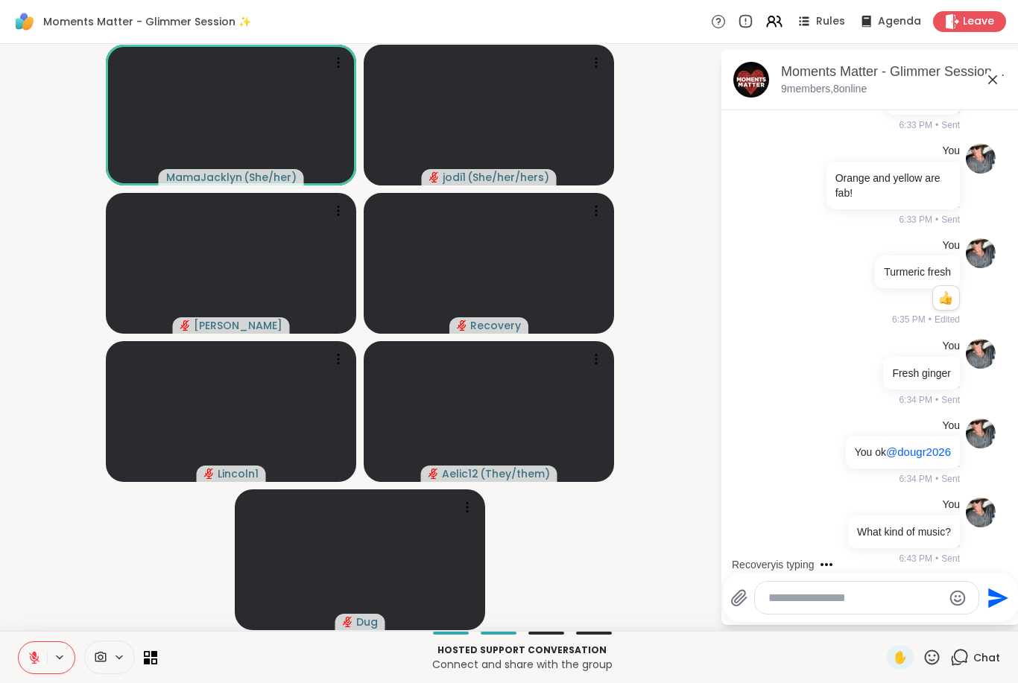
click at [932, 657] on icon at bounding box center [932, 657] width 19 height 19
click at [787, 619] on span "❤️" at bounding box center [790, 619] width 15 height 18
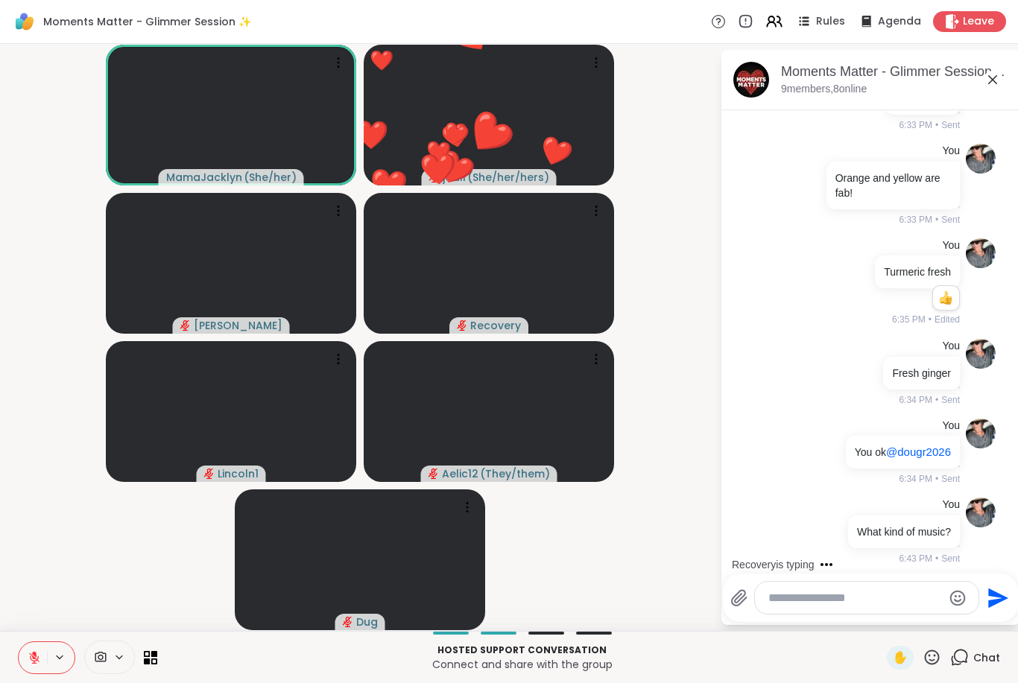
click at [927, 661] on icon at bounding box center [932, 657] width 15 height 15
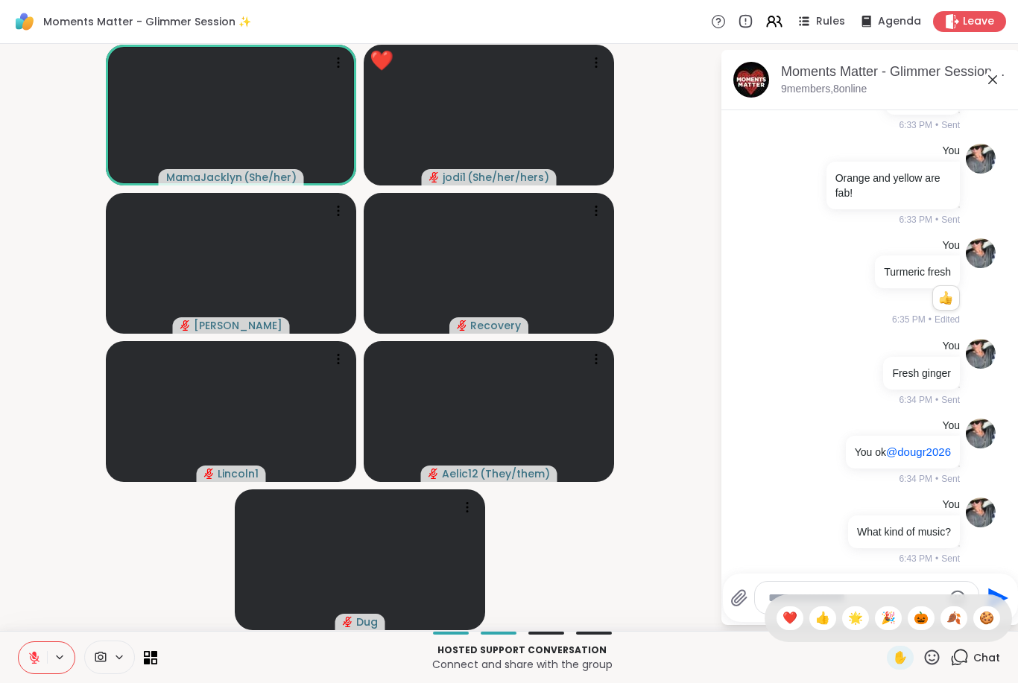
click at [993, 623] on span "🍪" at bounding box center [986, 619] width 15 height 18
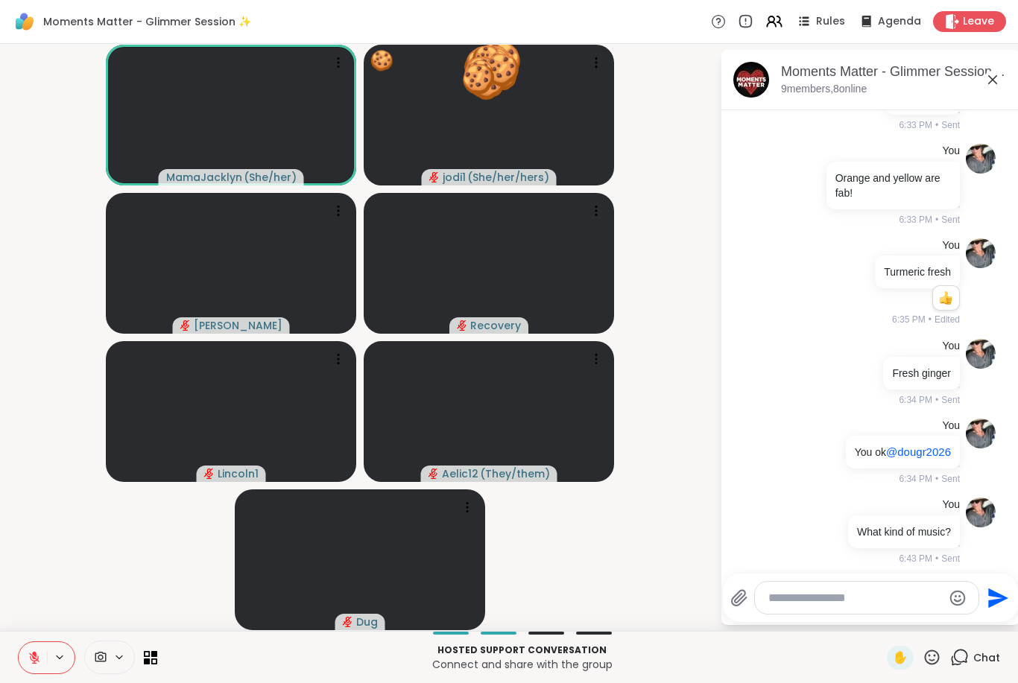
scroll to position [1222, 0]
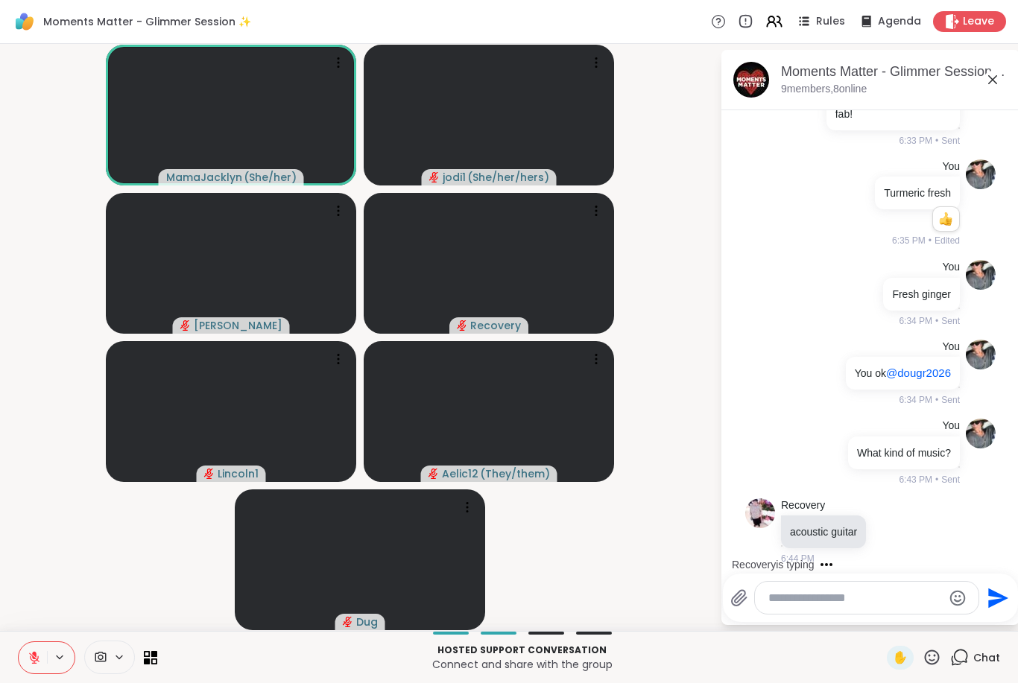
click at [831, 604] on textarea "Type your message" at bounding box center [855, 598] width 174 height 15
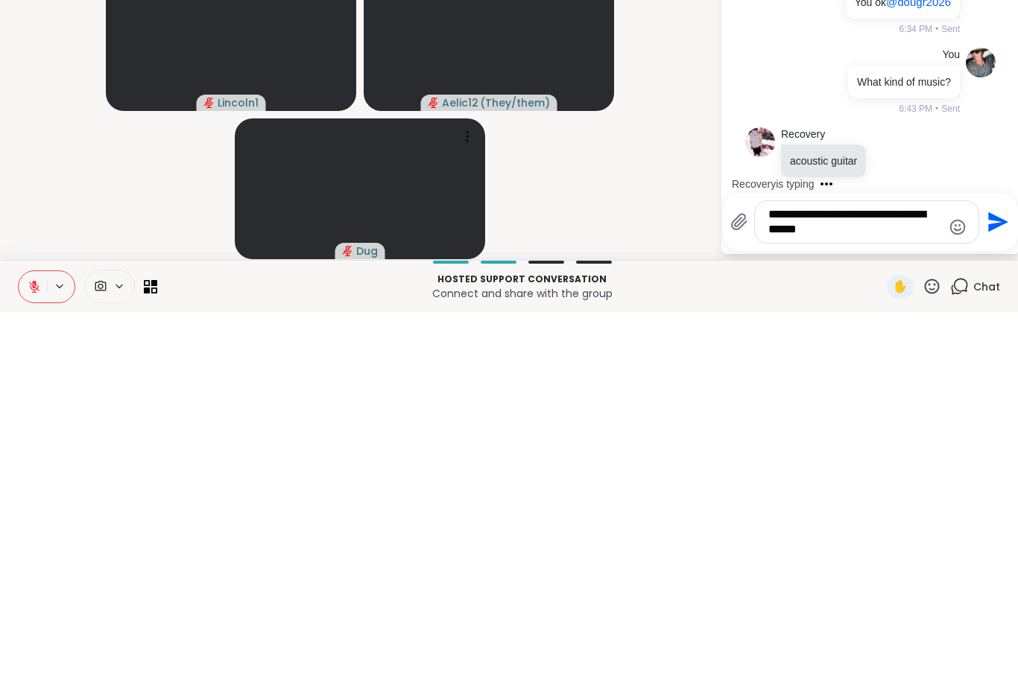
type textarea "**********"
click at [989, 584] on icon "Send" at bounding box center [998, 594] width 20 height 20
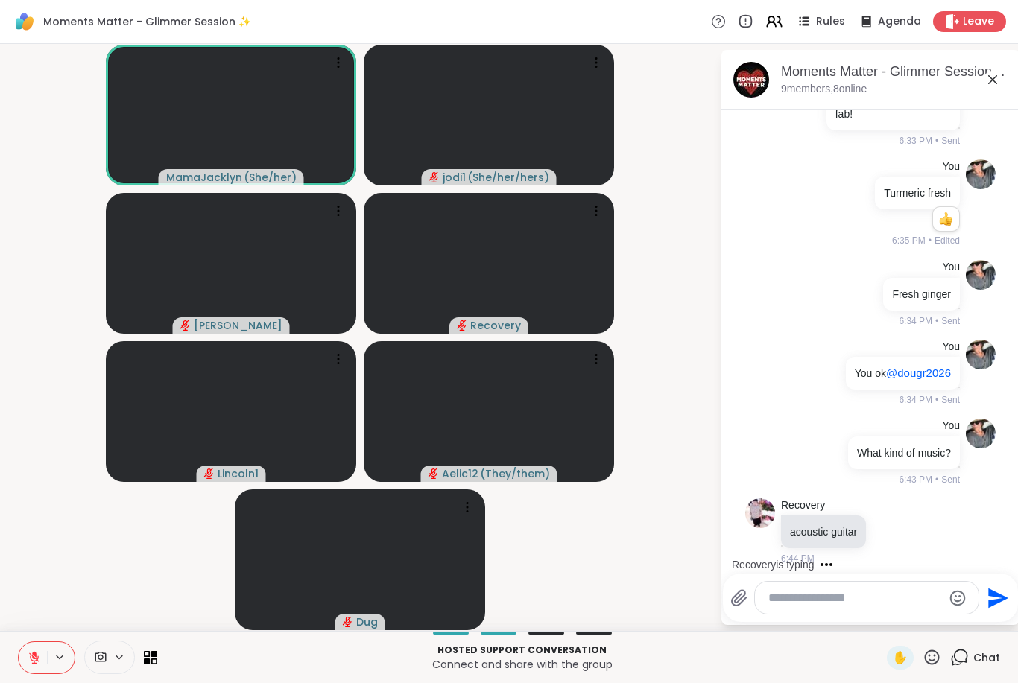
scroll to position [1316, 0]
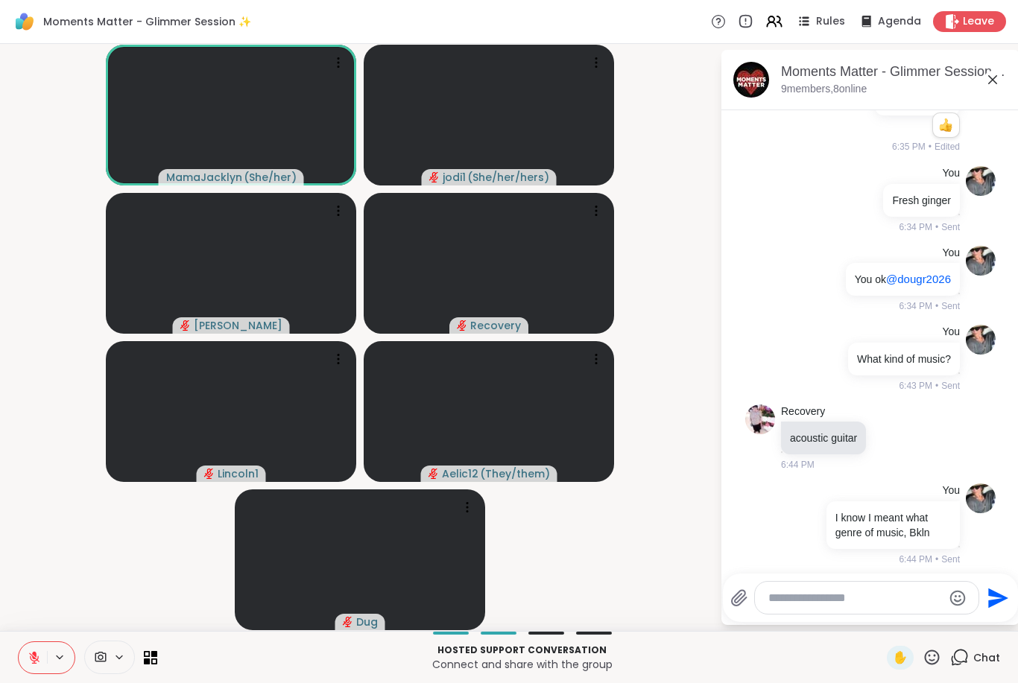
click at [929, 657] on icon at bounding box center [932, 657] width 19 height 19
click at [916, 615] on span "🎃" at bounding box center [921, 619] width 15 height 18
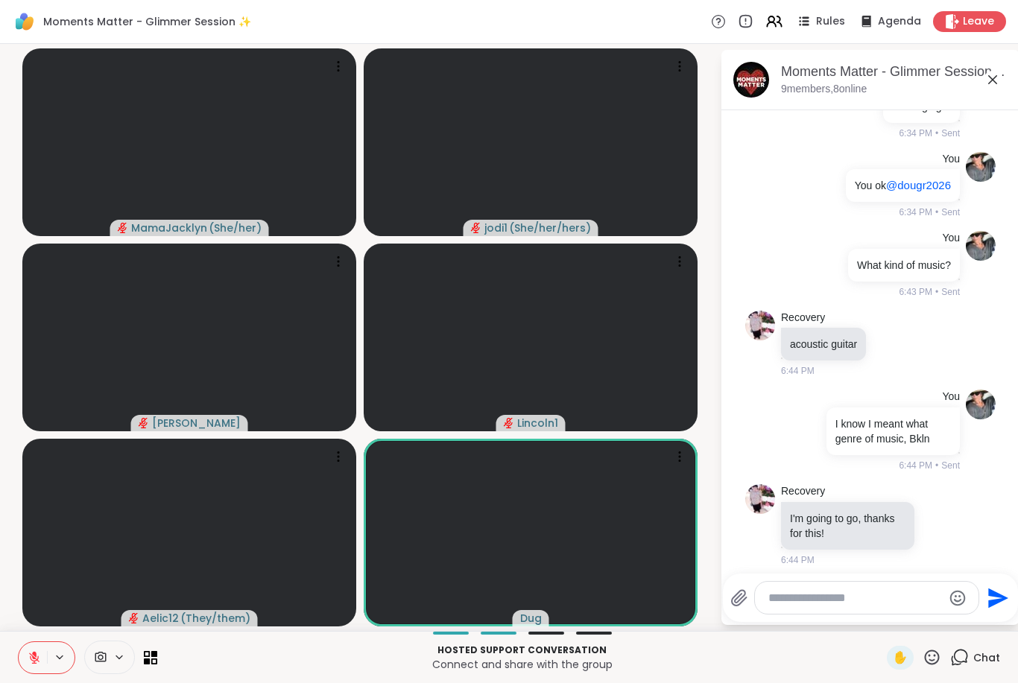
click at [940, 649] on icon at bounding box center [932, 657] width 19 height 19
click at [992, 622] on span "🍪" at bounding box center [986, 619] width 15 height 18
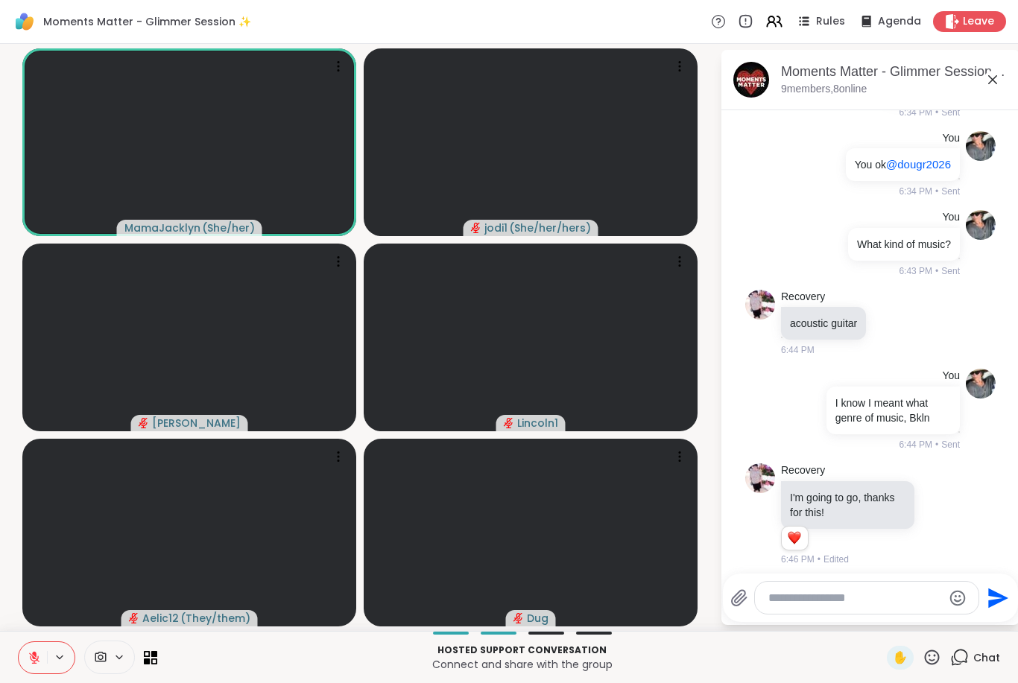
click at [803, 587] on div at bounding box center [867, 598] width 224 height 32
click at [794, 592] on textarea "Type your message" at bounding box center [855, 598] width 174 height 15
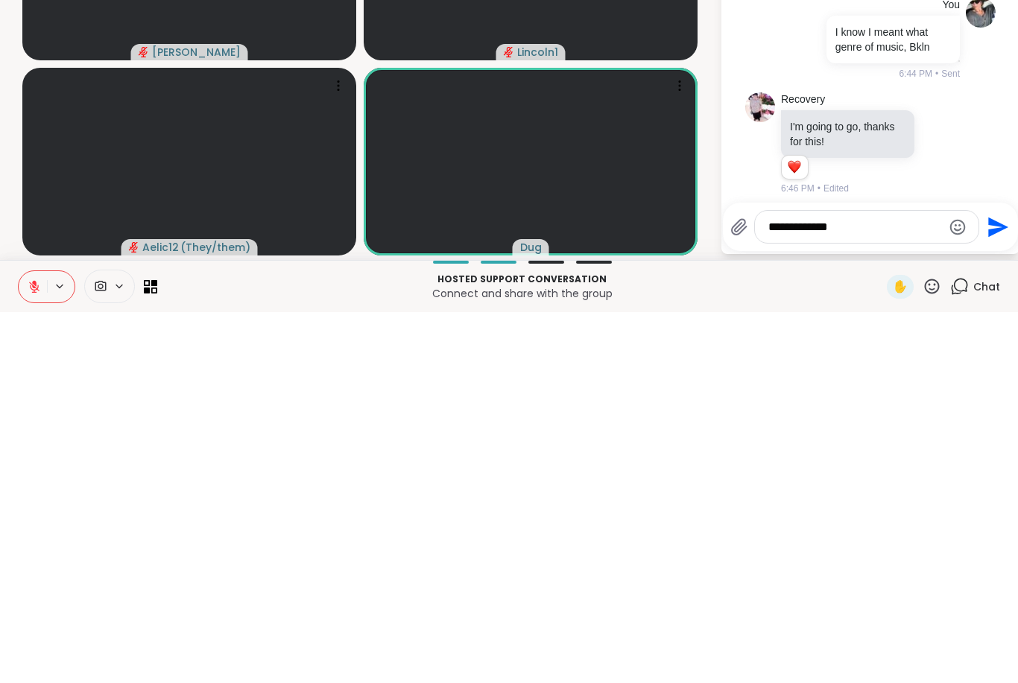
type textarea "**********"
click at [999, 587] on icon "Send" at bounding box center [997, 599] width 24 height 24
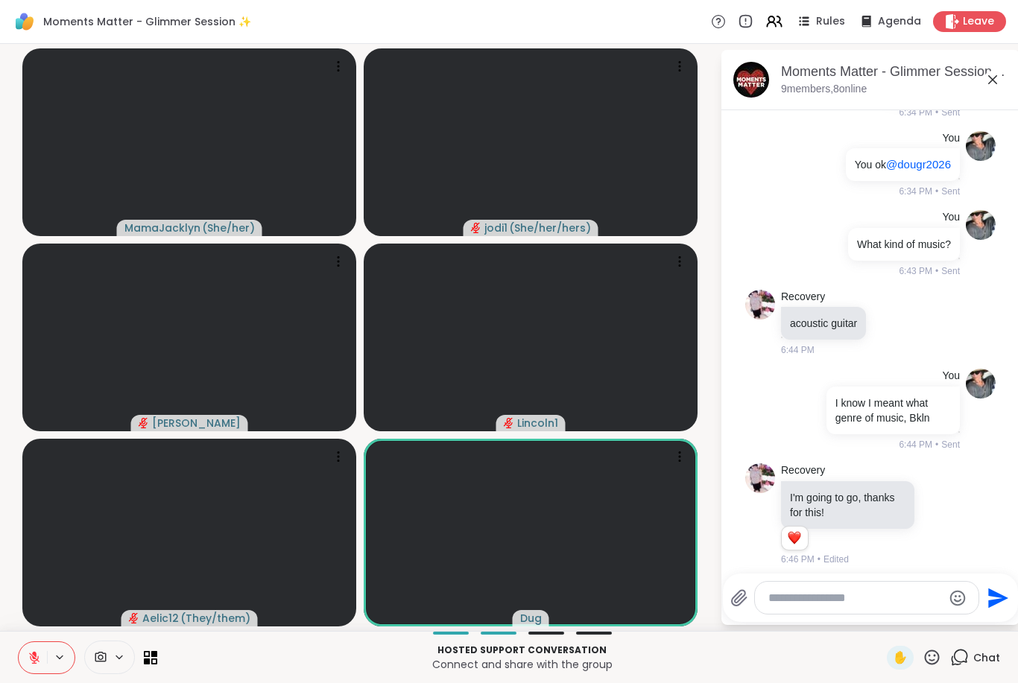
scroll to position [1509, 0]
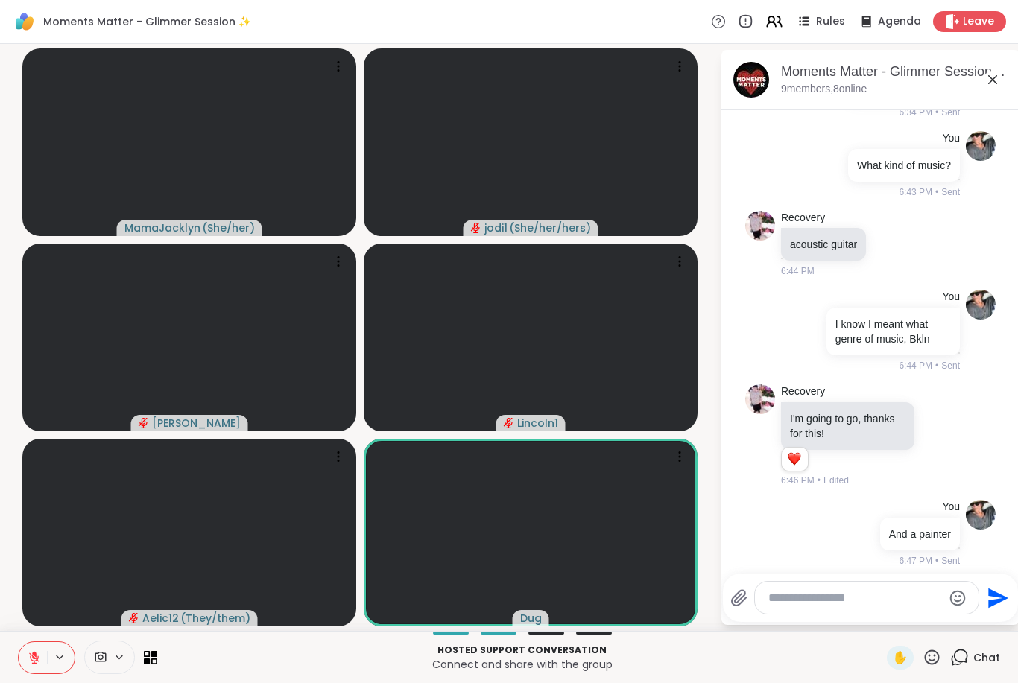
click at [820, 595] on textarea "Type your message" at bounding box center [855, 598] width 174 height 15
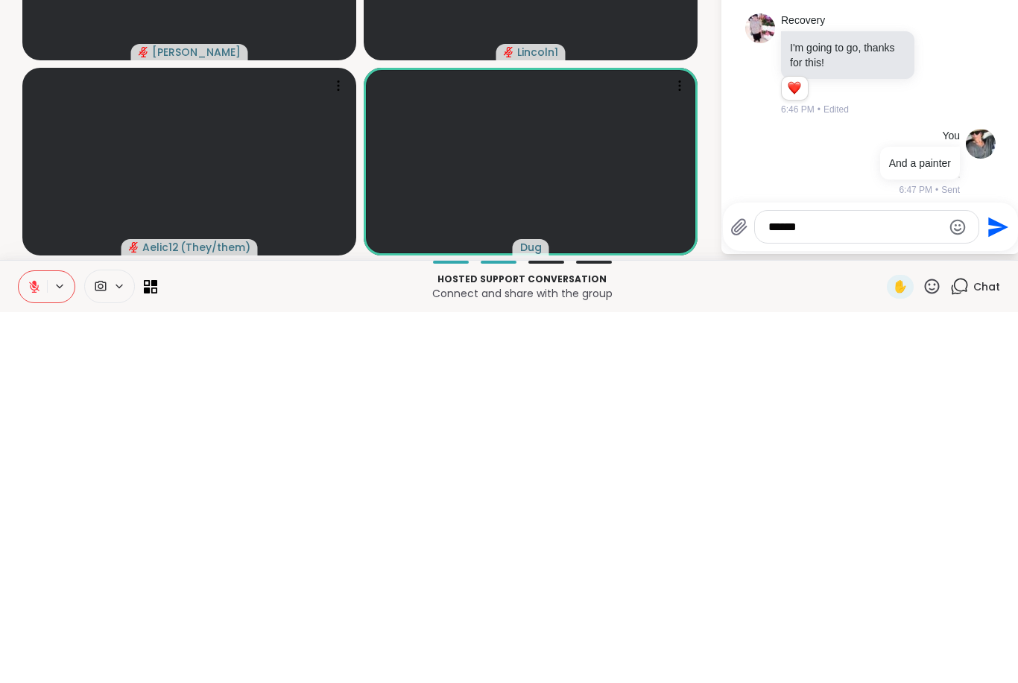
type textarea "*****"
click at [999, 588] on icon "Send" at bounding box center [998, 598] width 20 height 20
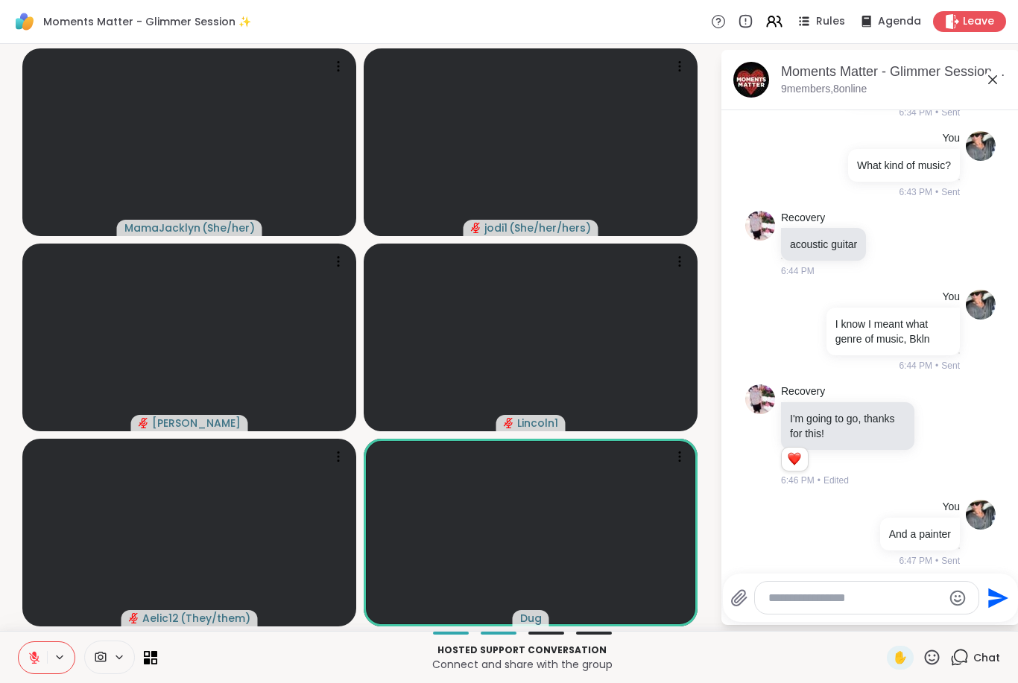
scroll to position [1588, 0]
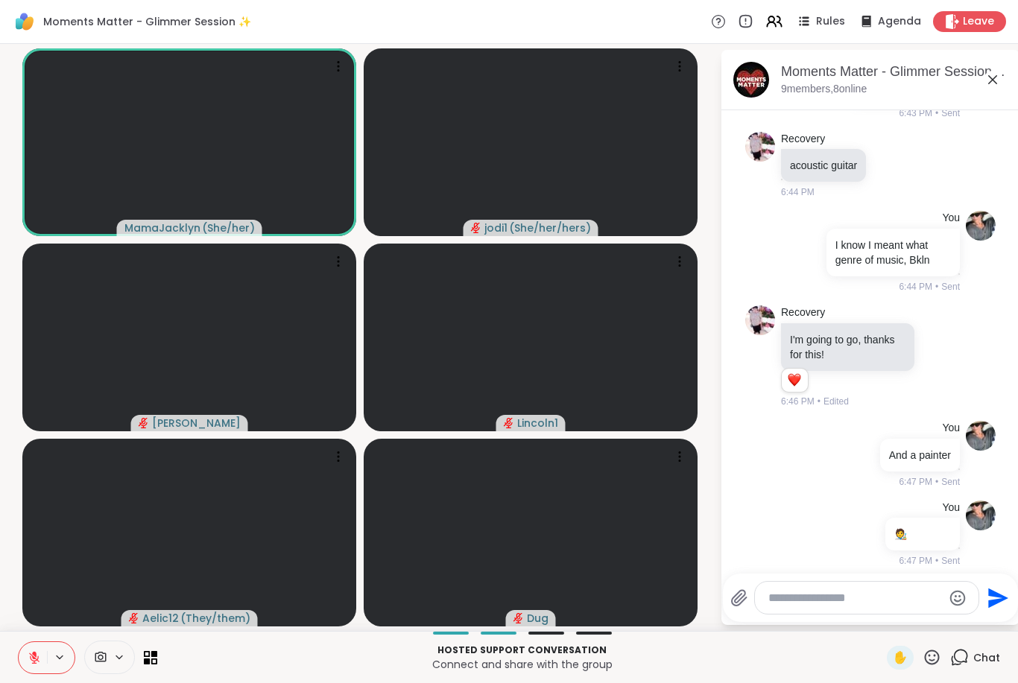
click at [941, 649] on icon at bounding box center [932, 657] width 19 height 19
click at [927, 613] on div "🎃" at bounding box center [921, 619] width 27 height 24
click at [837, 599] on textarea "Type your message" at bounding box center [855, 598] width 174 height 15
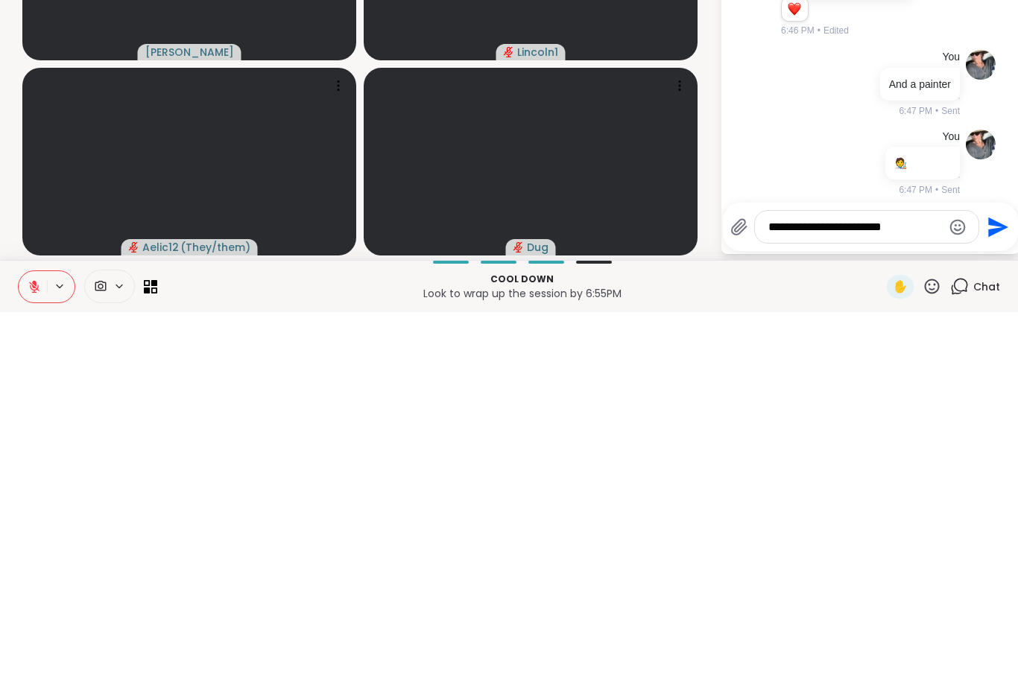
type textarea "**********"
click at [1000, 588] on icon "Send" at bounding box center [998, 598] width 20 height 20
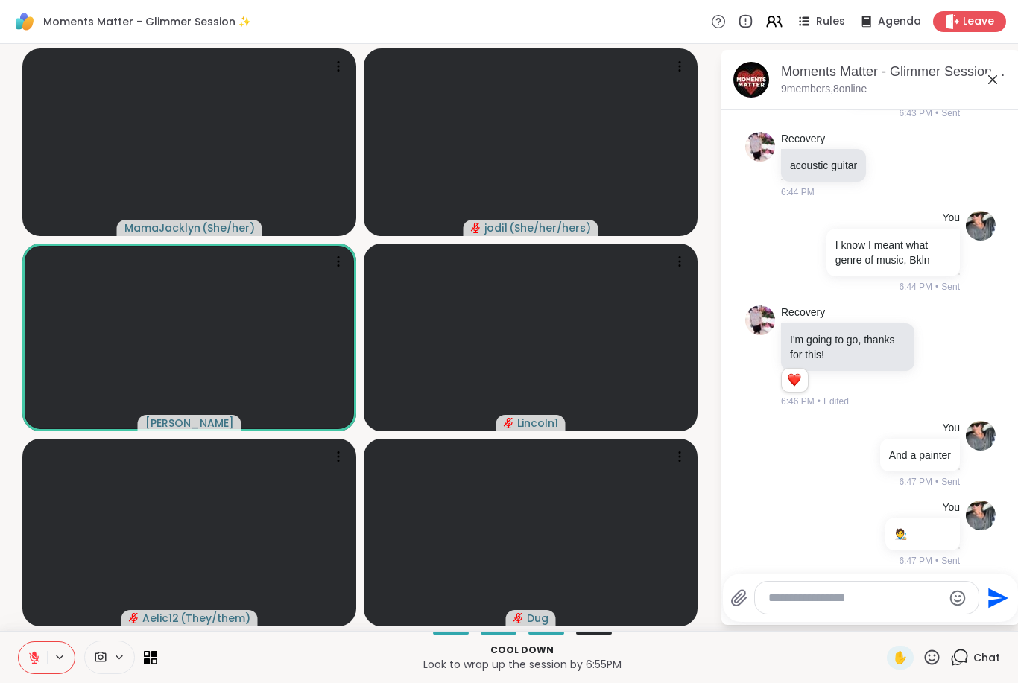
scroll to position [1682, 0]
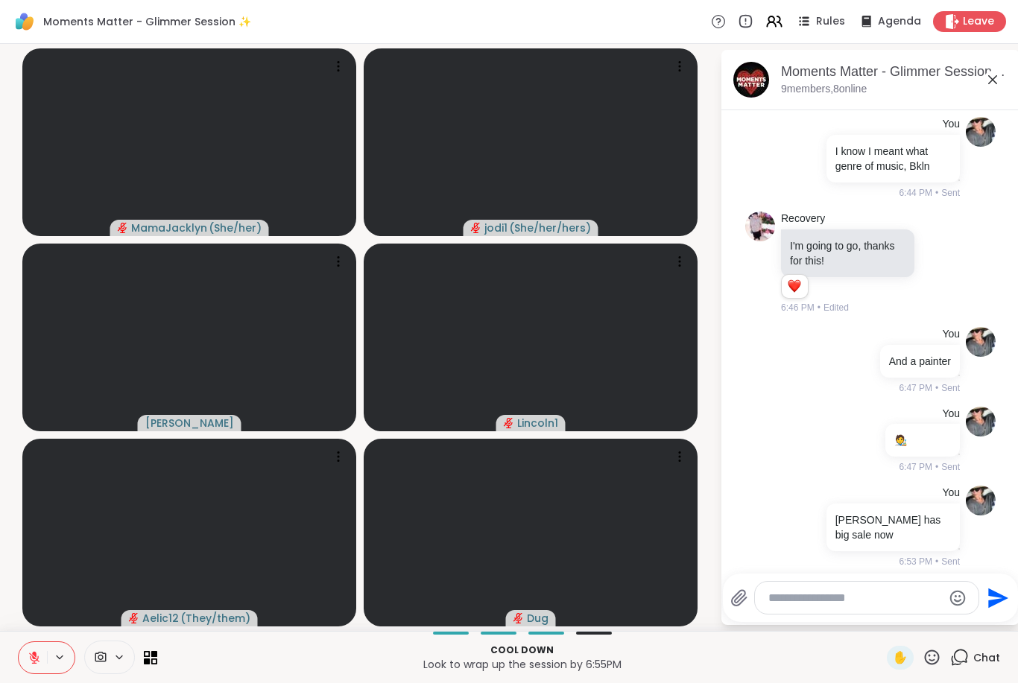
click at [23, 661] on button at bounding box center [33, 657] width 28 height 31
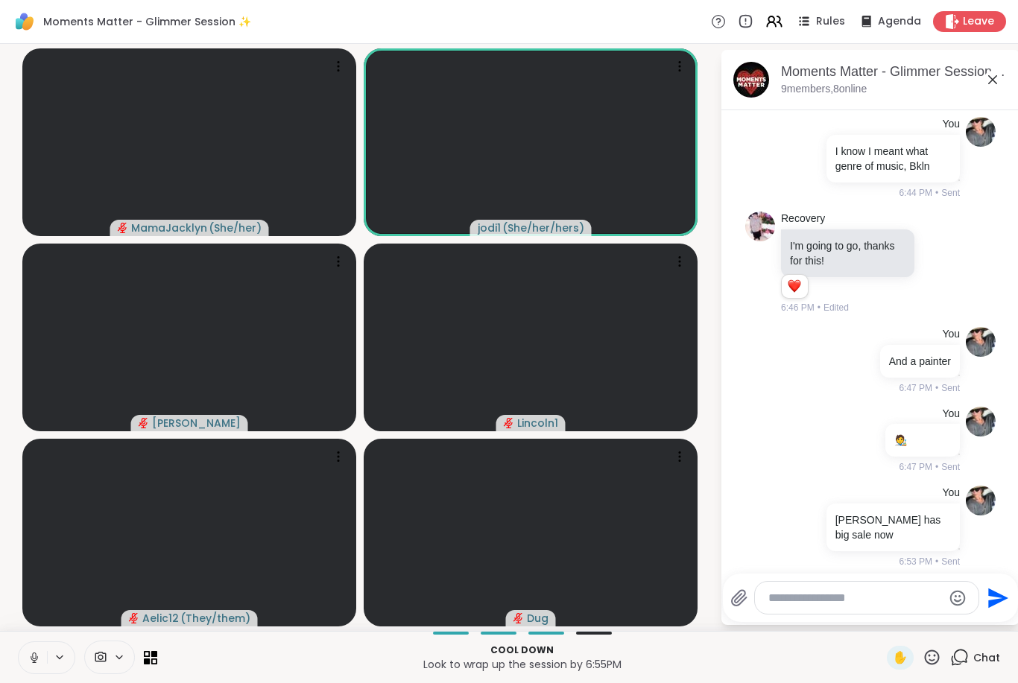
scroll to position [1776, 0]
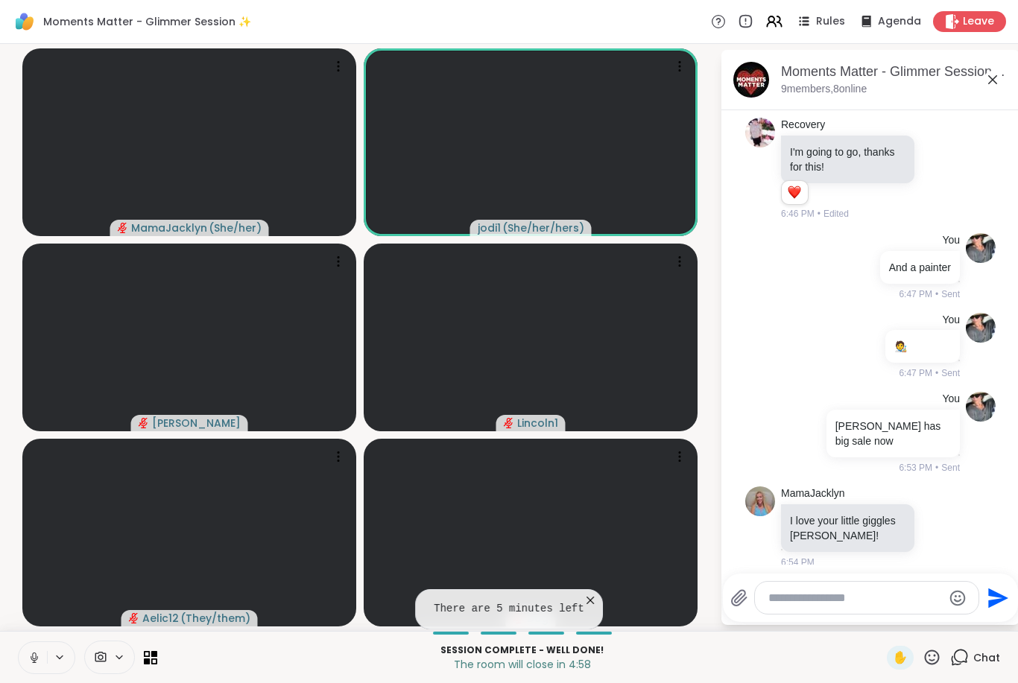
click at [30, 660] on icon at bounding box center [34, 657] width 13 height 13
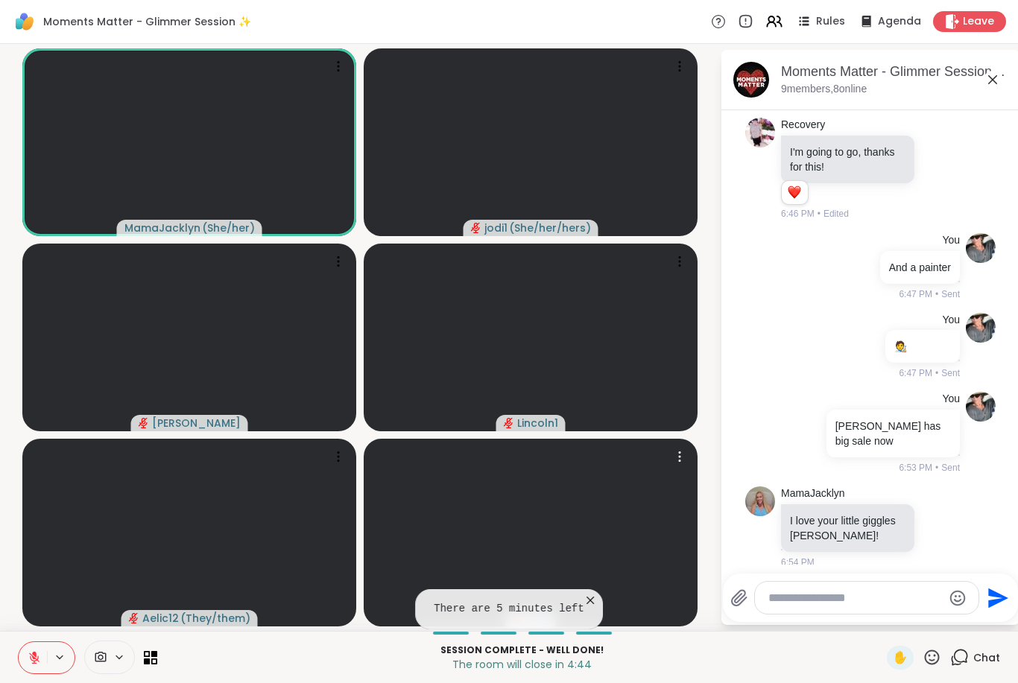
click at [581, 582] on video at bounding box center [531, 533] width 334 height 188
click at [602, 593] on video at bounding box center [531, 533] width 334 height 188
click at [598, 607] on icon at bounding box center [590, 600] width 15 height 15
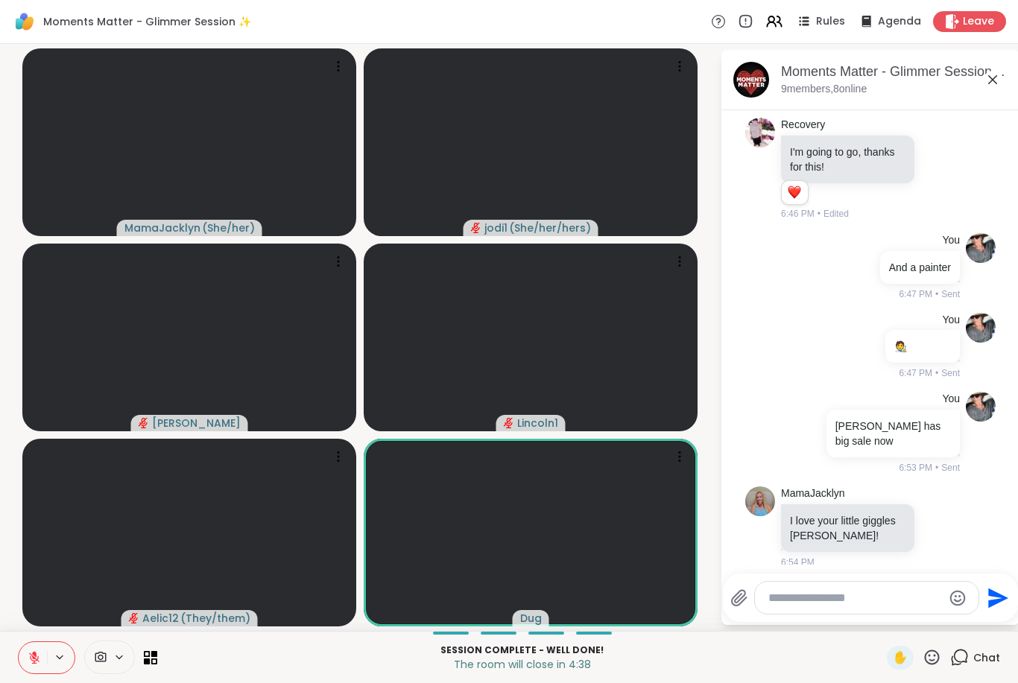
click at [943, 523] on icon at bounding box center [940, 526] width 13 height 15
click at [831, 494] on button "Select Reaction: Heart" at bounding box center [822, 503] width 30 height 30
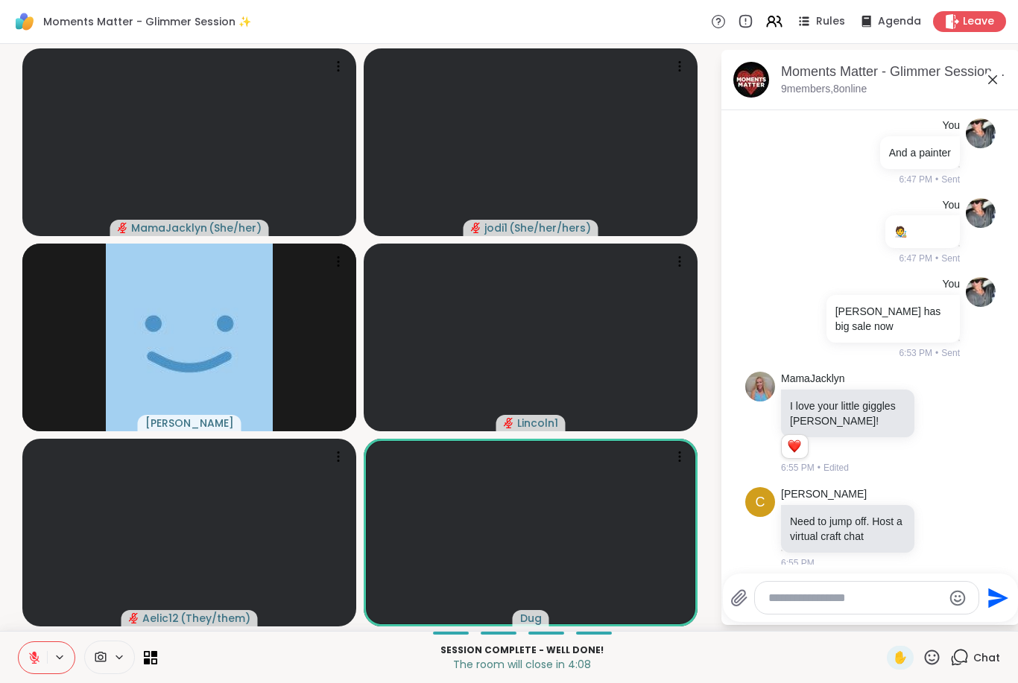
scroll to position [1912, 0]
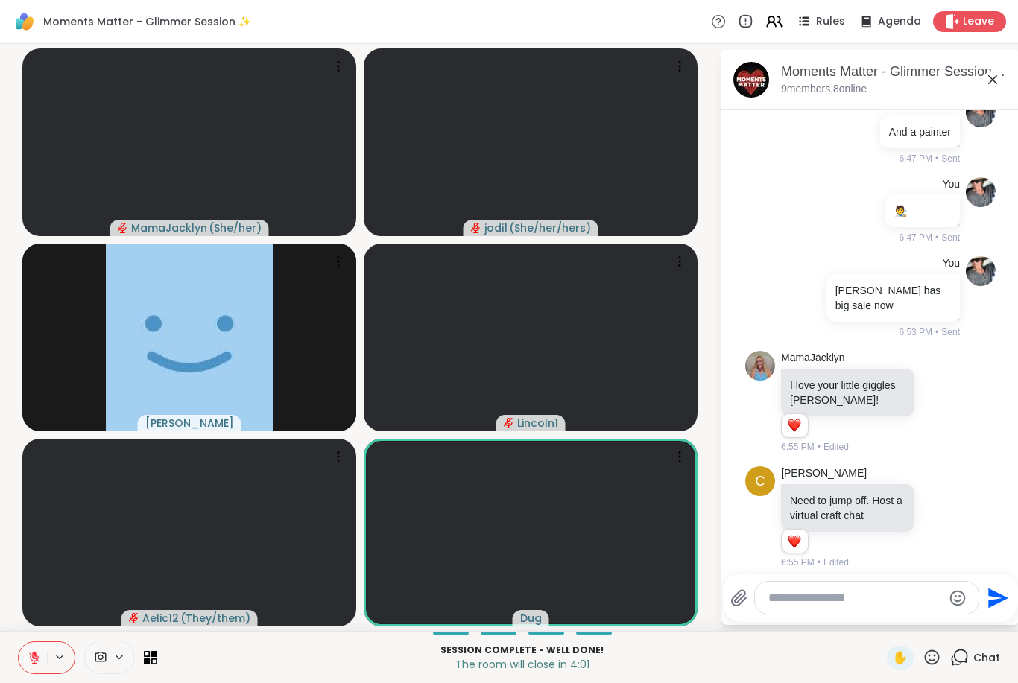
click at [945, 512] on icon at bounding box center [940, 517] width 11 height 11
click at [829, 483] on button "Select Reaction: Heart" at bounding box center [822, 494] width 30 height 30
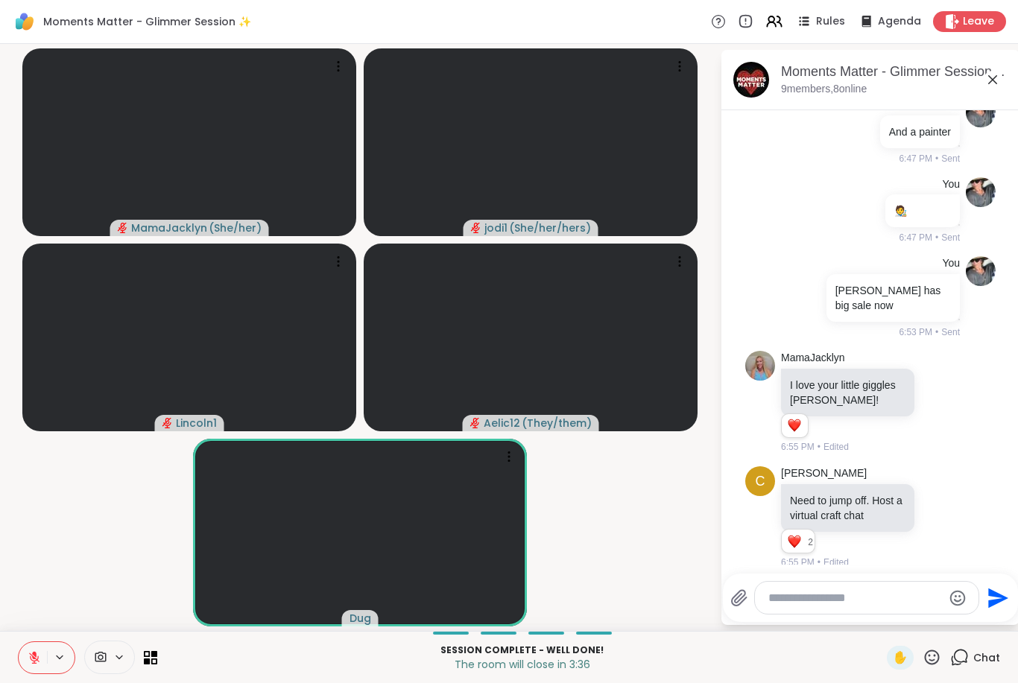
click at [938, 654] on icon at bounding box center [932, 657] width 15 height 15
click at [995, 625] on div "🍪" at bounding box center [986, 619] width 27 height 24
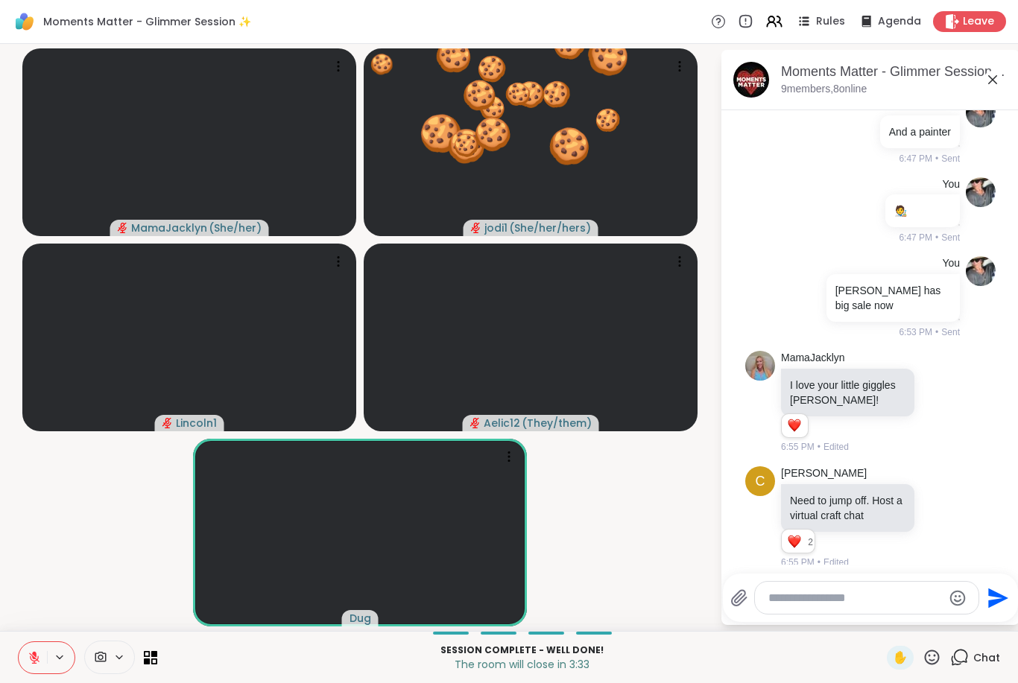
click at [929, 661] on icon at bounding box center [932, 657] width 19 height 19
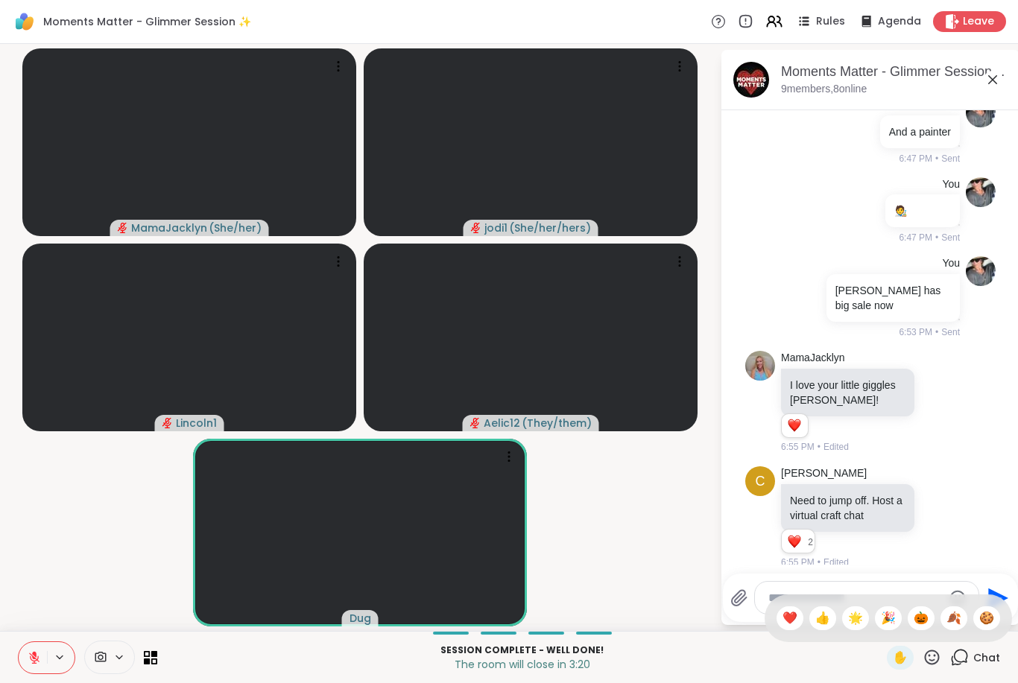
click at [962, 620] on div "🍂" at bounding box center [954, 619] width 27 height 24
click at [35, 668] on button at bounding box center [33, 657] width 28 height 31
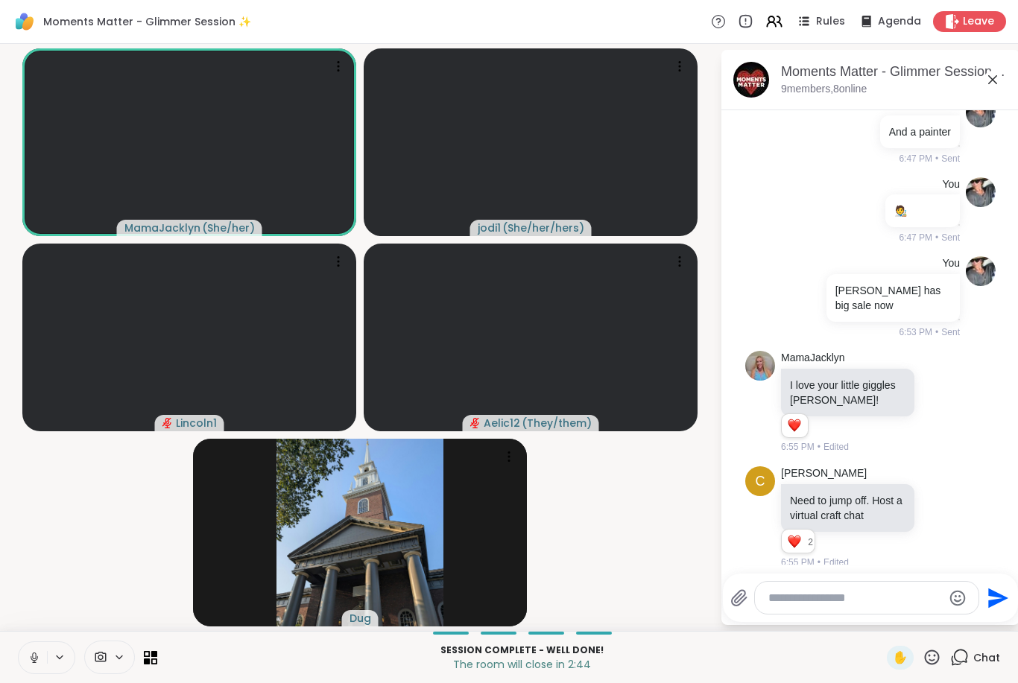
click at [30, 673] on button at bounding box center [33, 657] width 28 height 31
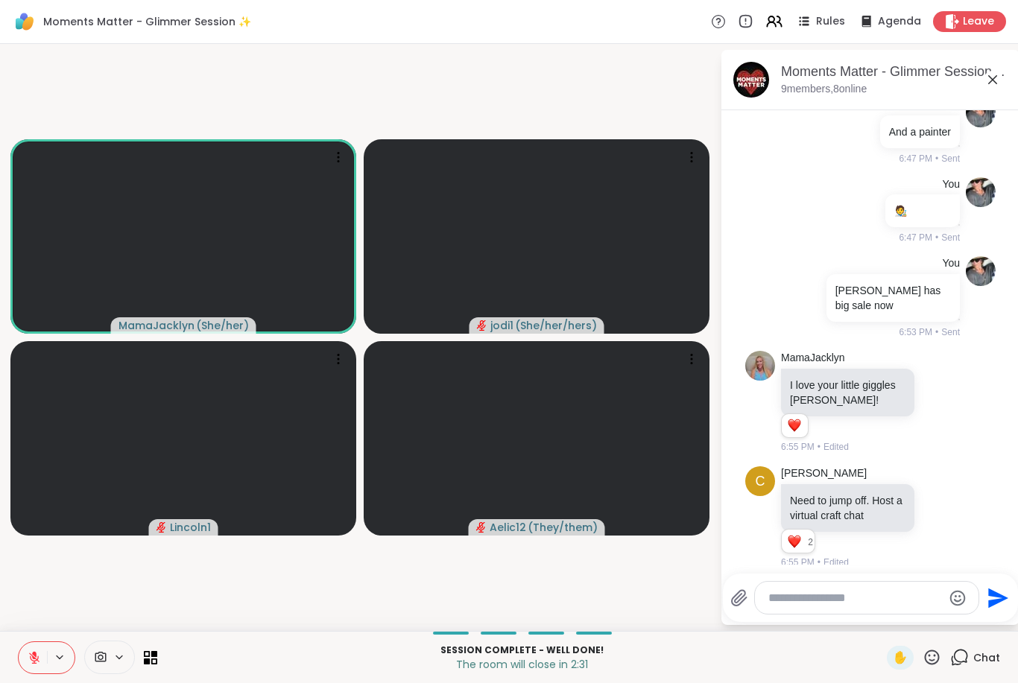
click at [26, 671] on button at bounding box center [33, 657] width 28 height 31
click at [37, 663] on icon at bounding box center [31, 657] width 13 height 13
click at [41, 654] on button at bounding box center [33, 657] width 28 height 31
click at [37, 656] on icon at bounding box center [34, 657] width 13 height 13
click at [941, 655] on icon at bounding box center [932, 657] width 19 height 19
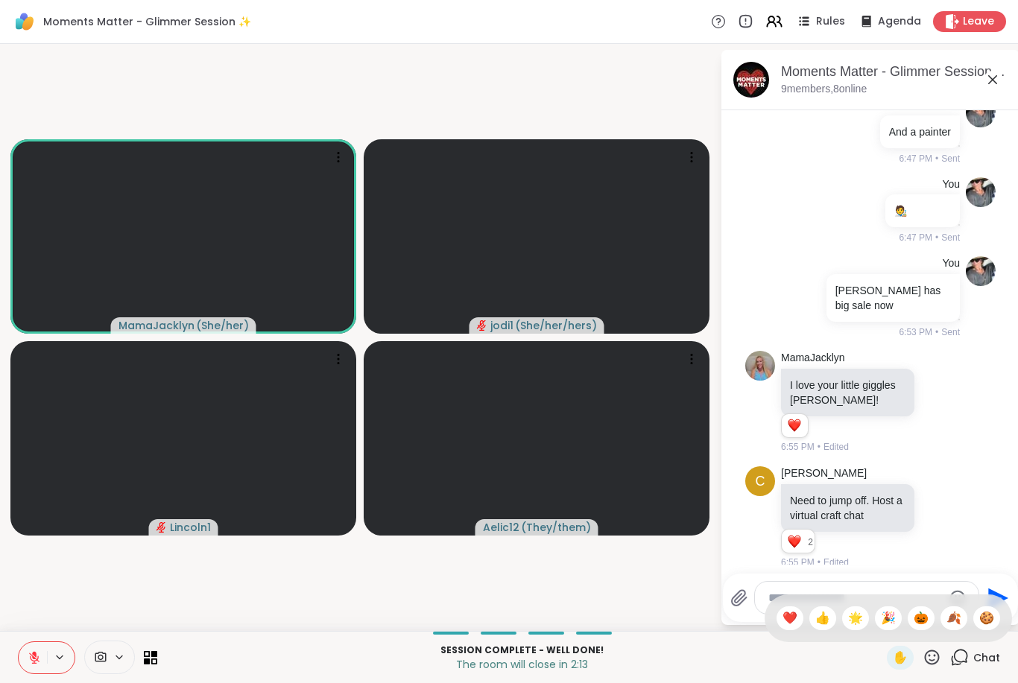
click at [994, 625] on div "🍪" at bounding box center [986, 619] width 27 height 24
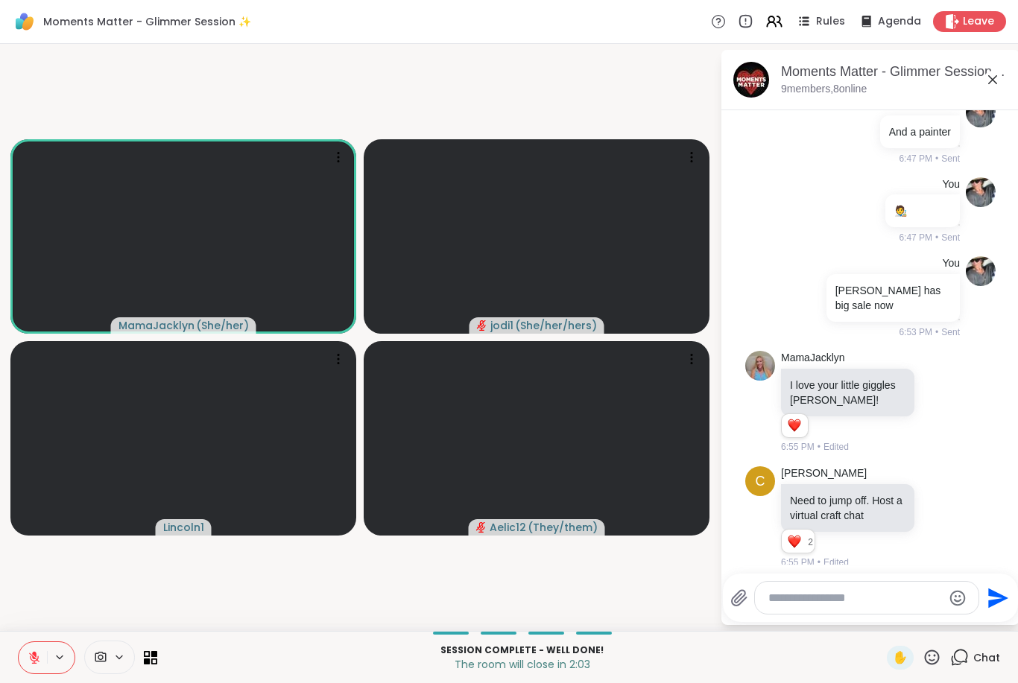
click at [44, 654] on button at bounding box center [33, 657] width 28 height 31
click at [30, 657] on icon at bounding box center [34, 657] width 13 height 13
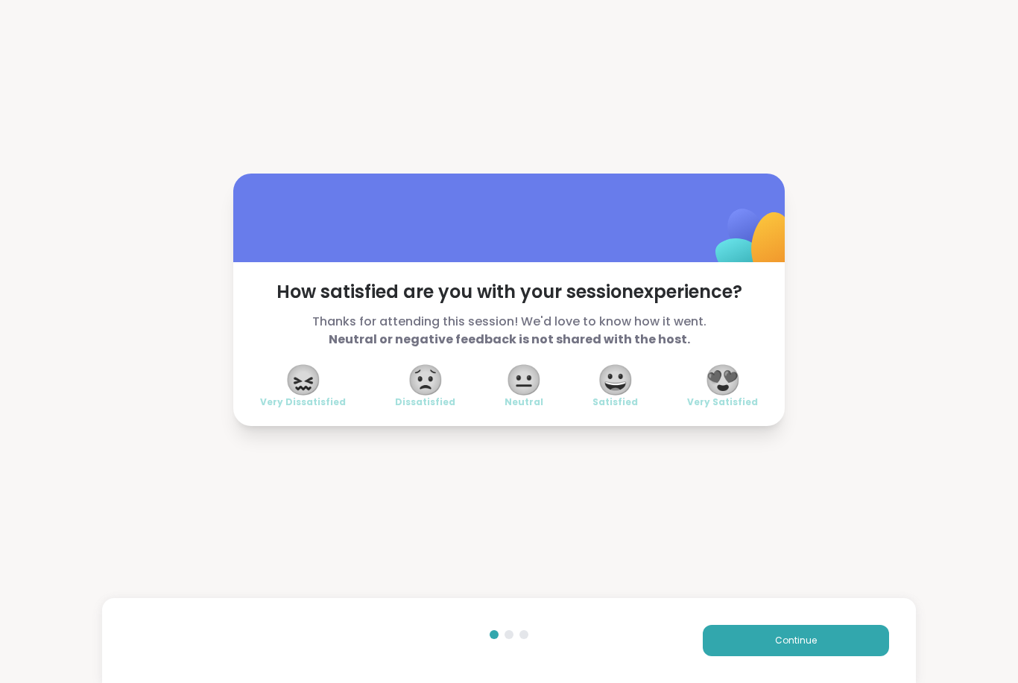
click at [717, 367] on span "😍" at bounding box center [722, 380] width 37 height 27
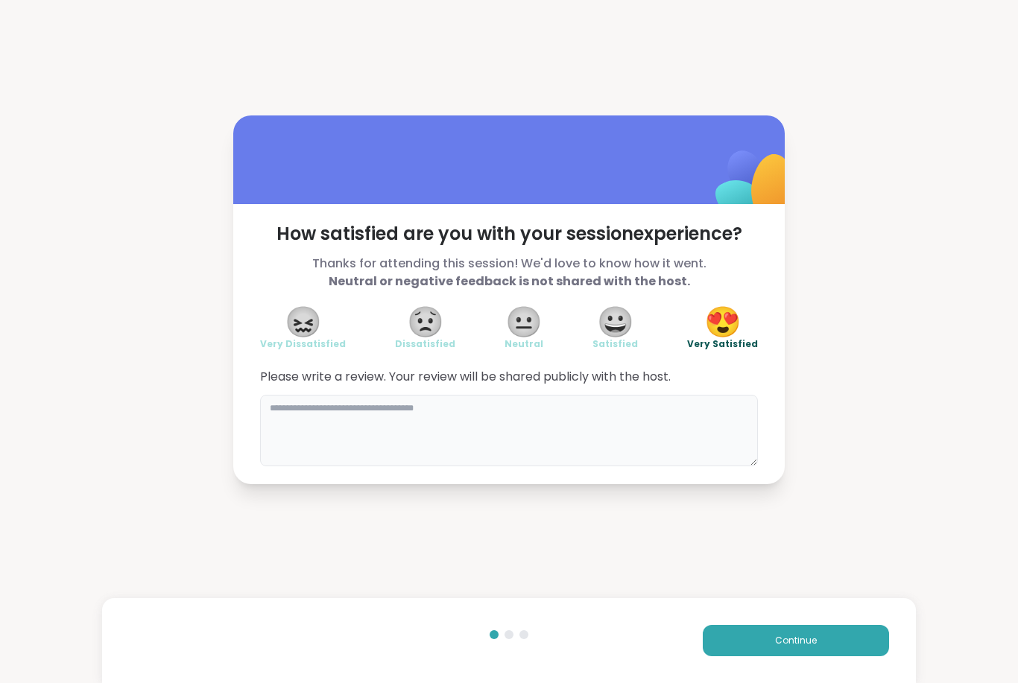
click at [297, 420] on textarea at bounding box center [509, 431] width 498 height 72
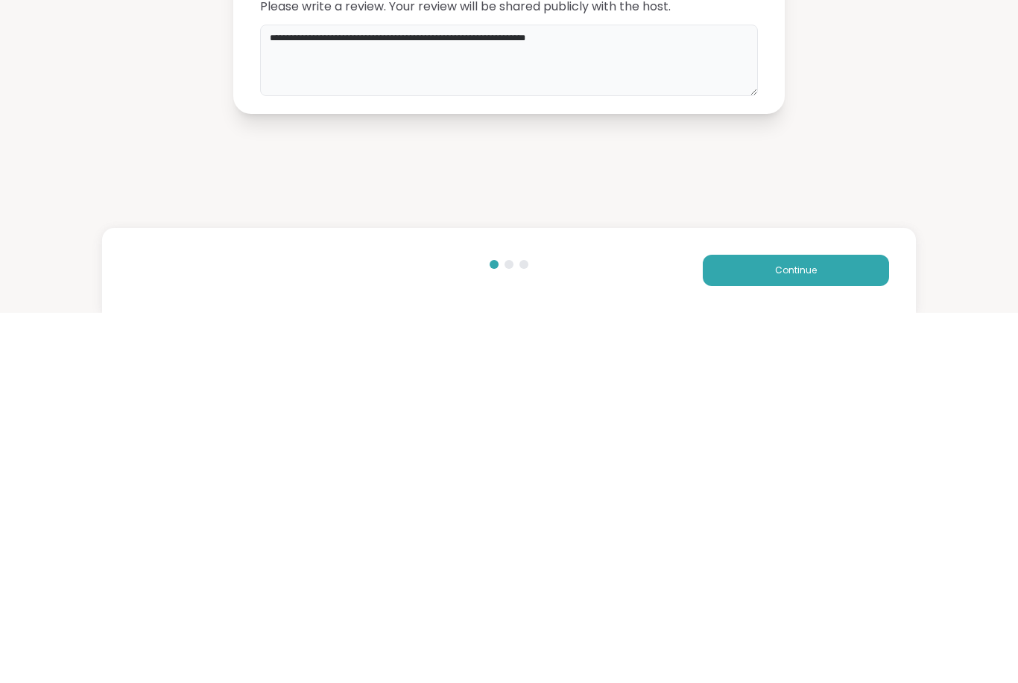
type textarea "**********"
click at [803, 634] on span "Continue" at bounding box center [796, 640] width 42 height 13
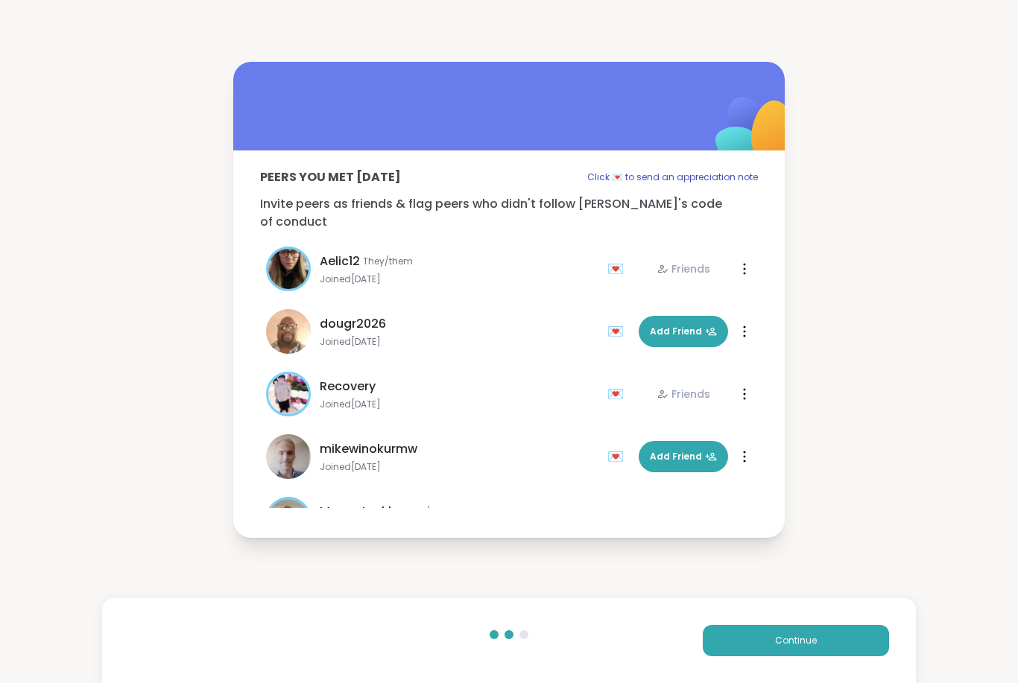
scroll to position [196, 0]
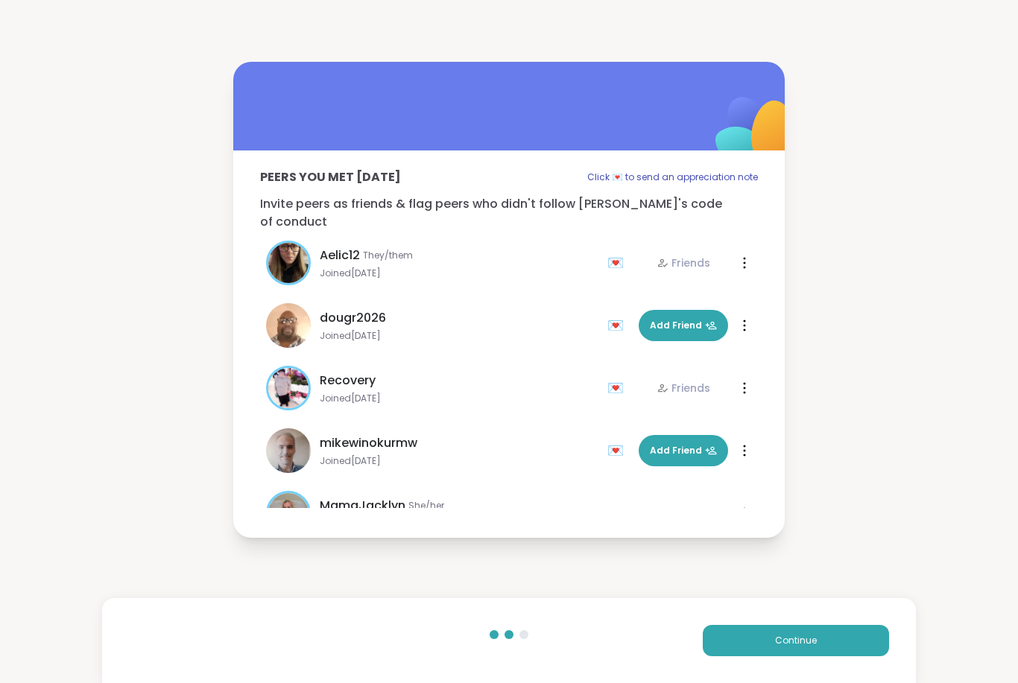
click at [622, 319] on div "💌" at bounding box center [618, 326] width 22 height 24
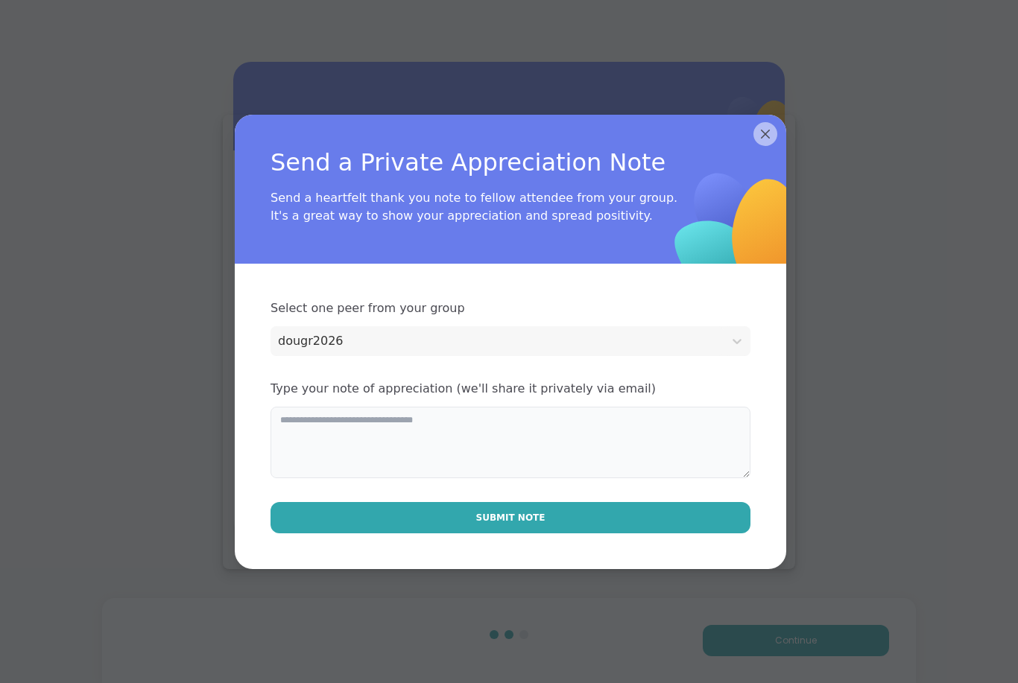
click at [520, 410] on textarea at bounding box center [511, 443] width 480 height 72
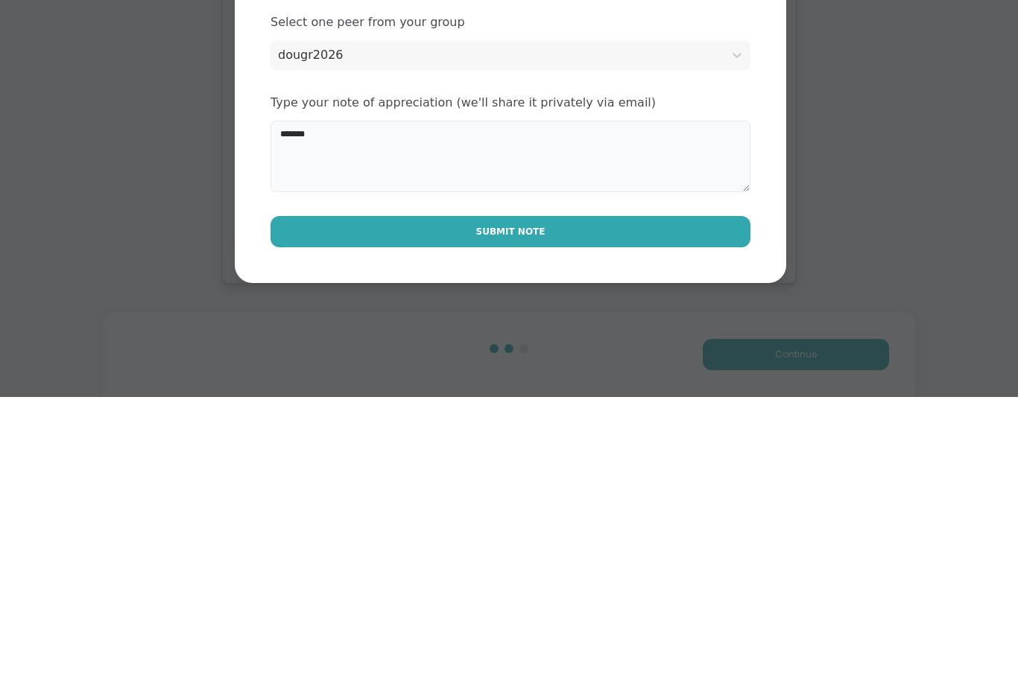
type textarea "*******"
